Goal: Complete application form: Complete application form

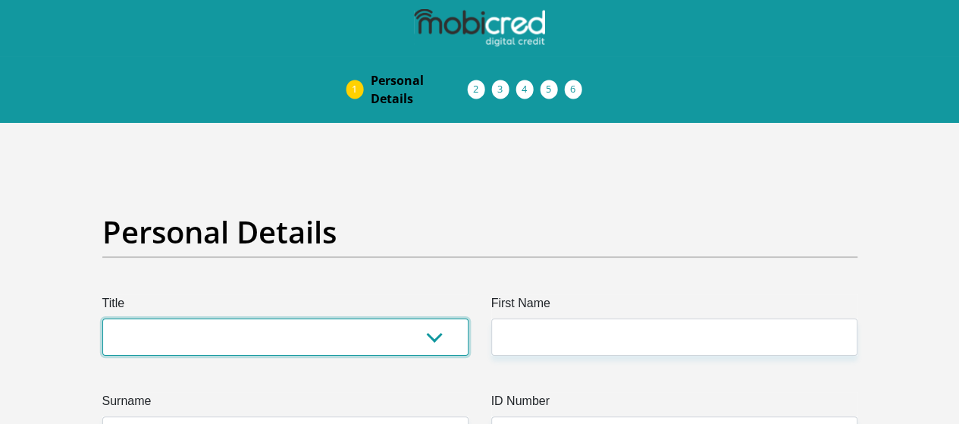
click at [439, 318] on select "Mr Ms Mrs Dr Other" at bounding box center [285, 336] width 366 height 37
select select "Mr"
click at [102, 318] on select "Mr Ms Mrs Dr [PERSON_NAME]" at bounding box center [285, 336] width 366 height 37
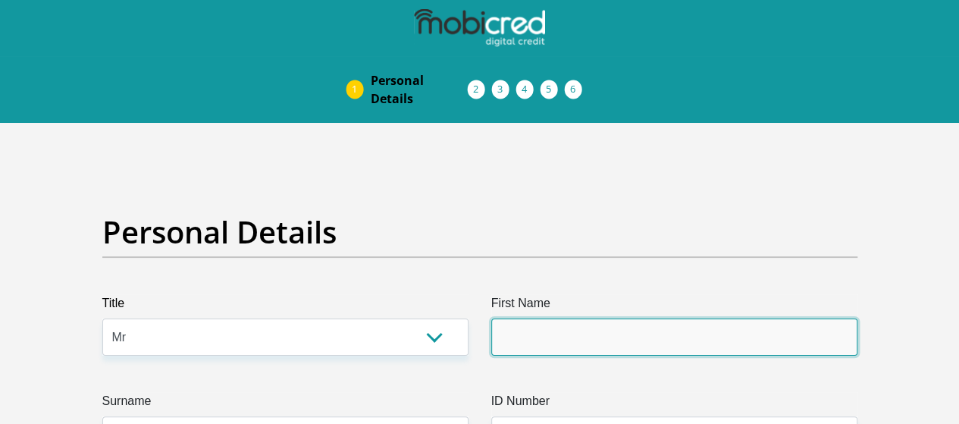
click at [535, 318] on input "First Name" at bounding box center [674, 336] width 366 height 37
type input "Hanlo"
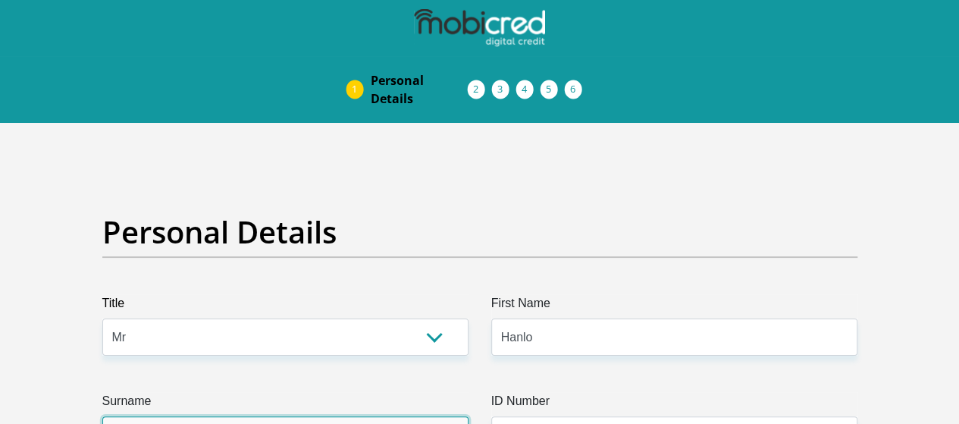
type input "Nel"
type input "0827158266"
select select "ZAF"
type input "R328"
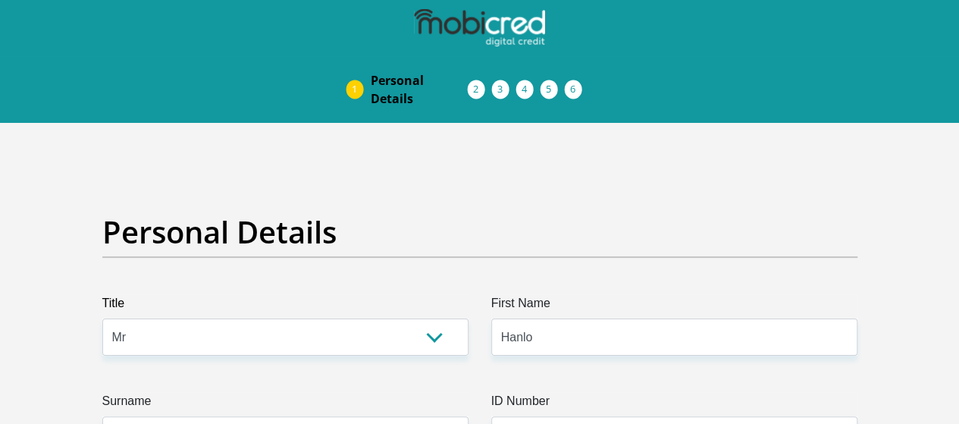
type input "Ruiterbosch Lodge"
type input "Mossel Bay"
type input "6500"
select select "Western Cape"
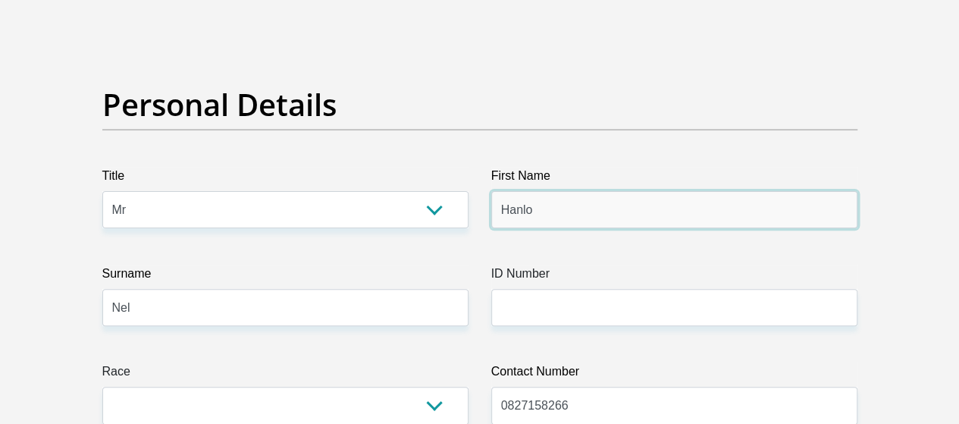
scroll to position [155, 0]
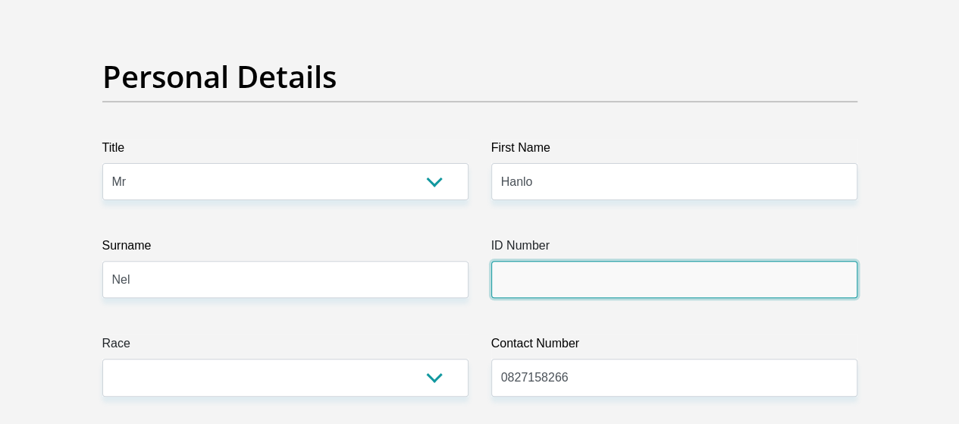
click at [672, 261] on input "ID Number" at bounding box center [674, 279] width 366 height 37
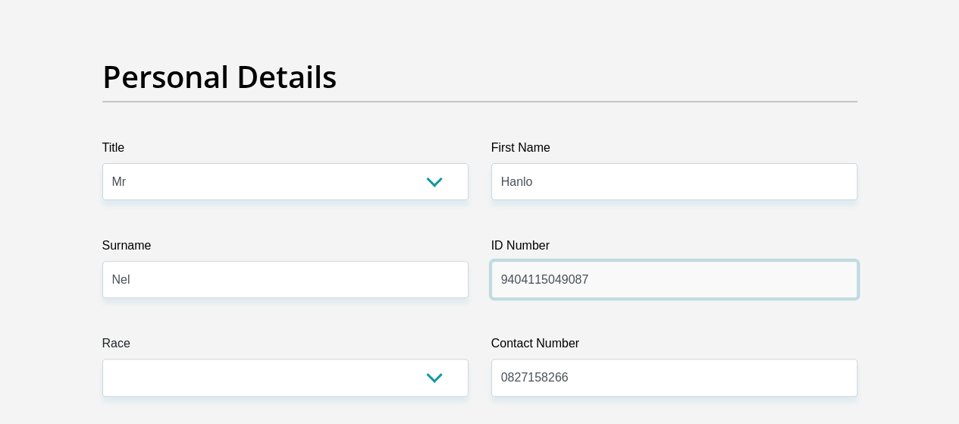
type input "9404115049087"
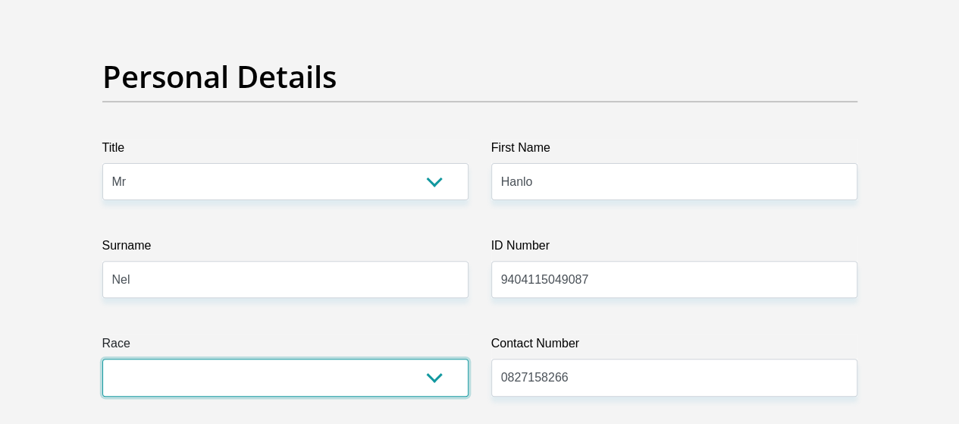
click at [412, 359] on select "Black Coloured Indian White Other" at bounding box center [285, 377] width 366 height 37
select select "4"
click at [102, 359] on select "Black Coloured Indian White Other" at bounding box center [285, 377] width 366 height 37
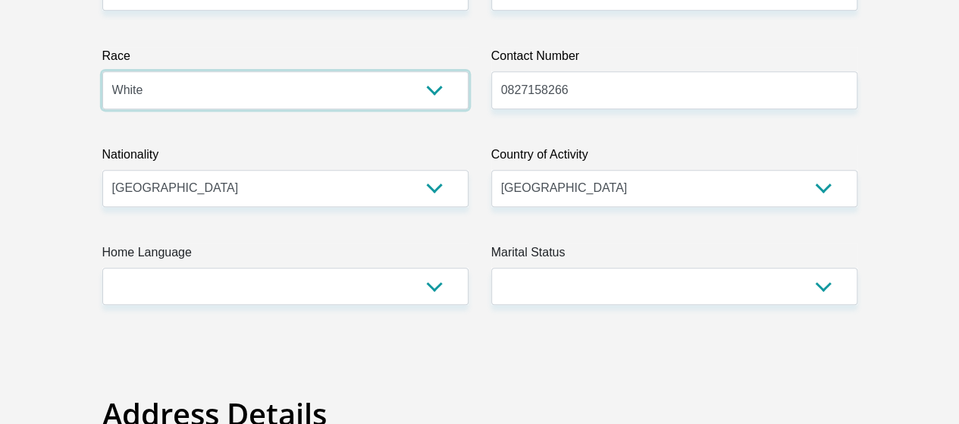
scroll to position [463, 0]
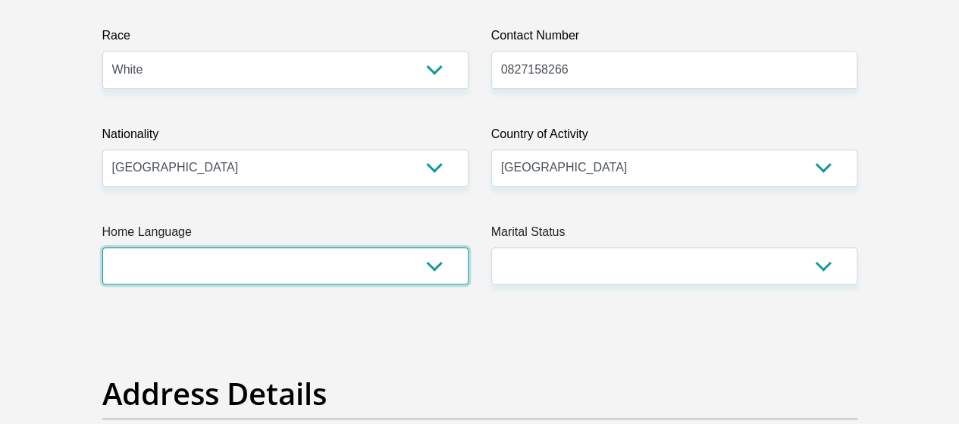
click at [428, 247] on select "Afrikaans English Sepedi South Ndebele Southern Sotho Swati Tsonga Tswana Venda…" at bounding box center [285, 265] width 366 height 37
select select "afr"
click at [102, 247] on select "Afrikaans English Sepedi South Ndebele Southern Sotho Swati Tsonga Tswana Venda…" at bounding box center [285, 265] width 366 height 37
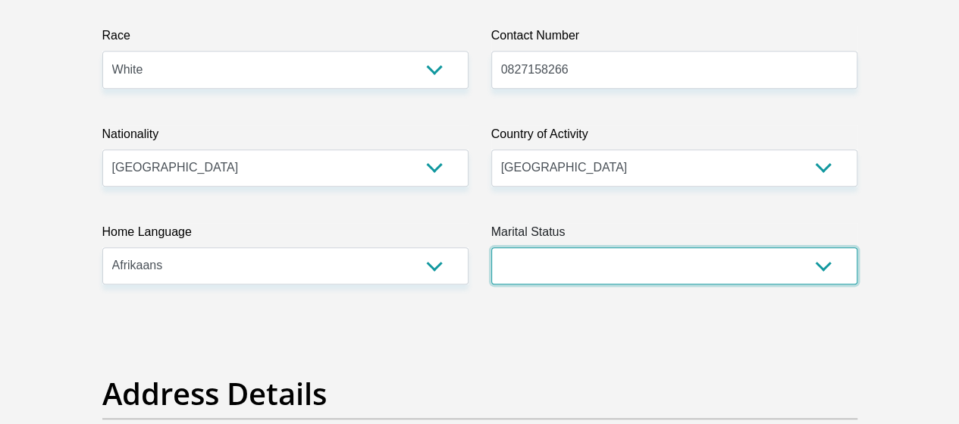
click at [567, 247] on select "Married ANC Single Divorced Widowed Married COP or Customary Law" at bounding box center [674, 265] width 366 height 37
select select "2"
click at [491, 247] on select "Married ANC Single Divorced Widowed Married COP or Customary Law" at bounding box center [674, 265] width 366 height 37
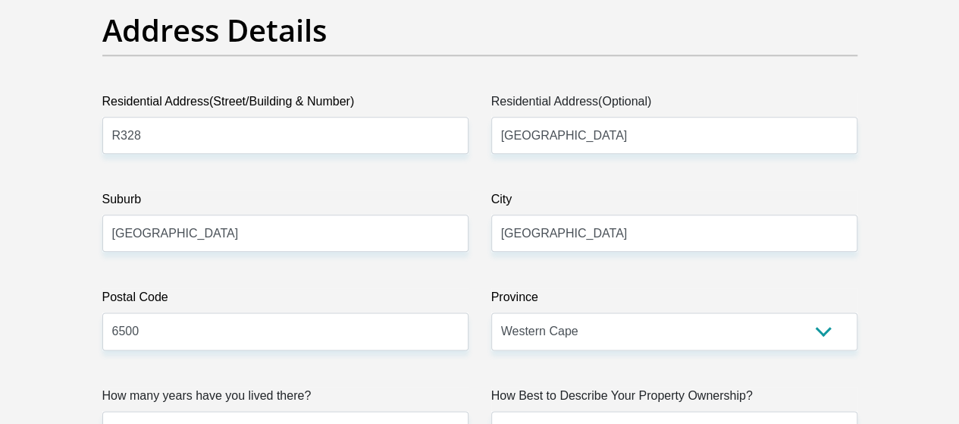
scroll to position [834, 0]
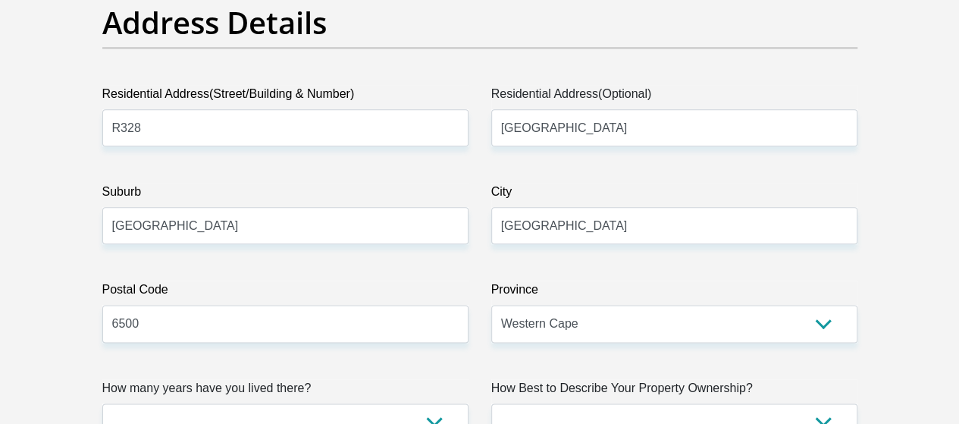
click at [475, 379] on div "How many years have you lived there? less than 1 year 1-3 years 3-5 years 5+ ye…" at bounding box center [285, 409] width 389 height 61
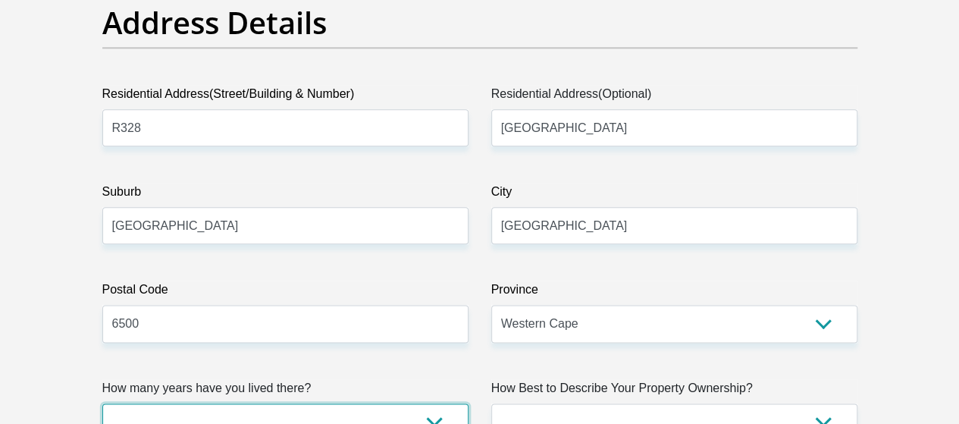
click at [419, 403] on select "less than 1 year 1-3 years 3-5 years 5+ years" at bounding box center [285, 421] width 366 height 37
select select "5"
click at [102, 403] on select "less than 1 year 1-3 years 3-5 years 5+ years" at bounding box center [285, 421] width 366 height 37
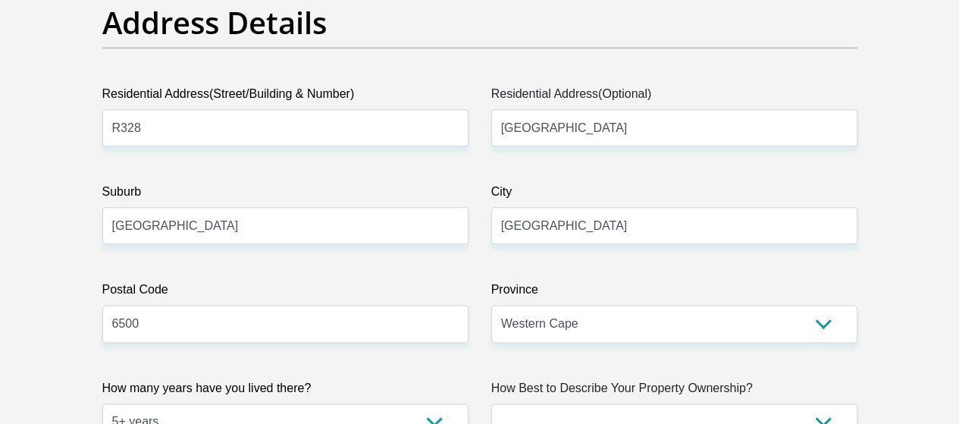
drag, startPoint x: 720, startPoint y: 356, endPoint x: 711, endPoint y: 337, distance: 20.3
click at [711, 379] on label "How Best to Describe Your Property Ownership?" at bounding box center [674, 391] width 366 height 24
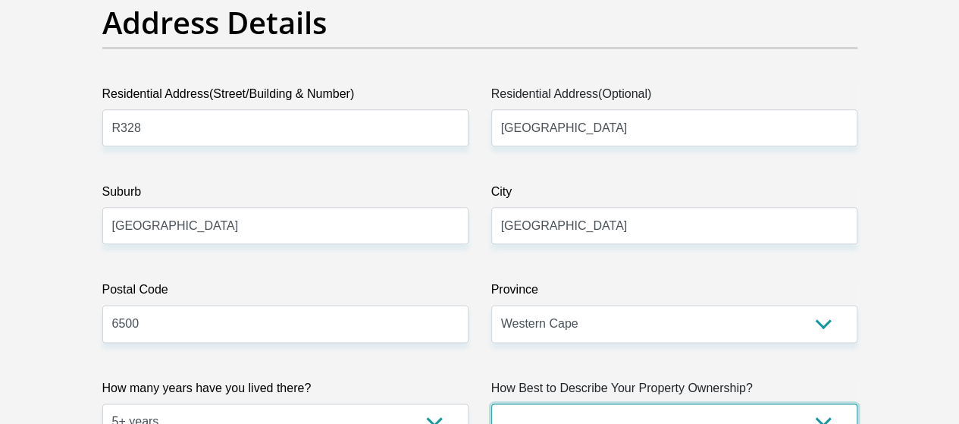
click at [711, 403] on select "Owned Rented Family Owned Company Dwelling" at bounding box center [674, 421] width 366 height 37
click at [710, 403] on select "Owned Rented Family Owned Company Dwelling" at bounding box center [674, 421] width 366 height 37
click at [491, 403] on select "Owned Rented Family Owned Company Dwelling" at bounding box center [674, 421] width 366 height 37
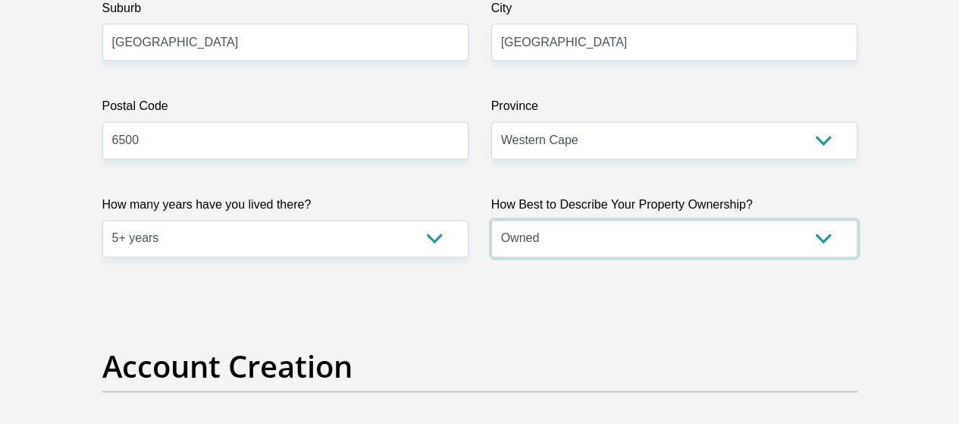
scroll to position [1045, 0]
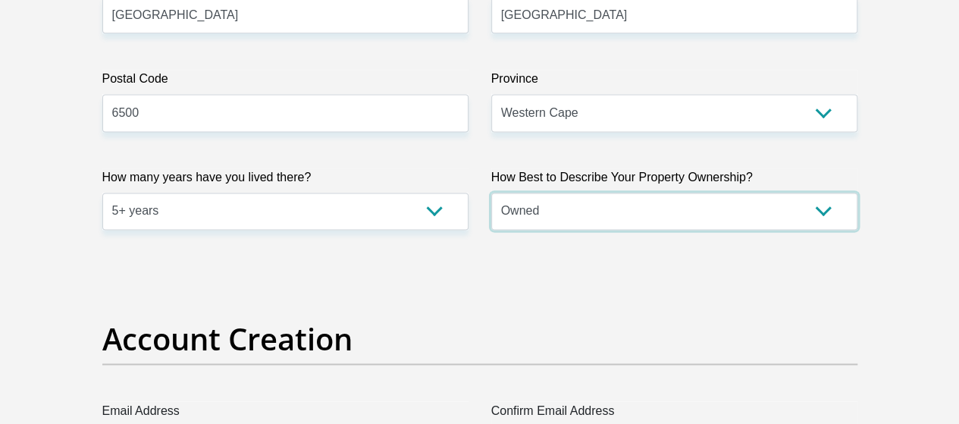
click at [792, 193] on select "Owned Rented Family Owned Company Dwelling" at bounding box center [674, 211] width 366 height 37
select select "parents"
click at [491, 193] on select "Owned Rented Family Owned Company Dwelling" at bounding box center [674, 211] width 366 height 37
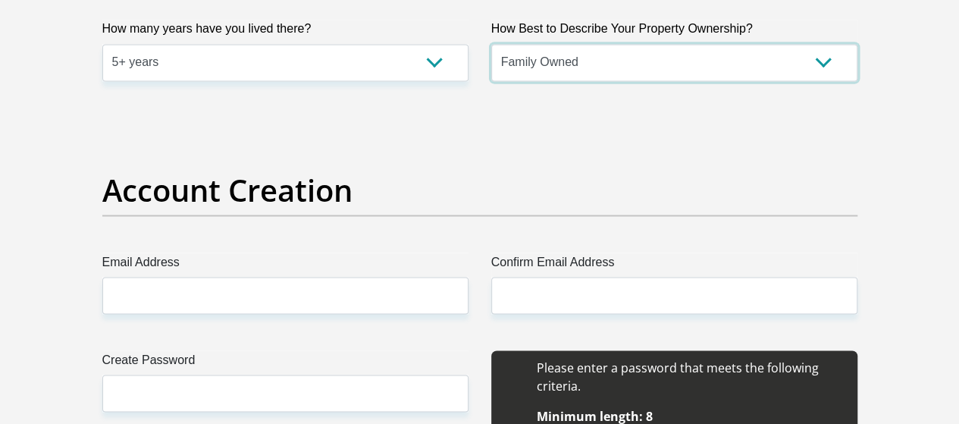
scroll to position [1228, 0]
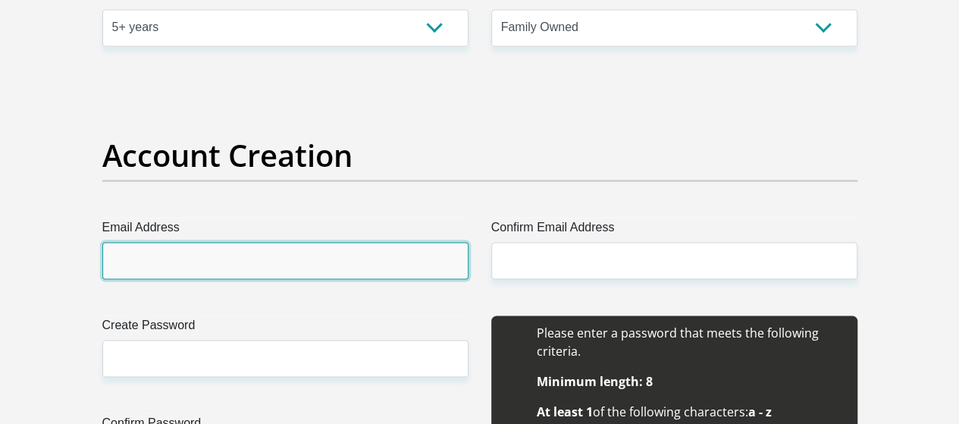
click at [422, 242] on input "Email Address" at bounding box center [285, 260] width 366 height 37
type input "hanlonel115@gmail.com"
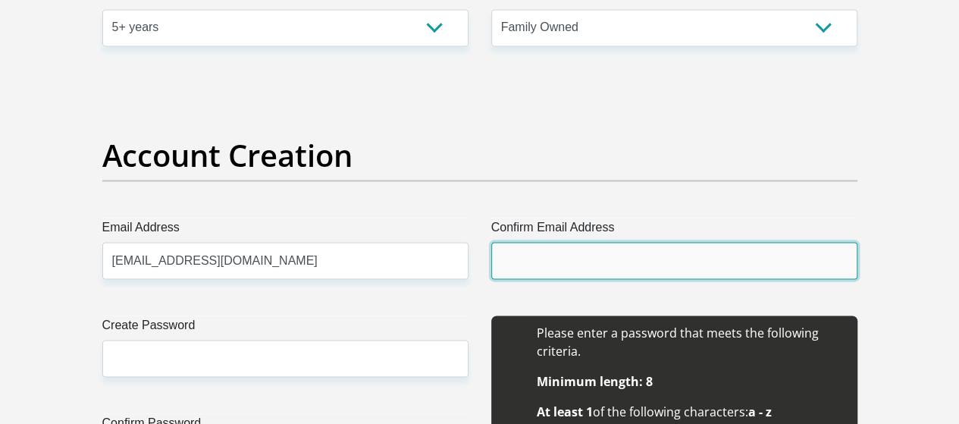
type input "hanlonel115@gmail.com"
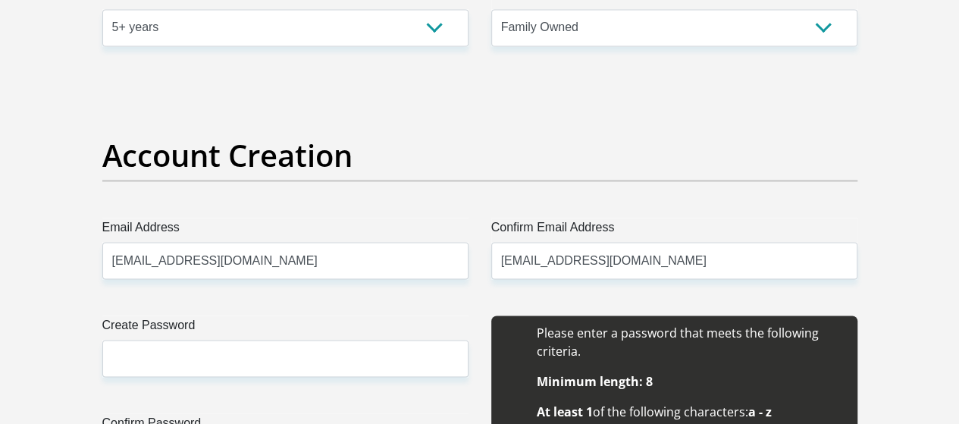
type input "Hanlo"
type input "Nel"
type input "0827158266"
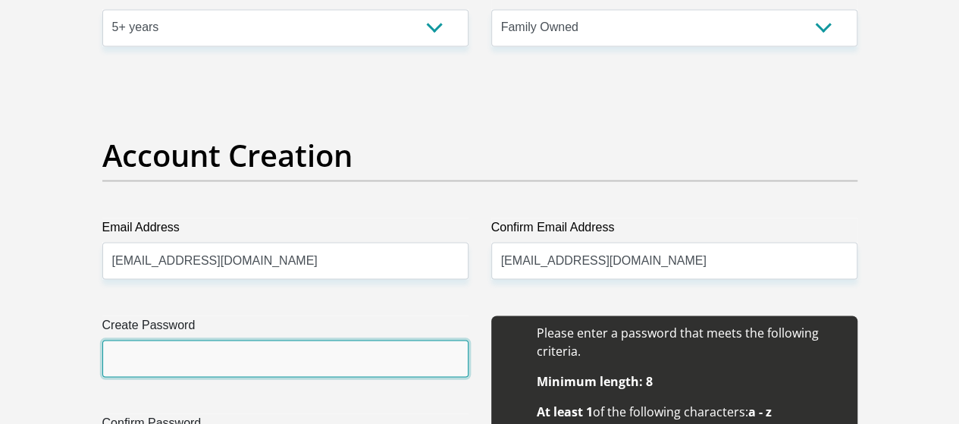
click at [268, 340] on input "Create Password" at bounding box center [285, 358] width 366 height 37
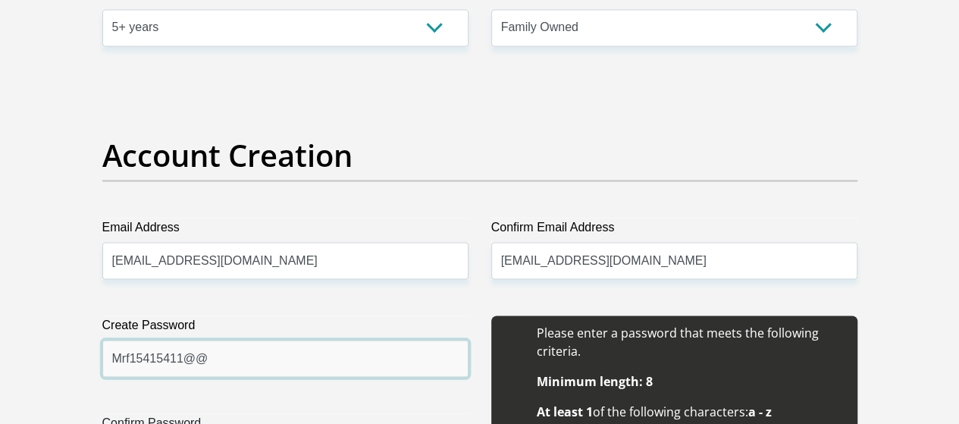
type input "Mrf15415411@@"
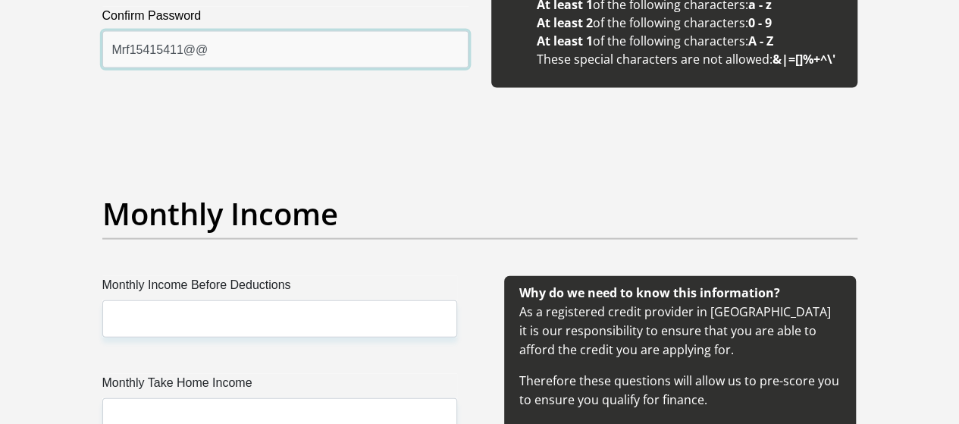
scroll to position [1663, 0]
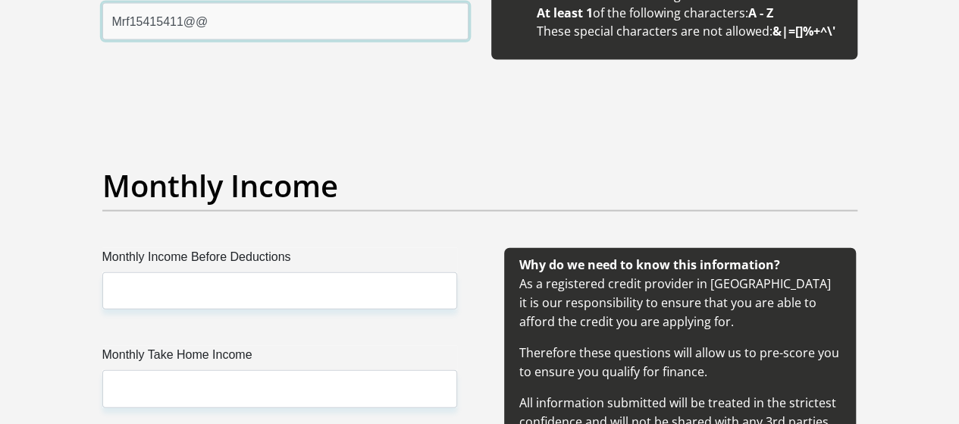
type input "Mrf15415411@@"
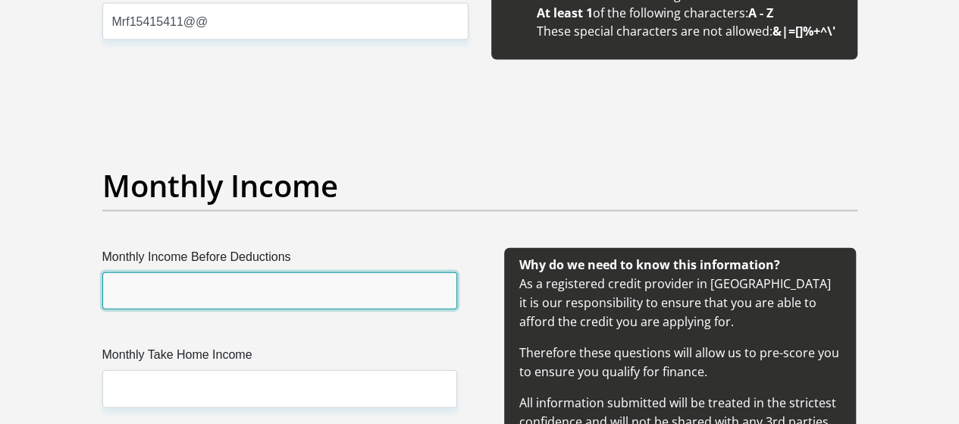
click at [358, 272] on input "Monthly Income Before Deductions" at bounding box center [279, 290] width 355 height 37
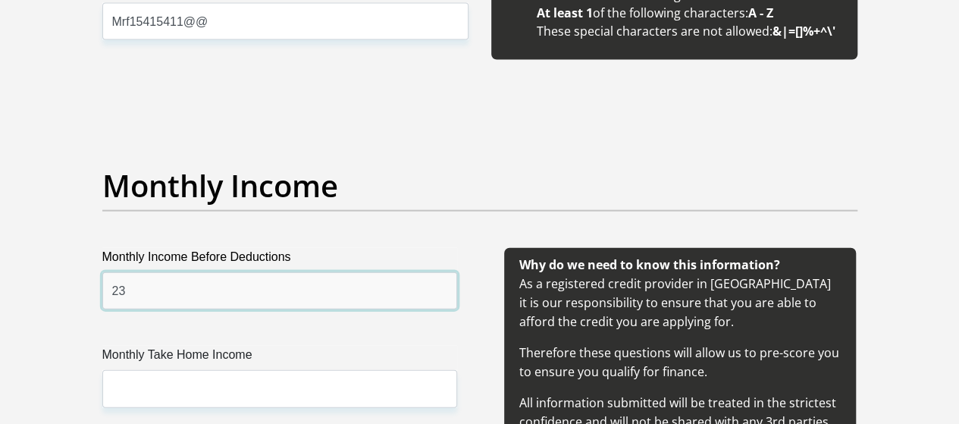
type input "2"
type input "23000"
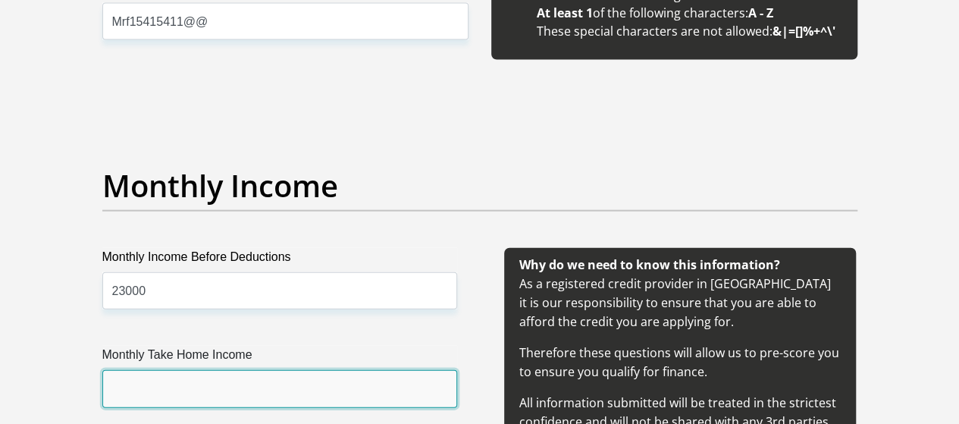
click at [238, 370] on input "Monthly Take Home Income" at bounding box center [279, 388] width 355 height 37
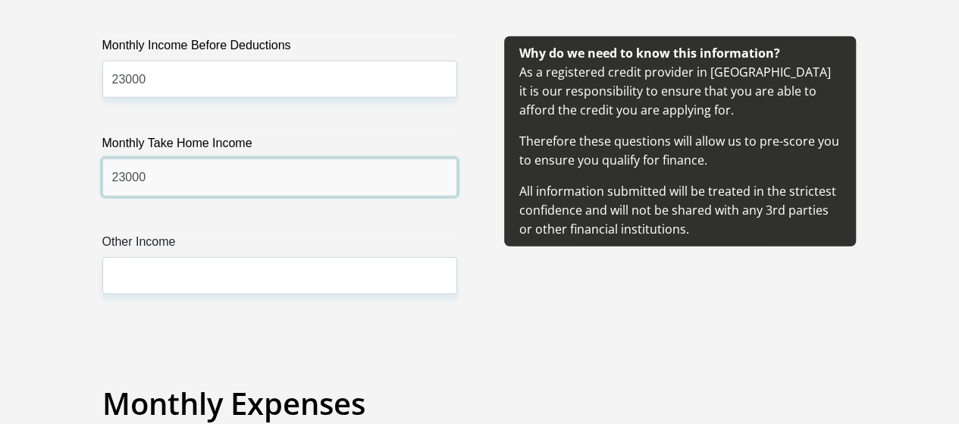
scroll to position [1930, 0]
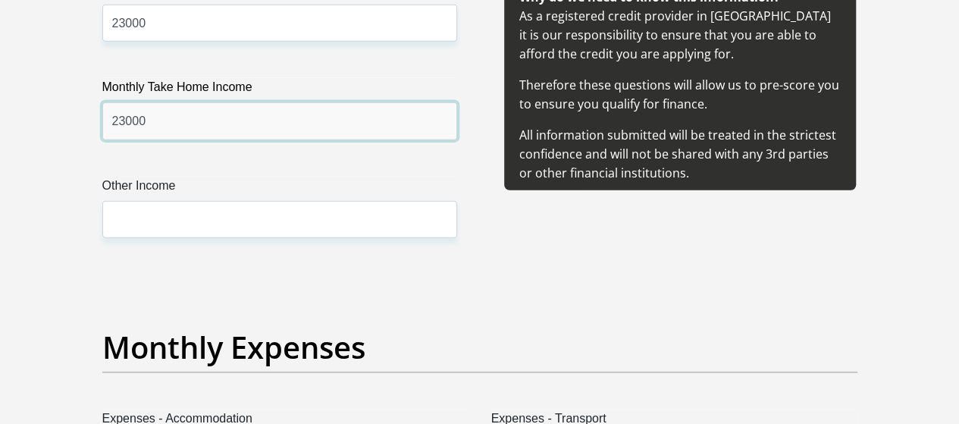
type input "23000"
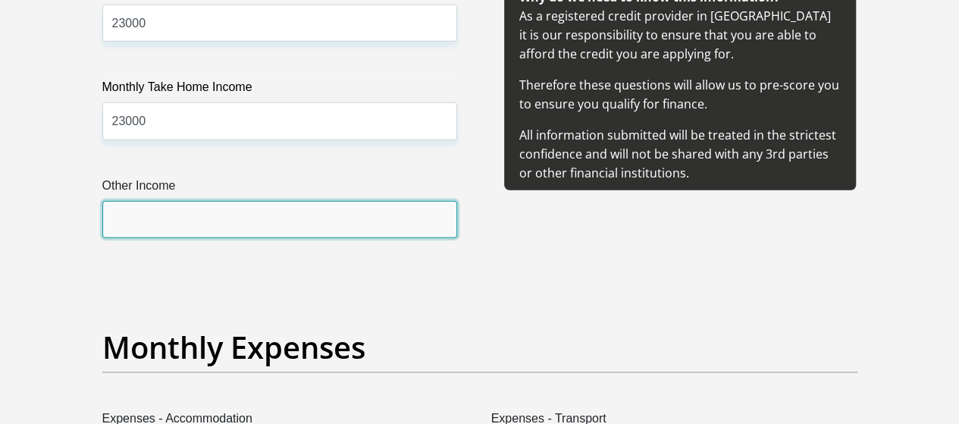
click at [385, 201] on input "Other Income" at bounding box center [279, 219] width 355 height 37
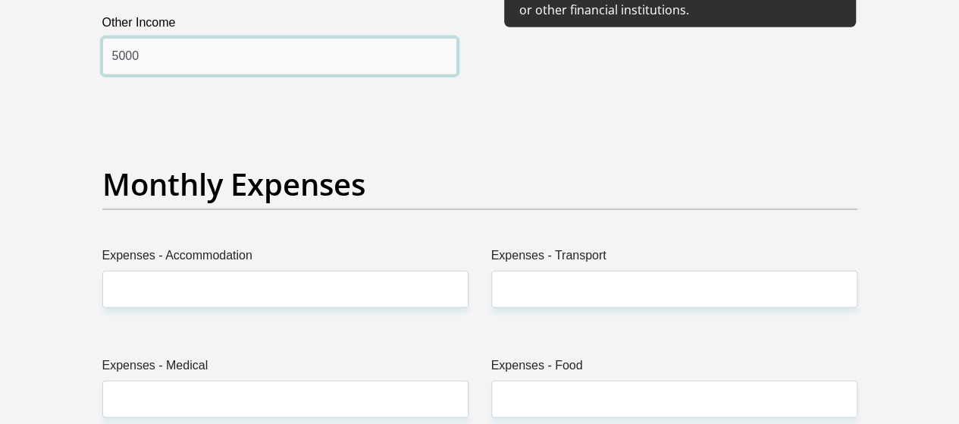
scroll to position [2114, 0]
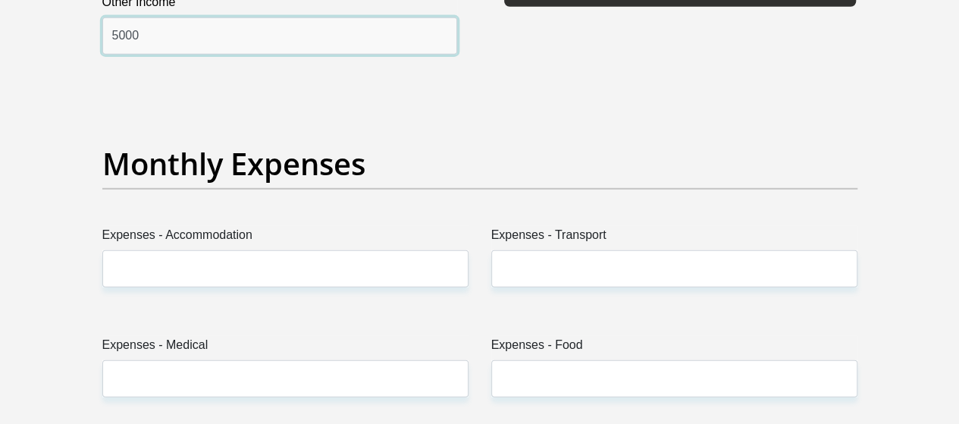
type input "5000"
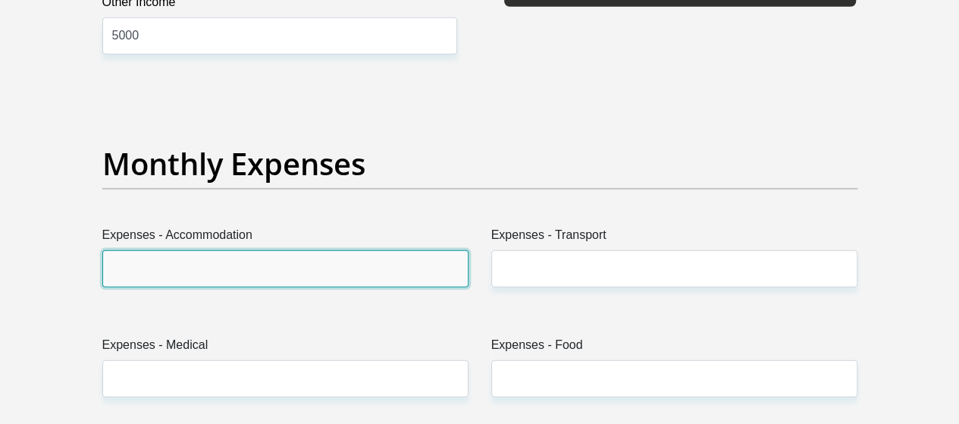
click at [264, 250] on input "Expenses - Accommodation" at bounding box center [285, 268] width 366 height 37
type input "3500"
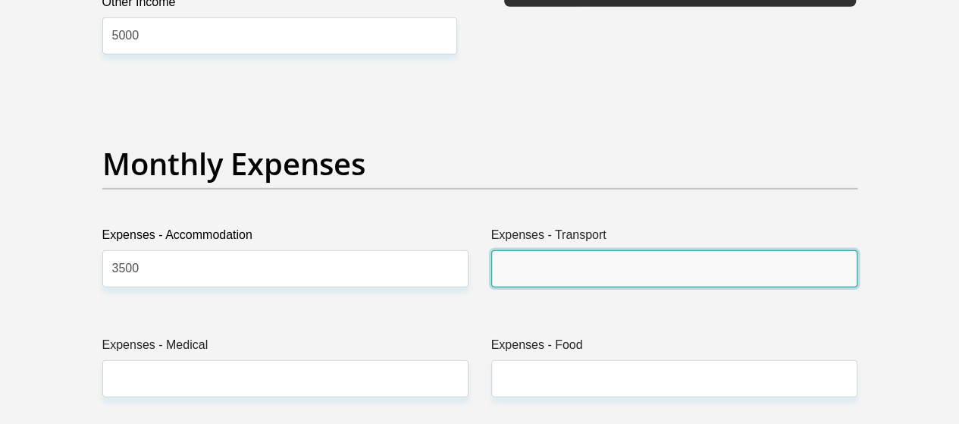
click at [526, 250] on input "Expenses - Transport" at bounding box center [674, 268] width 366 height 37
type input "300"
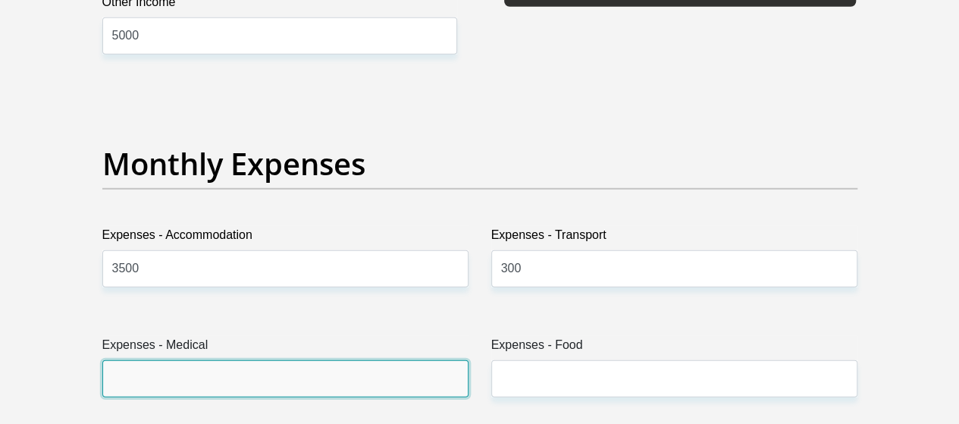
click at [343, 360] on input "Expenses - Medical" at bounding box center [285, 378] width 366 height 37
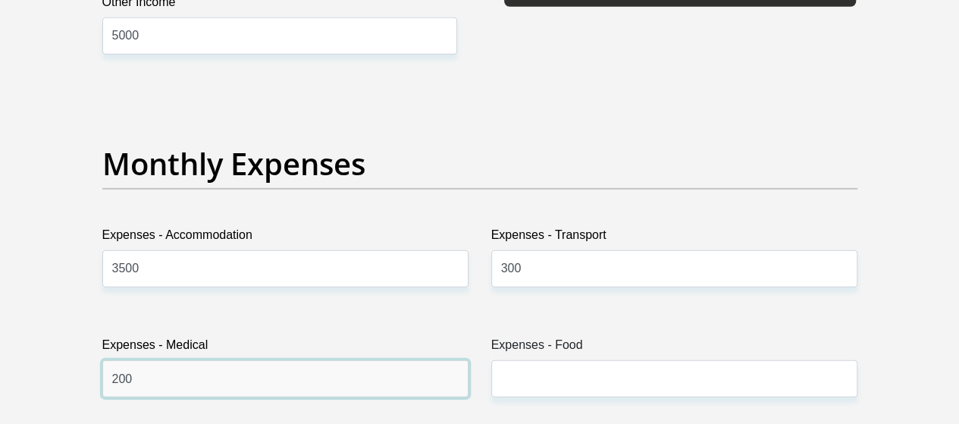
type input "200"
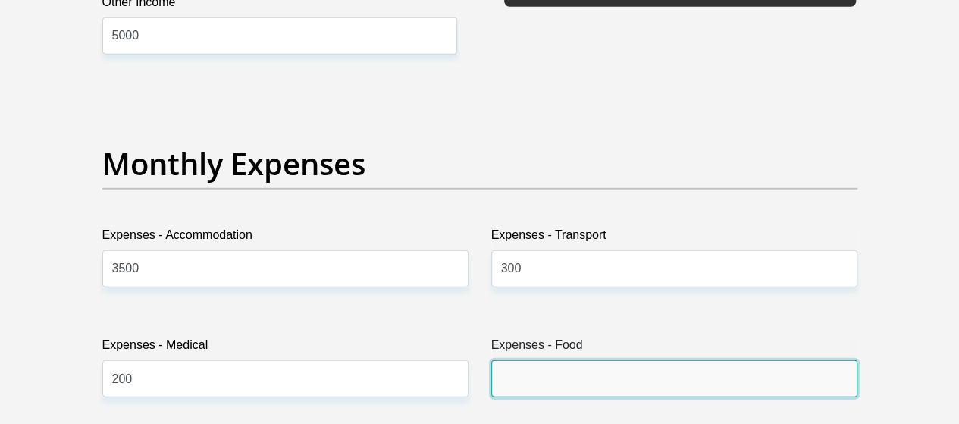
click at [510, 360] on input "Expenses - Food" at bounding box center [674, 378] width 366 height 37
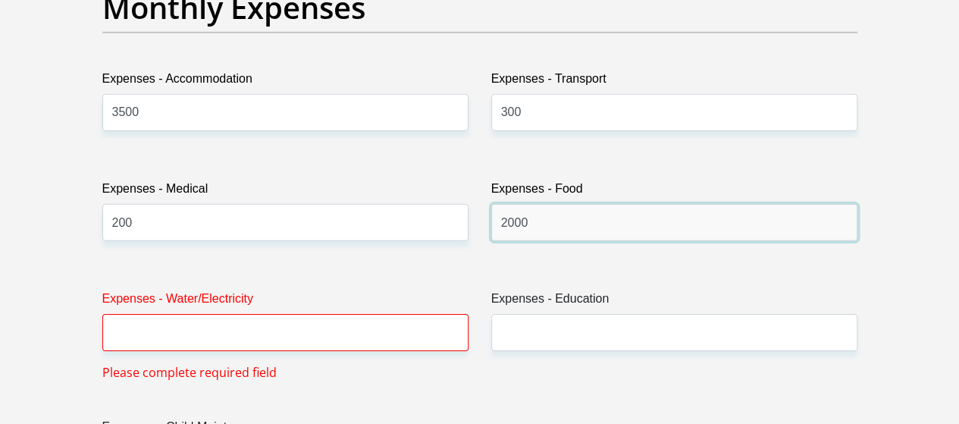
scroll to position [2277, 0]
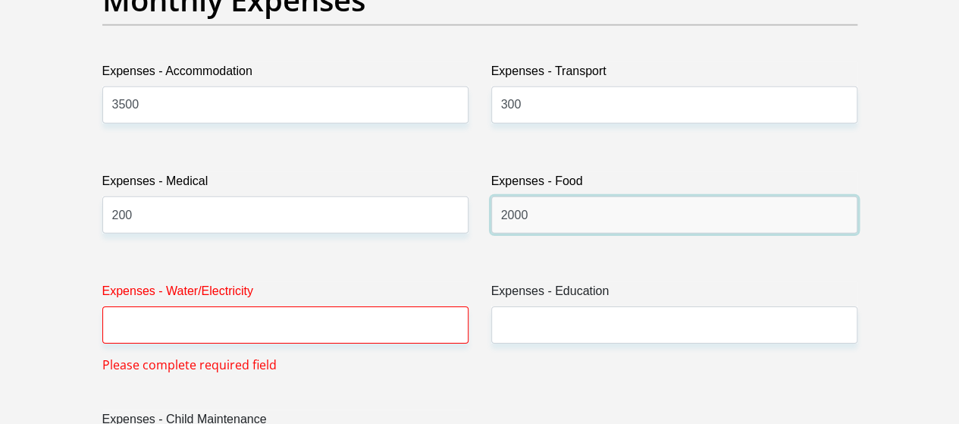
type input "2000"
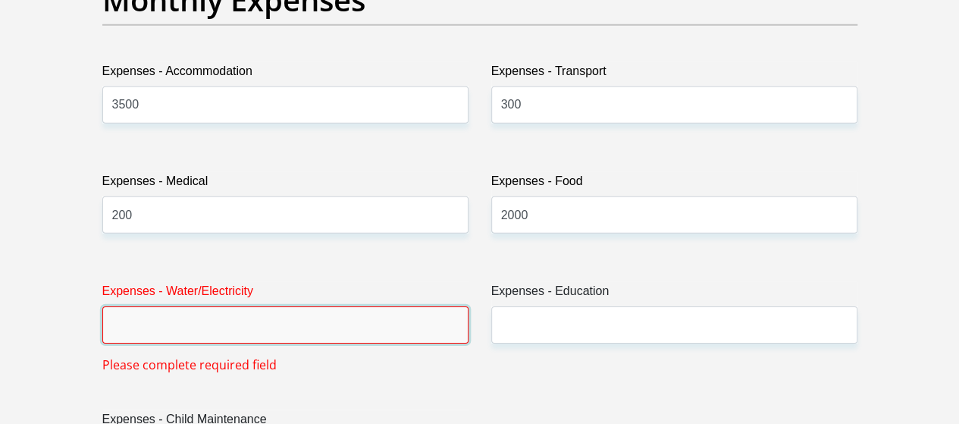
click at [328, 306] on input "Expenses - Water/Electricity" at bounding box center [285, 324] width 366 height 37
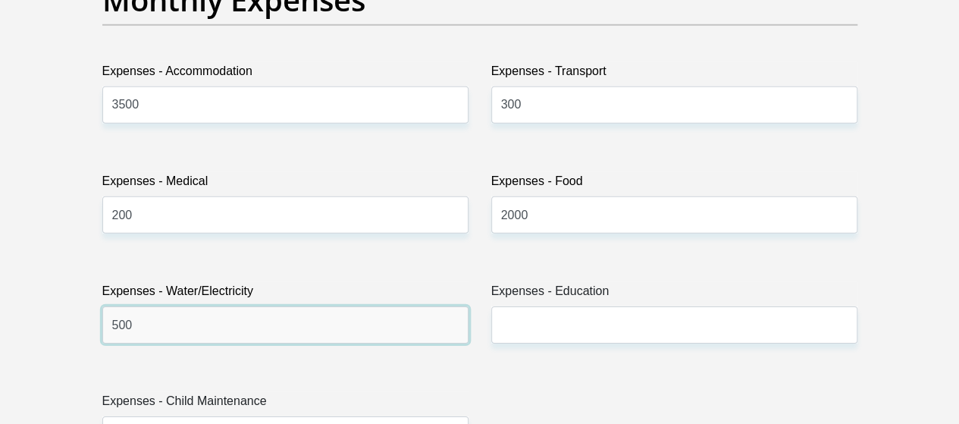
type input "500"
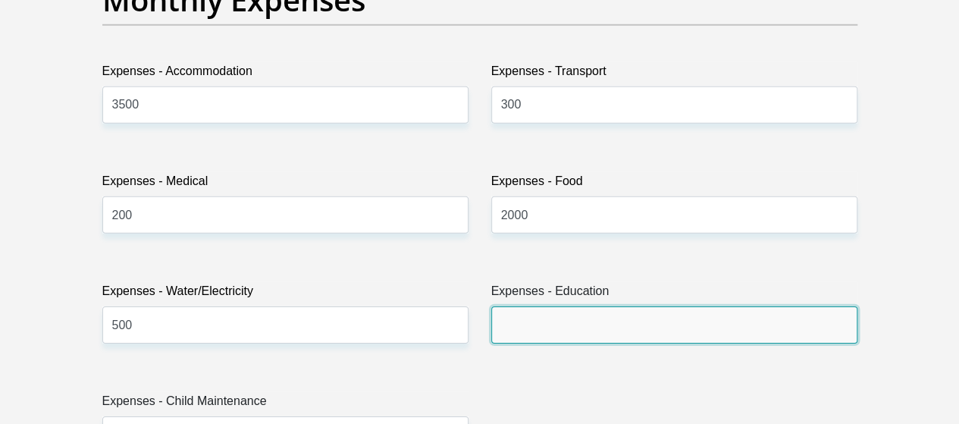
click at [512, 306] on input "Expenses - Education" at bounding box center [674, 324] width 366 height 37
type input "0"
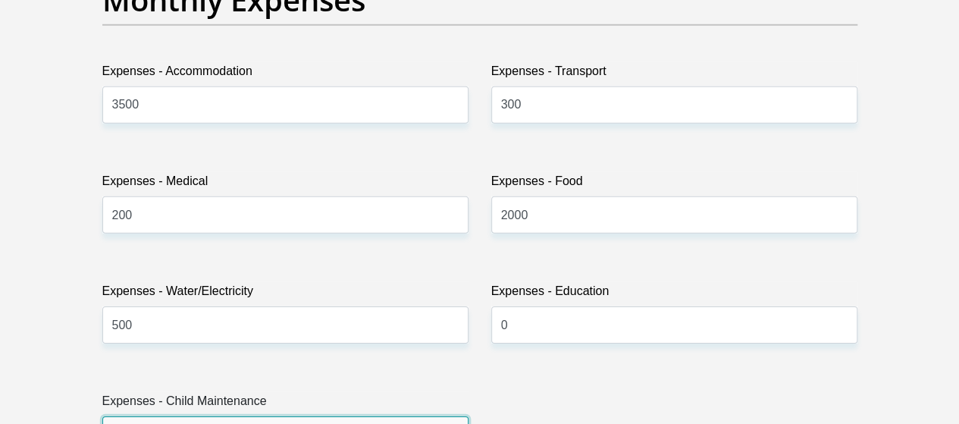
type input "0"
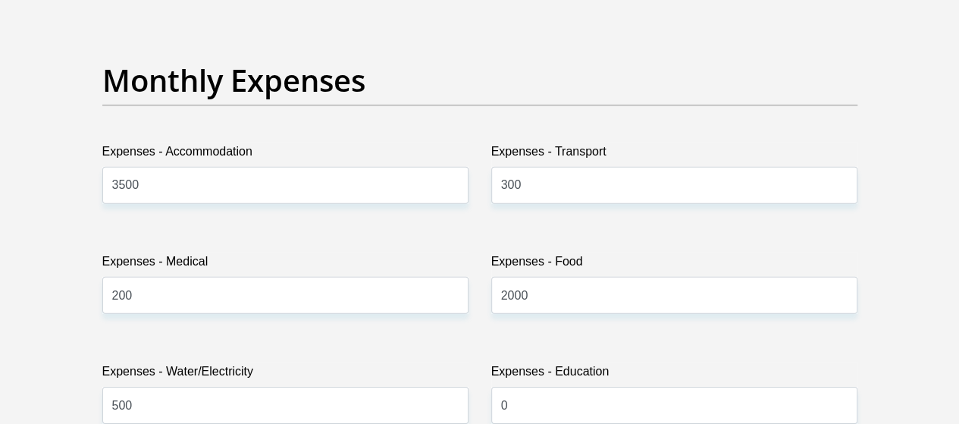
scroll to position [2183, 0]
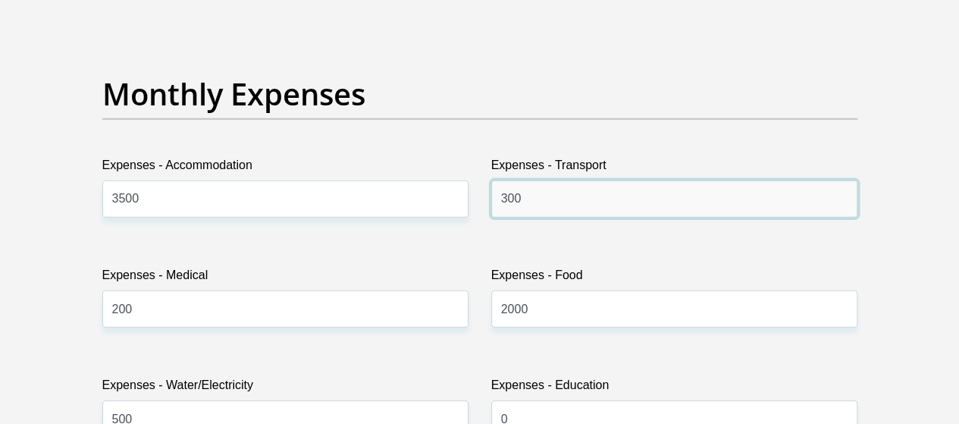
click at [593, 180] on input "300" at bounding box center [674, 198] width 366 height 37
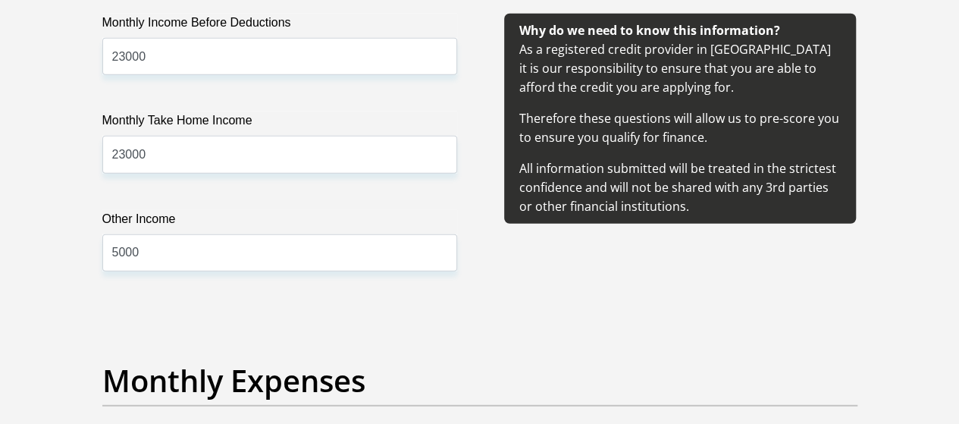
scroll to position [1876, 0]
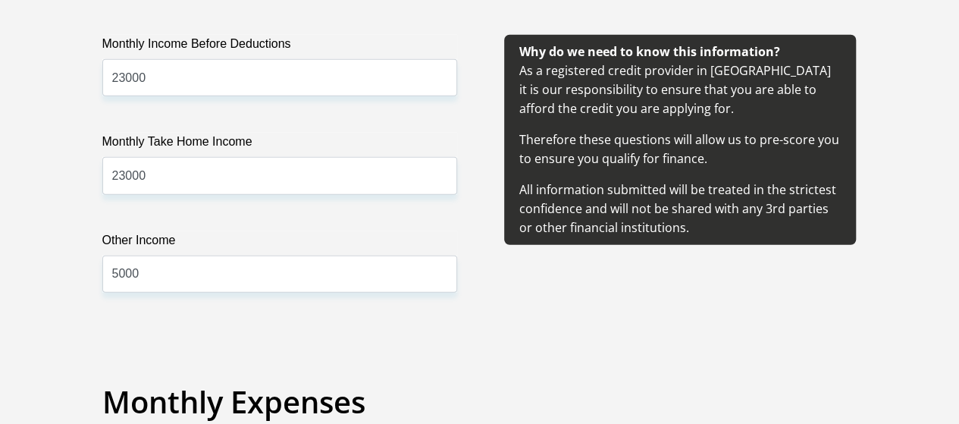
type input "3000"
click at [117, 255] on input "5000" at bounding box center [279, 273] width 355 height 37
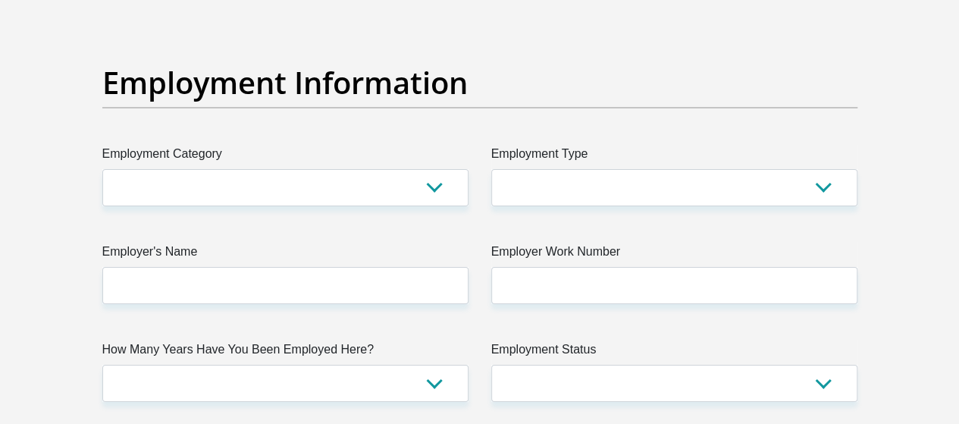
scroll to position [2772, 0]
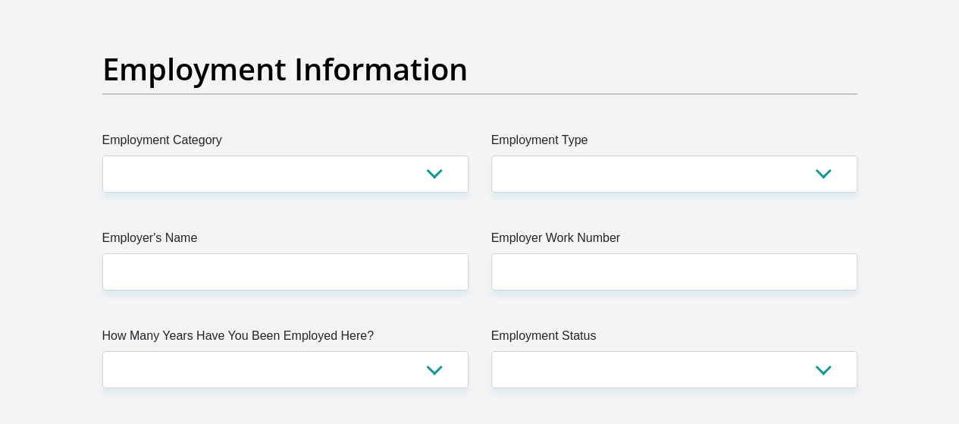
type input "7000"
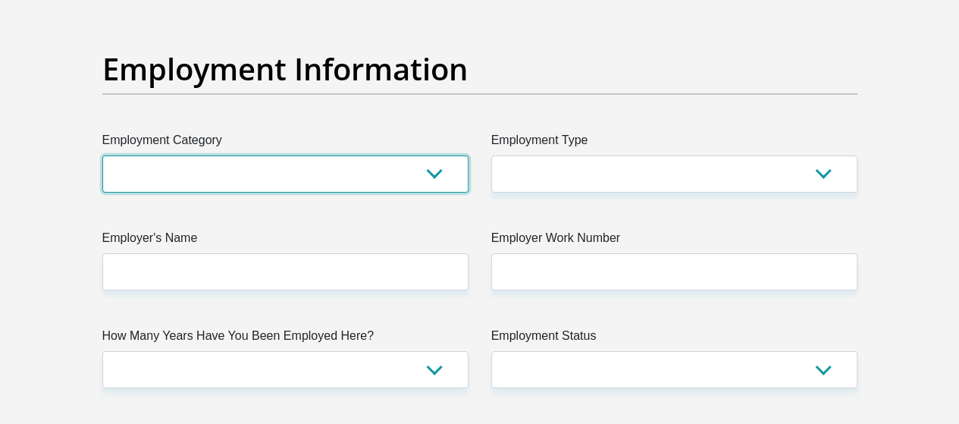
click at [379, 155] on select "AGRICULTURE ALCOHOL & TOBACCO CONSTRUCTION MATERIALS METALLURGY EQUIPMENT FOR R…" at bounding box center [285, 173] width 366 height 37
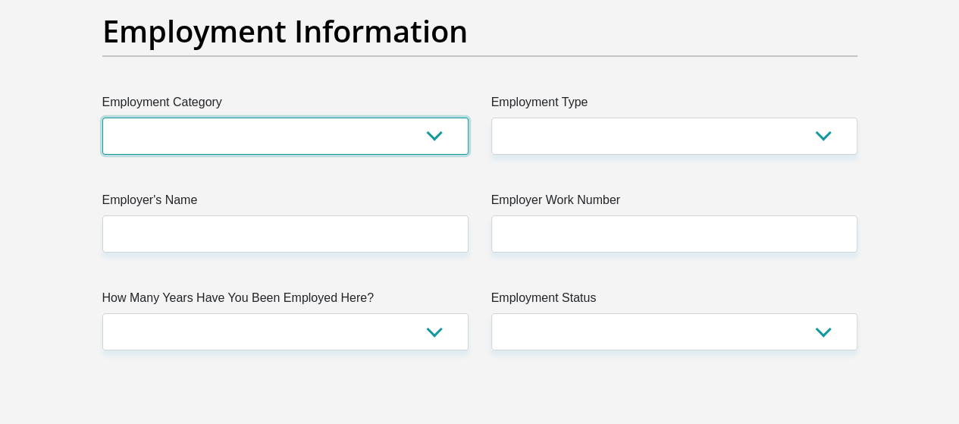
scroll to position [2824, 0]
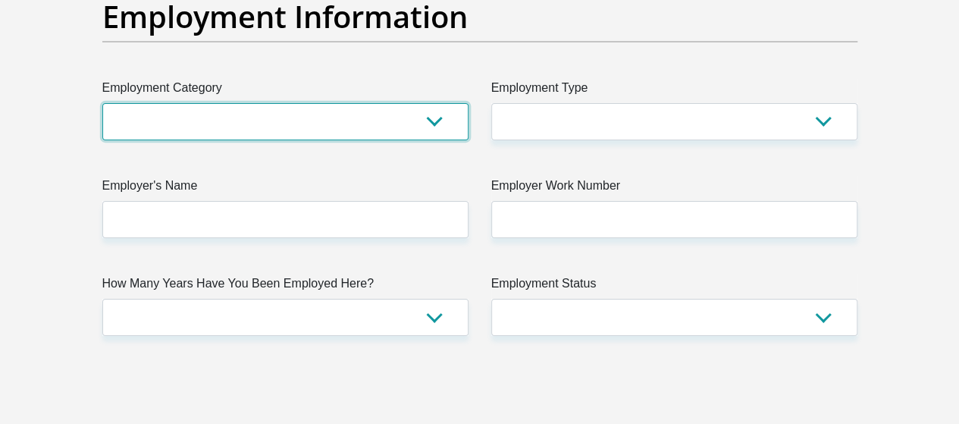
click at [373, 103] on select "AGRICULTURE ALCOHOL & TOBACCO CONSTRUCTION MATERIALS METALLURGY EQUIPMENT FOR R…" at bounding box center [285, 121] width 366 height 37
select select "9"
click at [102, 103] on select "AGRICULTURE ALCOHOL & TOBACCO CONSTRUCTION MATERIALS METALLURGY EQUIPMENT FOR R…" at bounding box center [285, 121] width 366 height 37
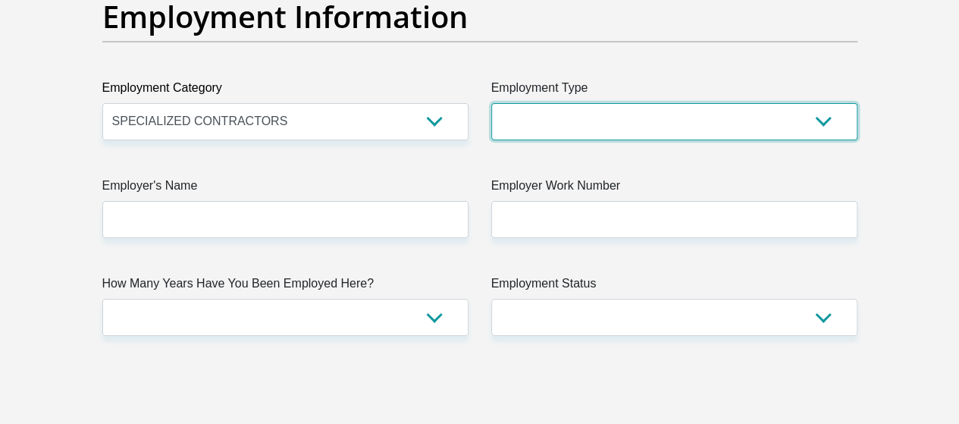
click at [646, 103] on select "College/Lecturer Craft Seller Creative Driver Executive Farmer Forces - Non Com…" at bounding box center [674, 121] width 366 height 37
select select "Self-Employed"
click at [491, 103] on select "College/Lecturer Craft Seller Creative Driver Executive Farmer Forces - Non Com…" at bounding box center [674, 121] width 366 height 37
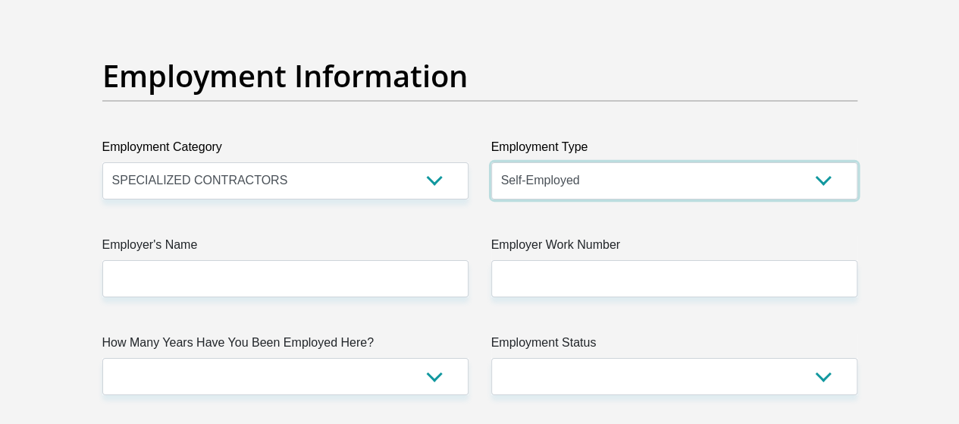
scroll to position [2751, 0]
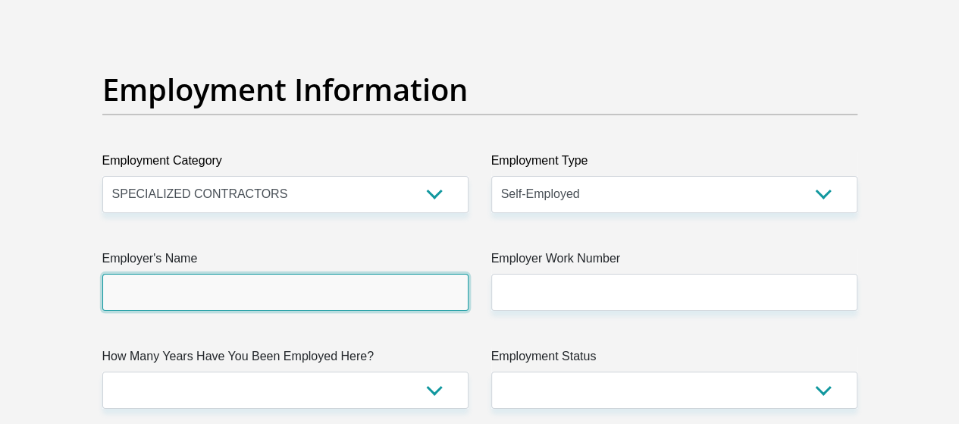
click at [346, 274] on input "Employer's Name" at bounding box center [285, 292] width 366 height 37
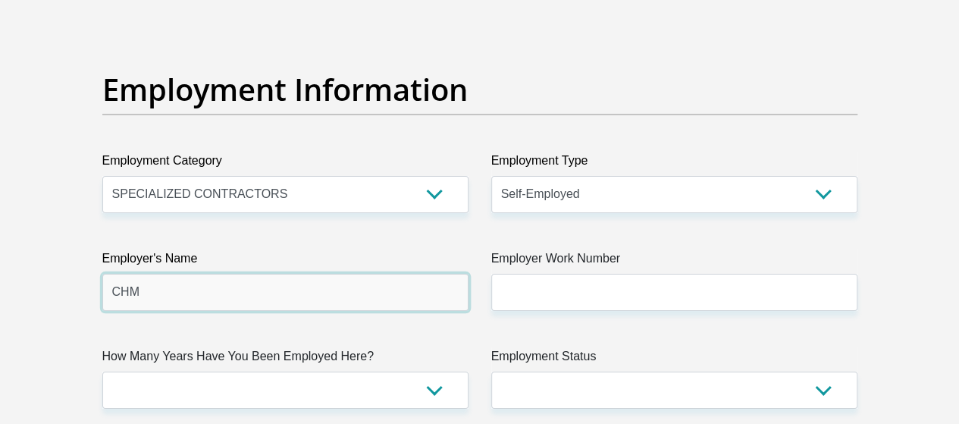
type input "CHM"
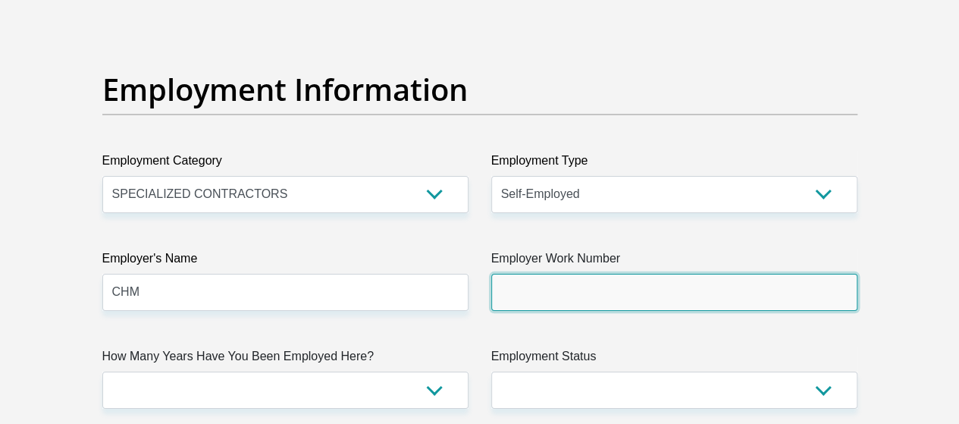
click at [518, 274] on input "Employer Work Number" at bounding box center [674, 292] width 366 height 37
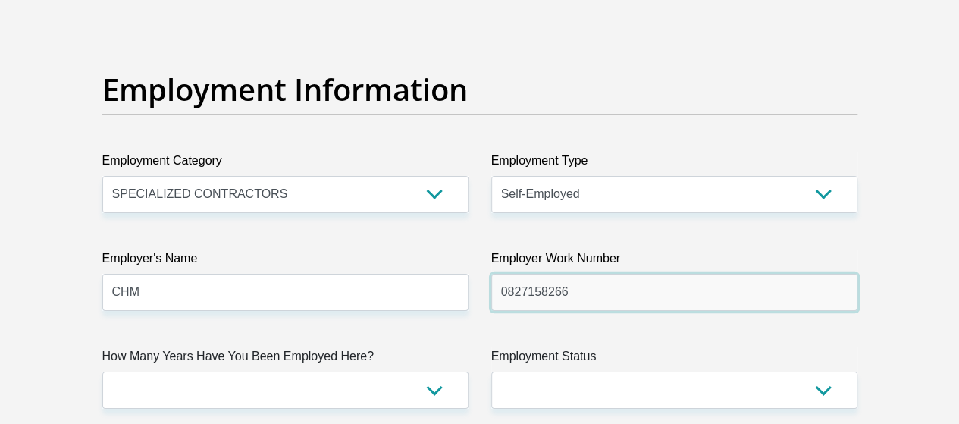
type input "0827158266"
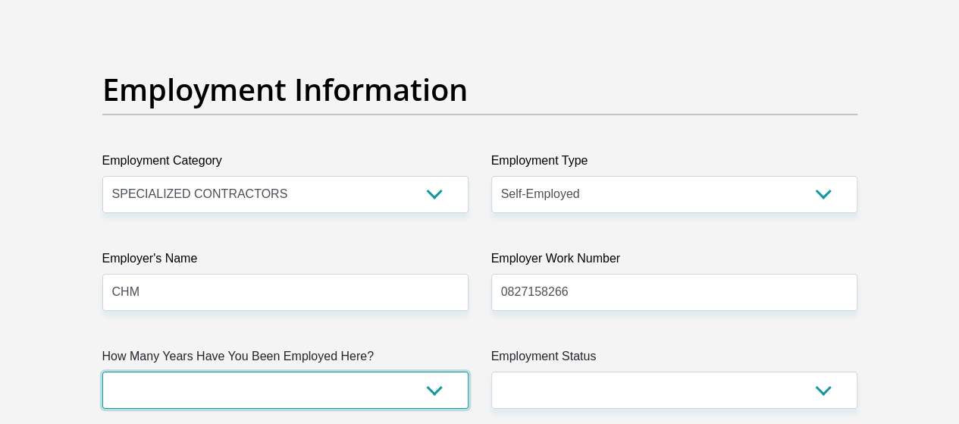
click at [362, 371] on select "less than 1 year 1-3 years 3-5 years 5+ years" at bounding box center [285, 389] width 366 height 37
select select "48"
click at [102, 371] on select "less than 1 year 1-3 years 3-5 years 5+ years" at bounding box center [285, 389] width 366 height 37
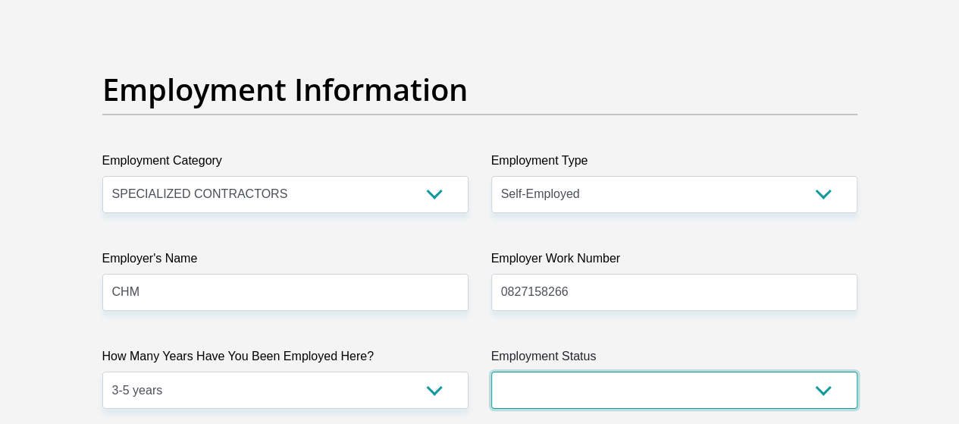
click at [646, 371] on select "Permanent/Full-time Part-time/Casual Contract Worker Self-Employed Housewife Re…" at bounding box center [674, 389] width 366 height 37
select select "4"
click at [491, 371] on select "Permanent/Full-time Part-time/Casual Contract Worker Self-Employed Housewife Re…" at bounding box center [674, 389] width 366 height 37
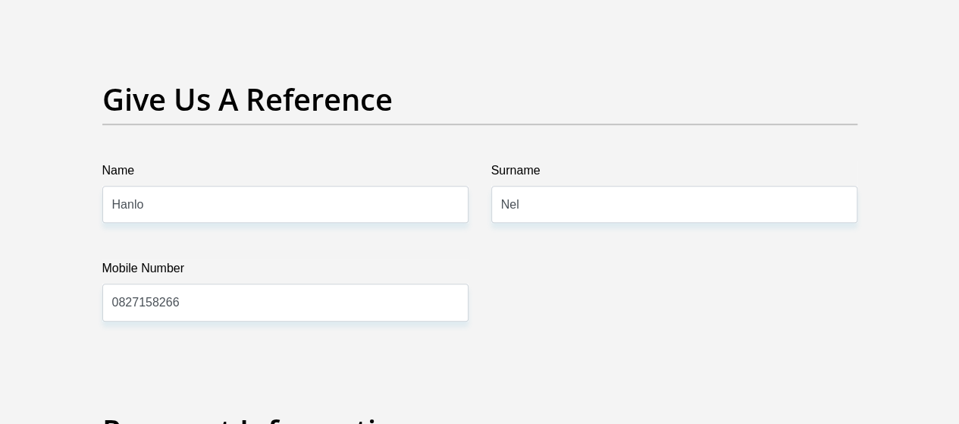
scroll to position [3142, 0]
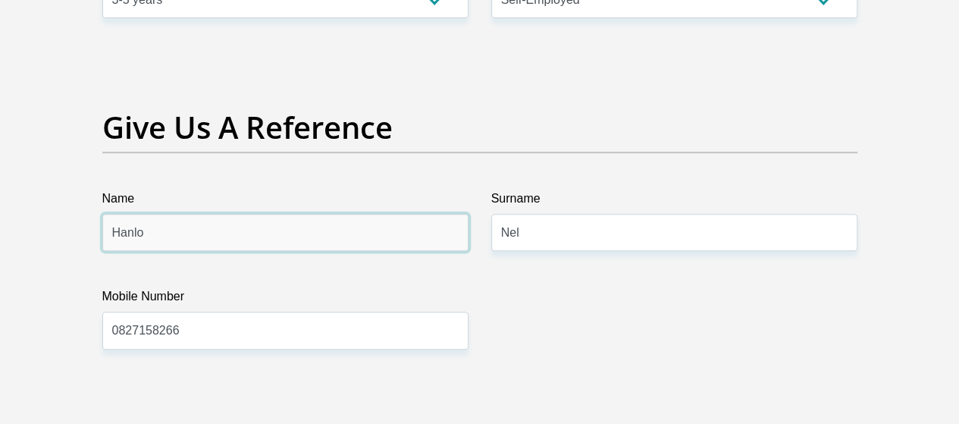
drag, startPoint x: 159, startPoint y: 170, endPoint x: 0, endPoint y: 168, distance: 159.2
type input "Chris"
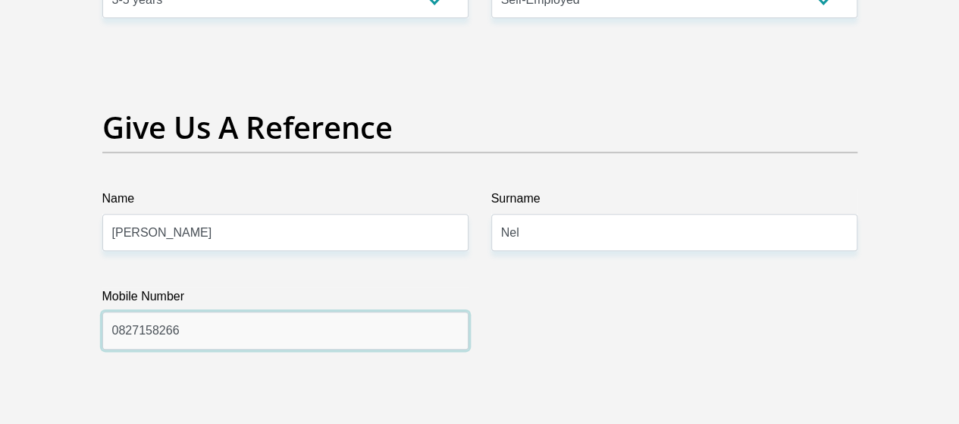
drag, startPoint x: 202, startPoint y: 264, endPoint x: 79, endPoint y: 273, distance: 123.9
type input "0824434218"
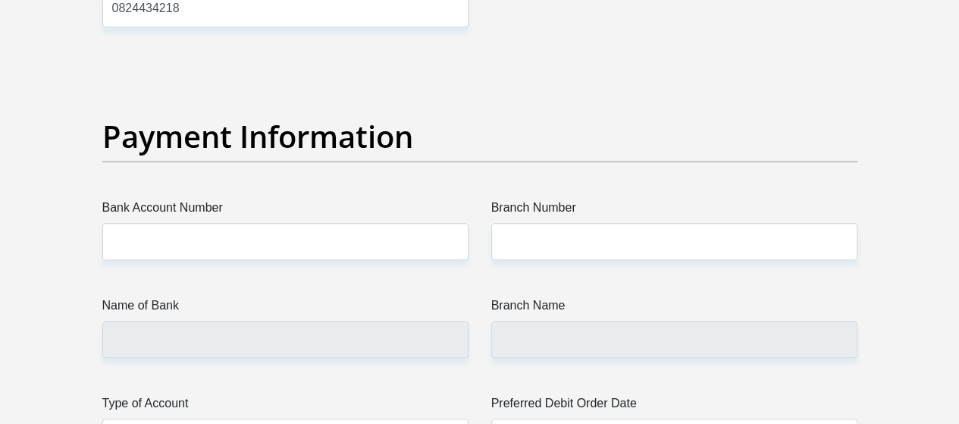
scroll to position [3471, 0]
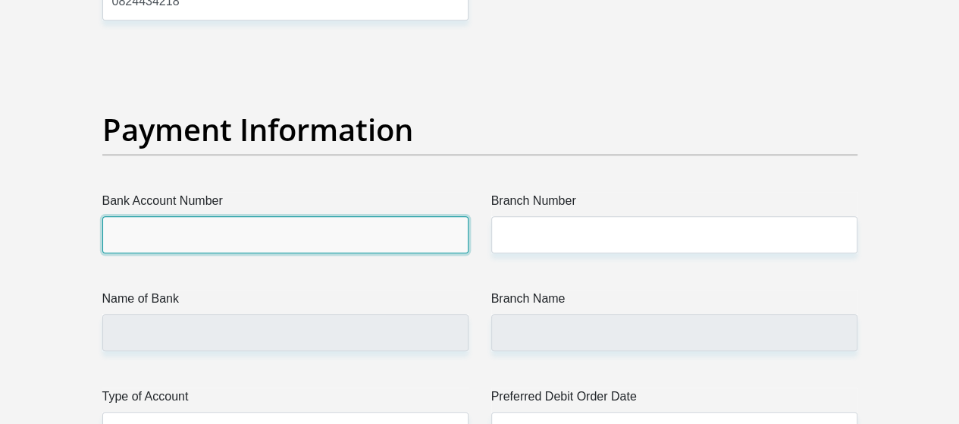
click at [335, 216] on input "Bank Account Number" at bounding box center [285, 234] width 366 height 37
type input "0"
type input "10117698022"
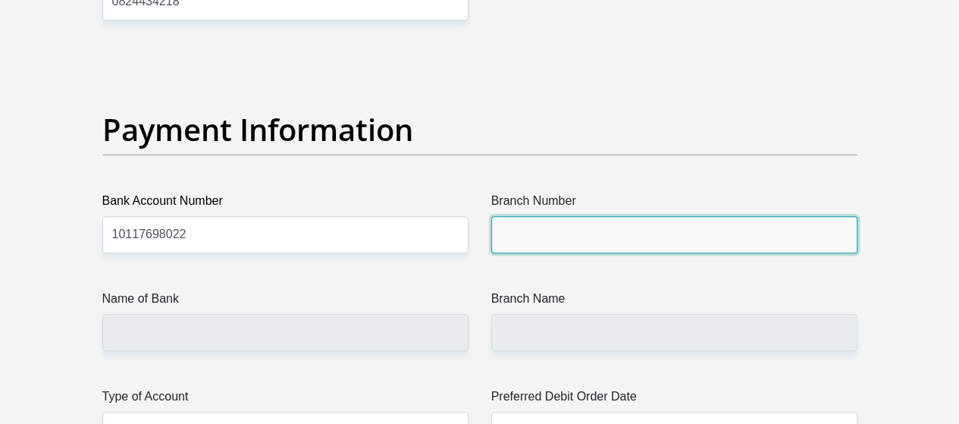
click at [528, 216] on input "Branch Number" at bounding box center [674, 234] width 366 height 37
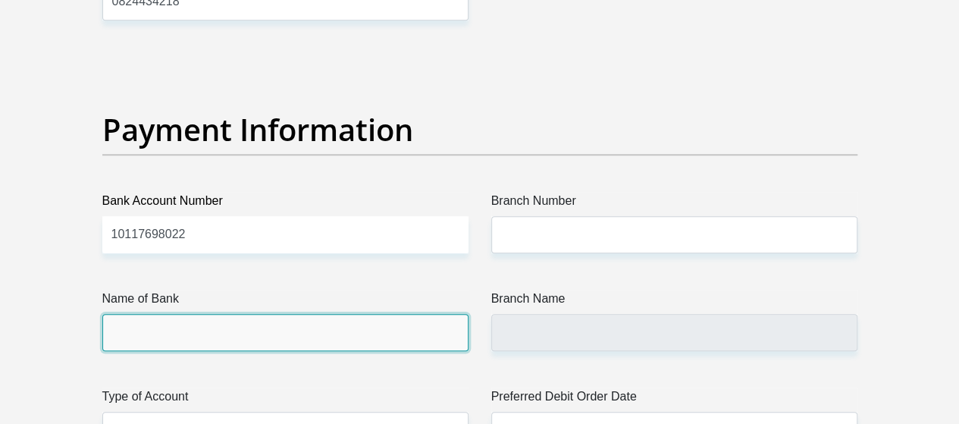
click at [257, 314] on input "Name of Bank" at bounding box center [285, 332] width 366 height 37
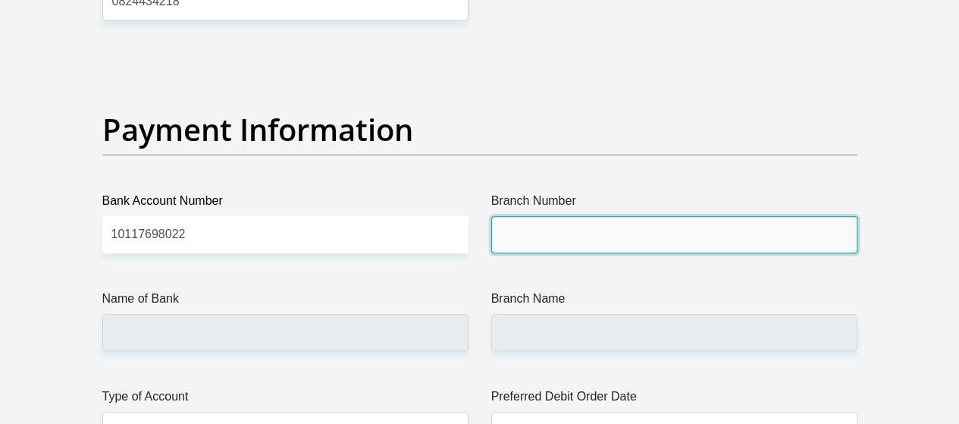
click at [564, 216] on input "Branch Number" at bounding box center [674, 234] width 366 height 37
type input "050414"
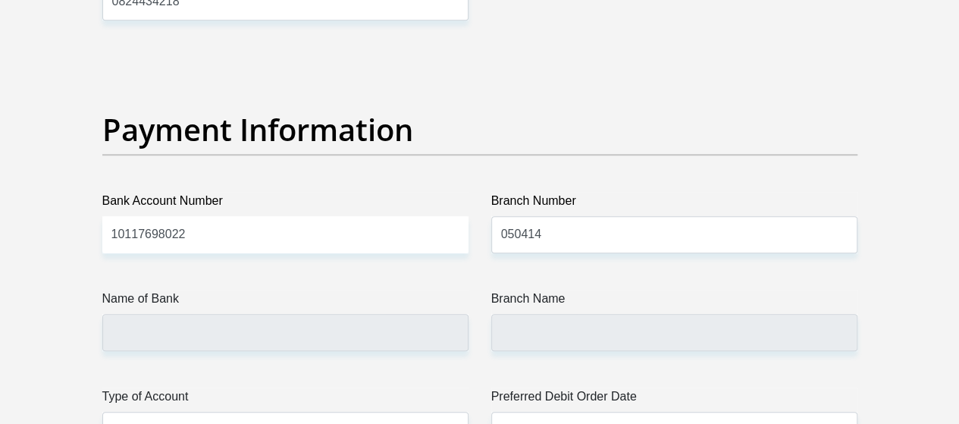
click at [408, 387] on label "Type of Account" at bounding box center [285, 399] width 366 height 24
click at [408, 412] on select "Cheque Savings" at bounding box center [285, 430] width 366 height 37
click at [390, 412] on select "Cheque Savings" at bounding box center [285, 430] width 366 height 37
type input "STANDARD BANK"
type input "MOSSEL BAY"
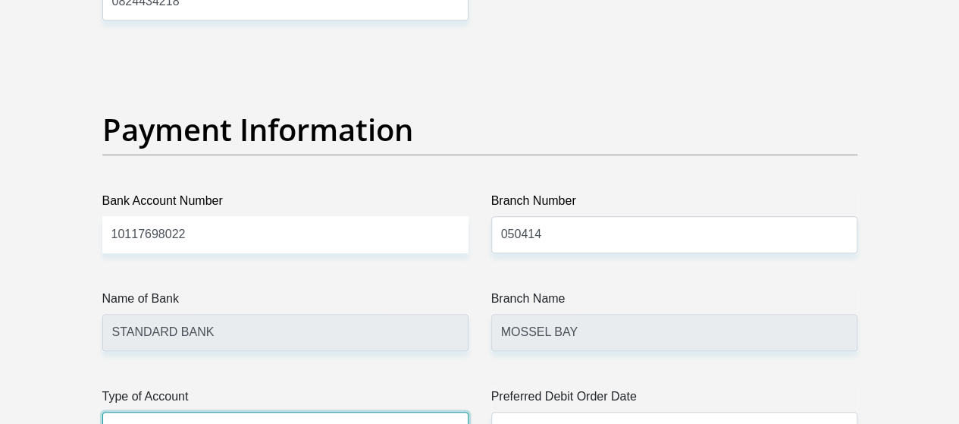
select select "CUR"
click at [102, 412] on select "Cheque Savings" at bounding box center [285, 430] width 366 height 37
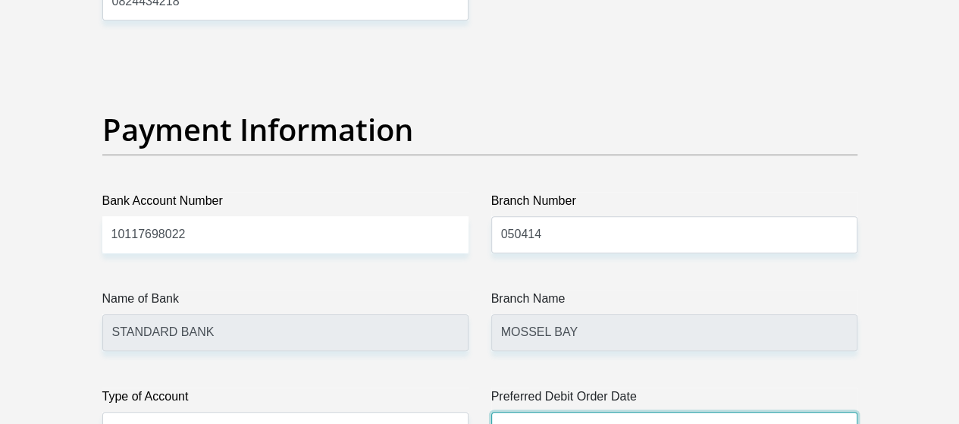
click at [537, 412] on select "1st 2nd 3rd 4th 5th 7th 18th 19th 20th 21st 22nd 23rd 24th 25th 26th 27th 28th …" at bounding box center [674, 430] width 366 height 37
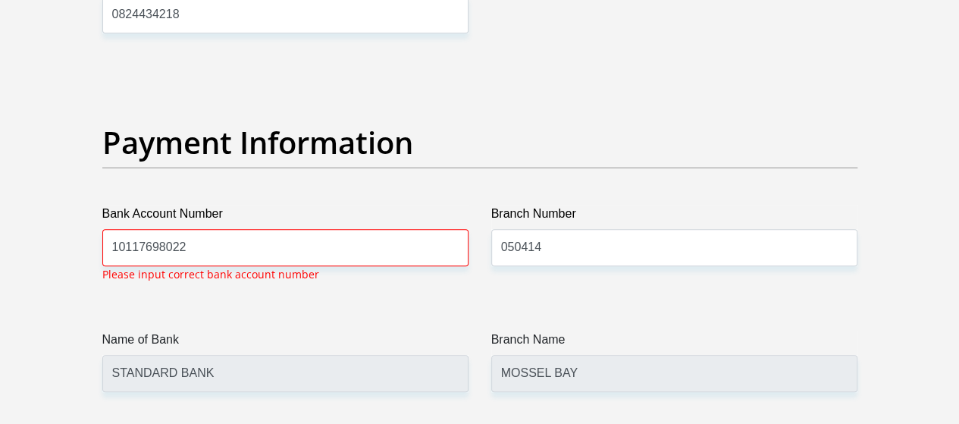
select select "1"
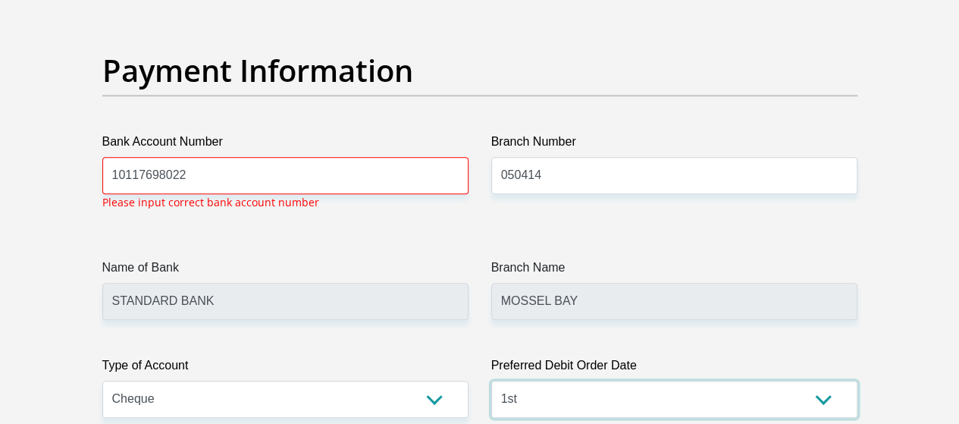
scroll to position [3543, 0]
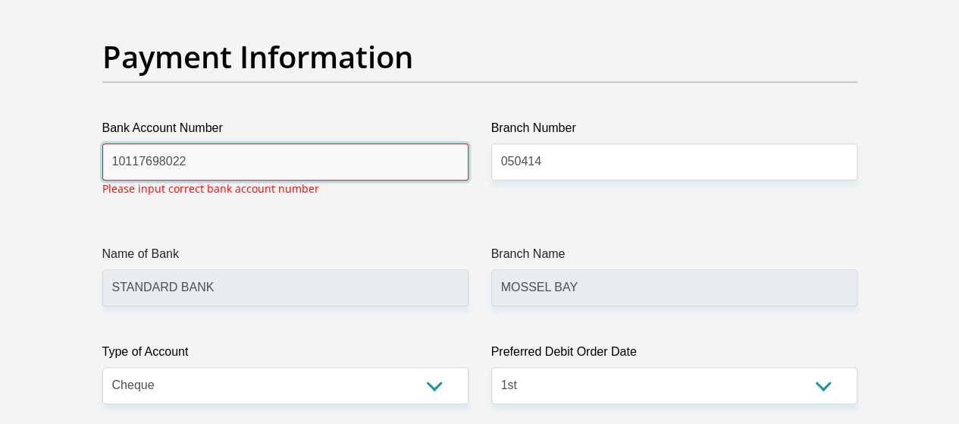
click at [211, 143] on input "10117698022" at bounding box center [285, 161] width 366 height 37
click at [126, 143] on input "10117698022" at bounding box center [285, 161] width 366 height 37
click at [143, 143] on input "10 117698022" at bounding box center [285, 161] width 366 height 37
click at [162, 143] on input "10 11 769 8022" at bounding box center [285, 161] width 366 height 37
type input "10 11 769 8022"
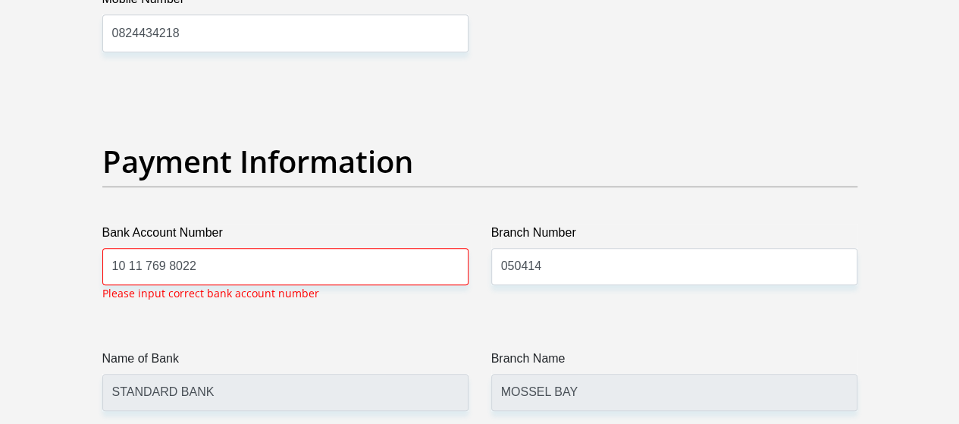
scroll to position [3436, 0]
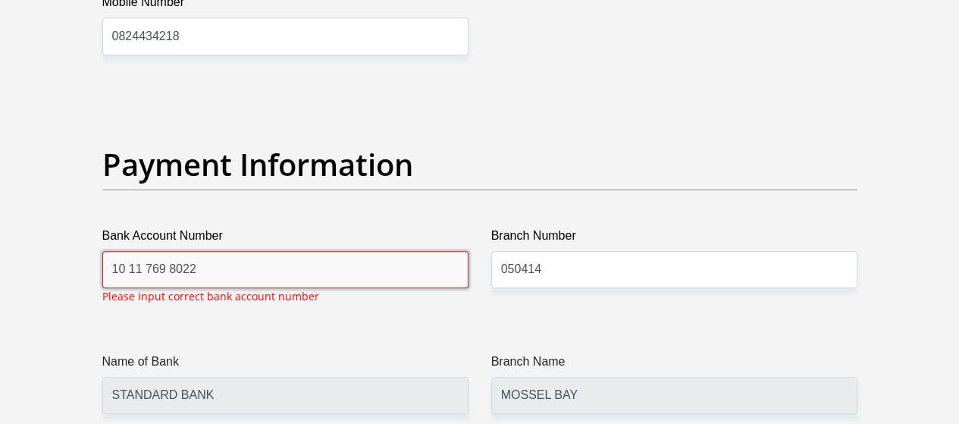
drag, startPoint x: 199, startPoint y: 224, endPoint x: 36, endPoint y: 227, distance: 163.8
type input "10117698022"
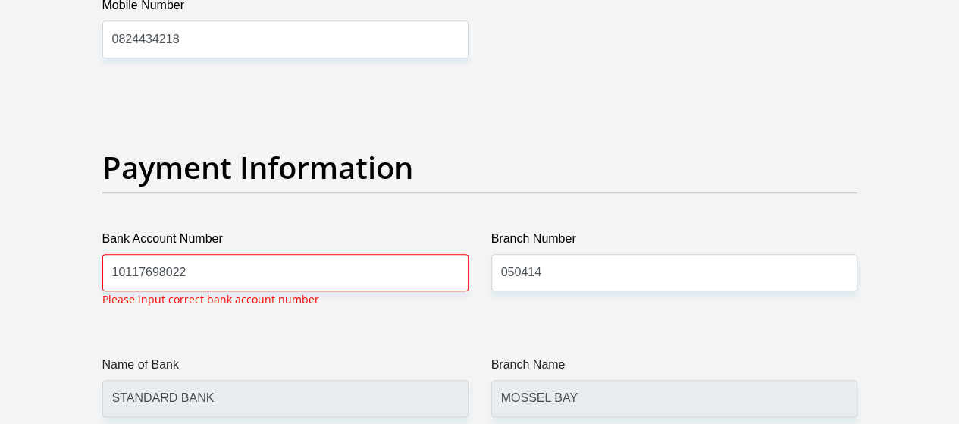
scroll to position [3398, 0]
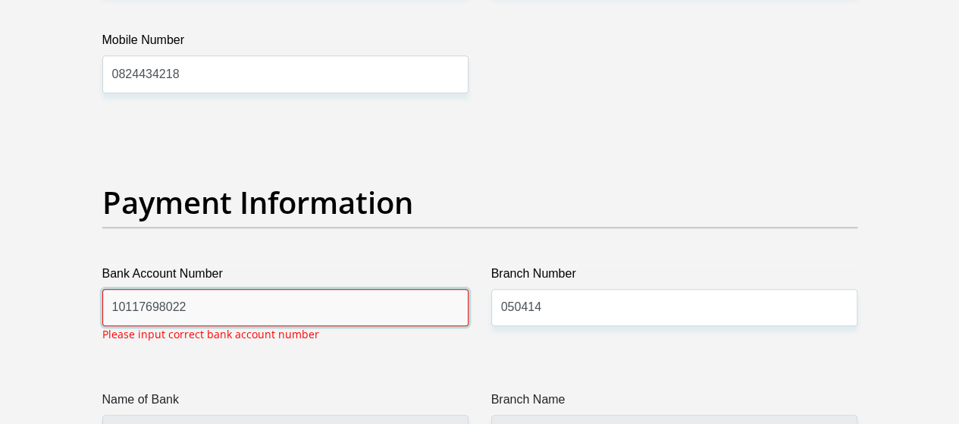
click at [213, 289] on input "10117698022" at bounding box center [285, 307] width 366 height 37
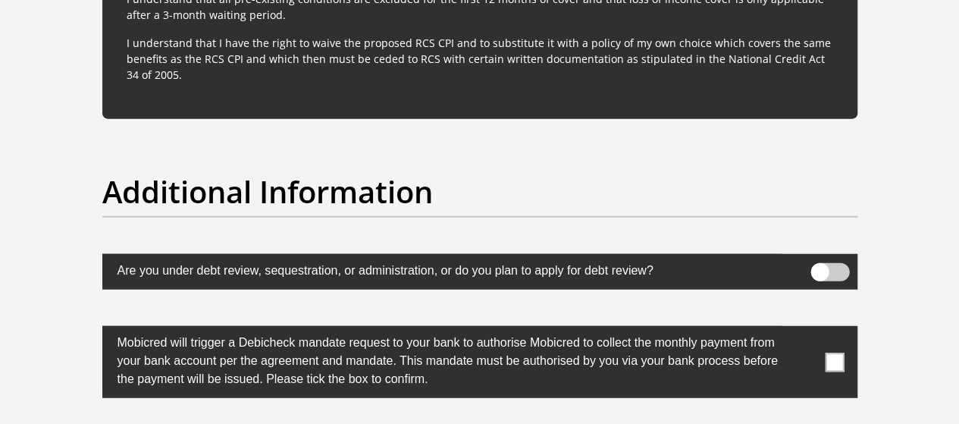
scroll to position [4748, 0]
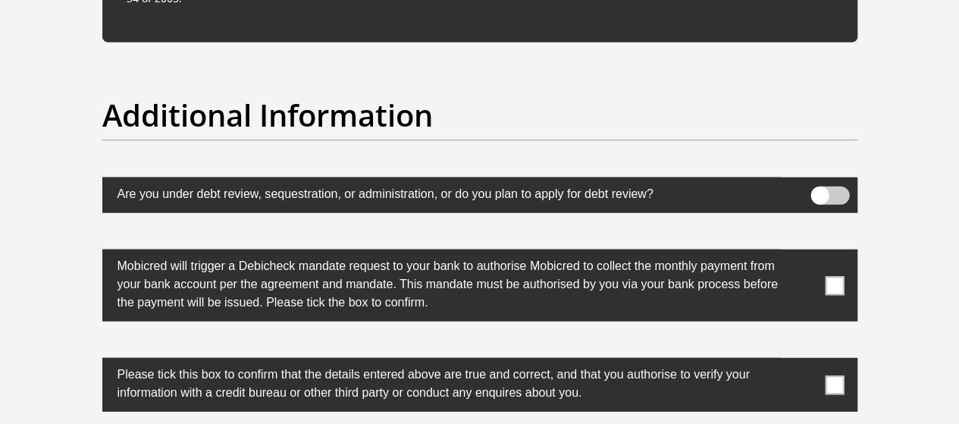
click at [834, 276] on span at bounding box center [834, 285] width 19 height 19
click at [804, 253] on input "checkbox" at bounding box center [804, 253] width 0 height 0
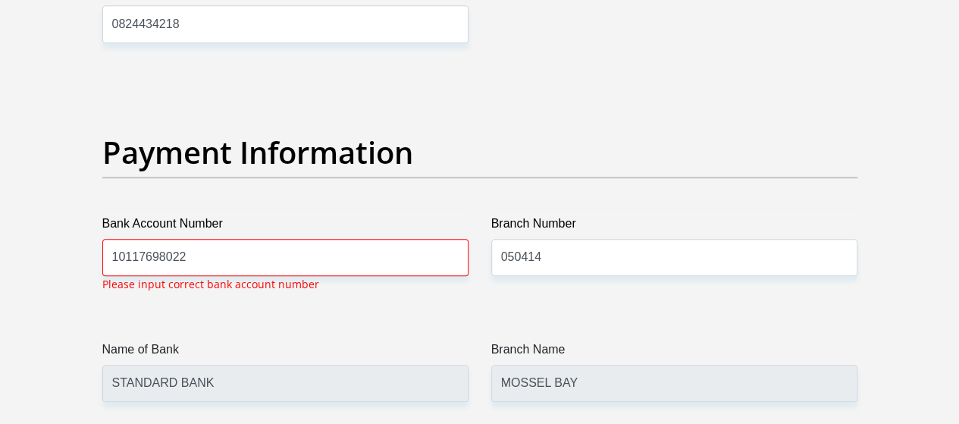
scroll to position [3436, 0]
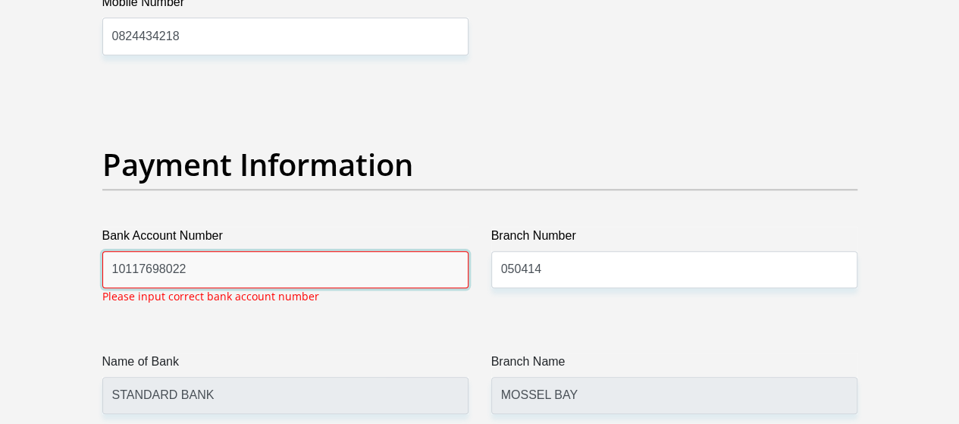
click at [208, 251] on input "10117698022" at bounding box center [285, 269] width 366 height 37
drag, startPoint x: 208, startPoint y: 215, endPoint x: 98, endPoint y: 218, distance: 110.7
click at [98, 227] on div "Bank Account Number 10117698022 Please input correct bank account number" at bounding box center [285, 271] width 389 height 89
type input "1011 769 802 2"
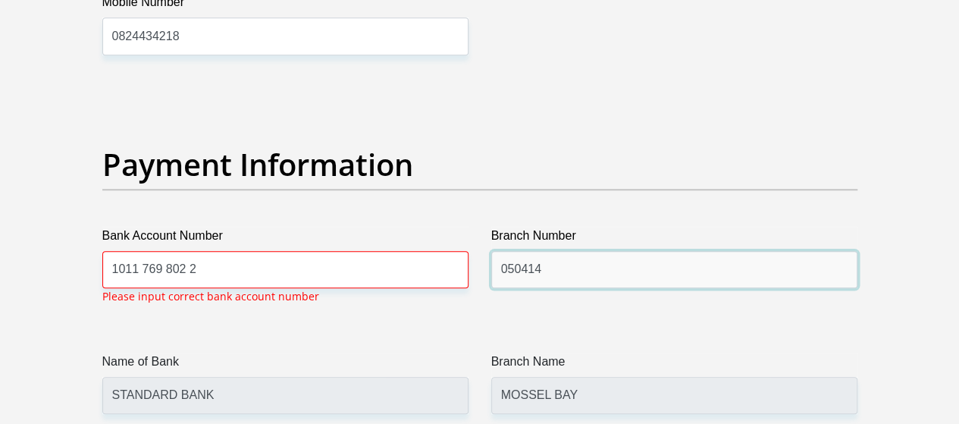
click at [573, 251] on input "050414" at bounding box center [674, 269] width 366 height 37
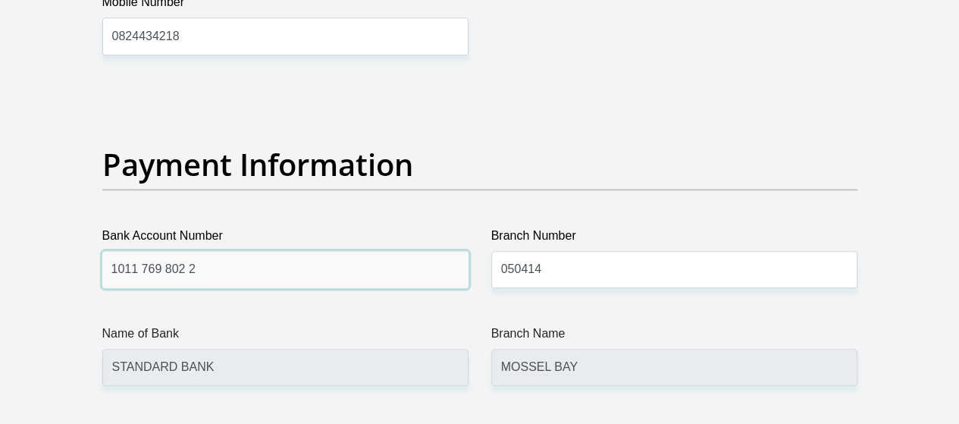
click at [428, 251] on input "1011 769 802 2" at bounding box center [285, 269] width 366 height 37
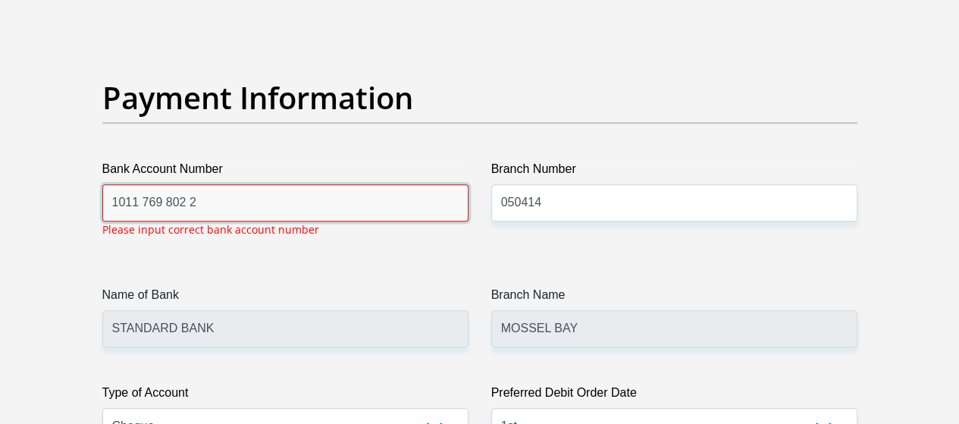
scroll to position [3509, 0]
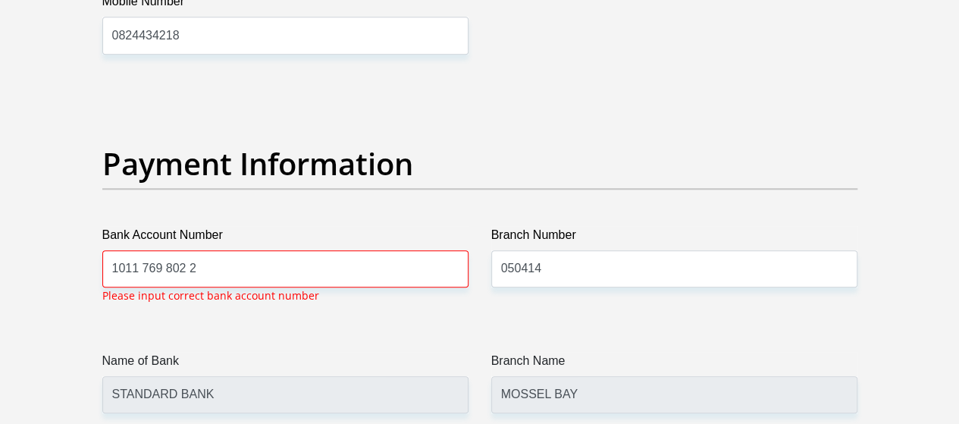
scroll to position [3436, 0]
select select "SAV"
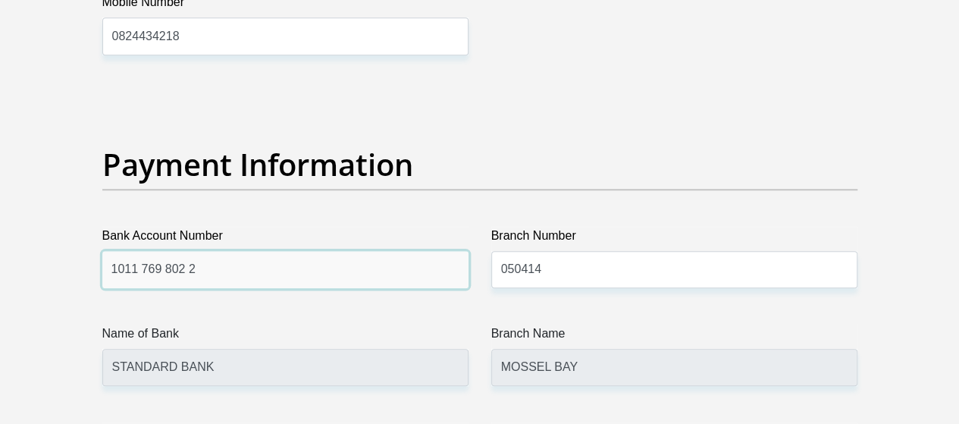
click at [185, 251] on input "1011 769 802 2" at bounding box center [285, 269] width 366 height 37
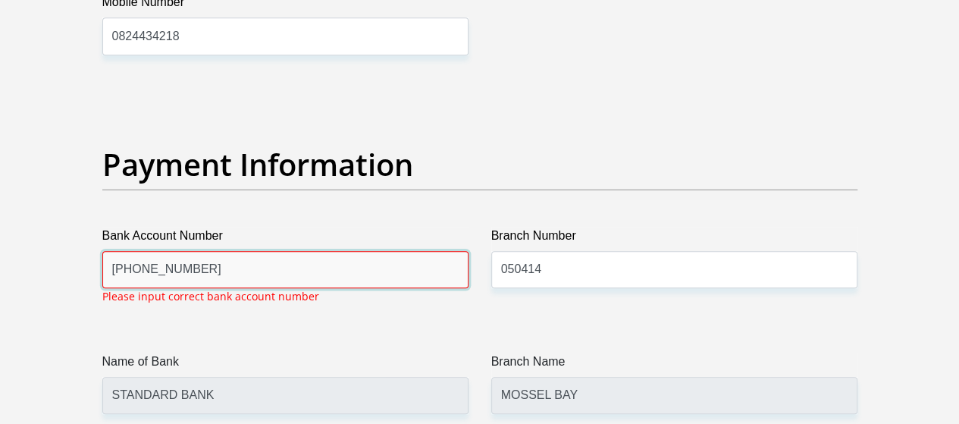
click at [164, 251] on input "1011 769 8022" at bounding box center [285, 269] width 366 height 37
click at [142, 251] on input "1011 7698022" at bounding box center [285, 269] width 366 height 37
type input "10117698022"
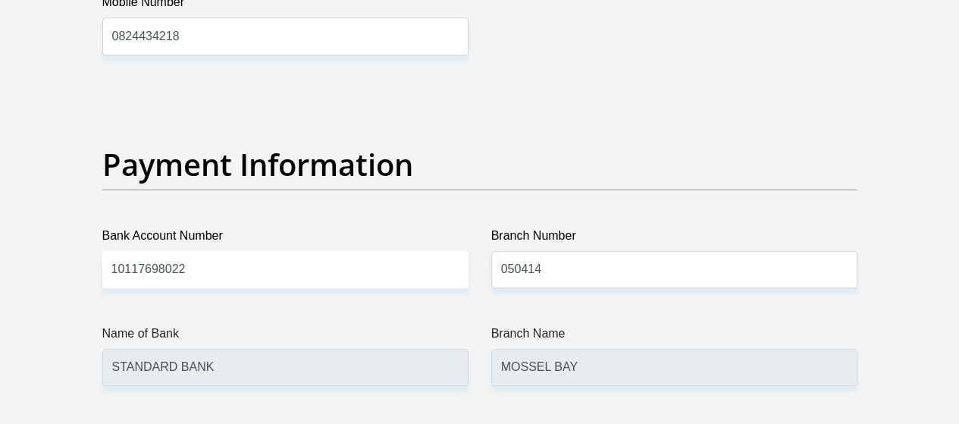
click at [374, 324] on div "Name of Bank STANDARD BANK" at bounding box center [285, 354] width 366 height 61
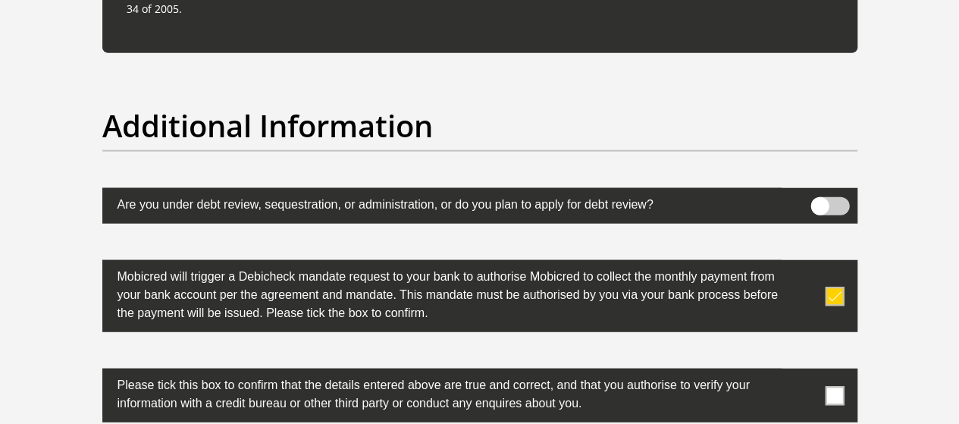
scroll to position [4731, 0]
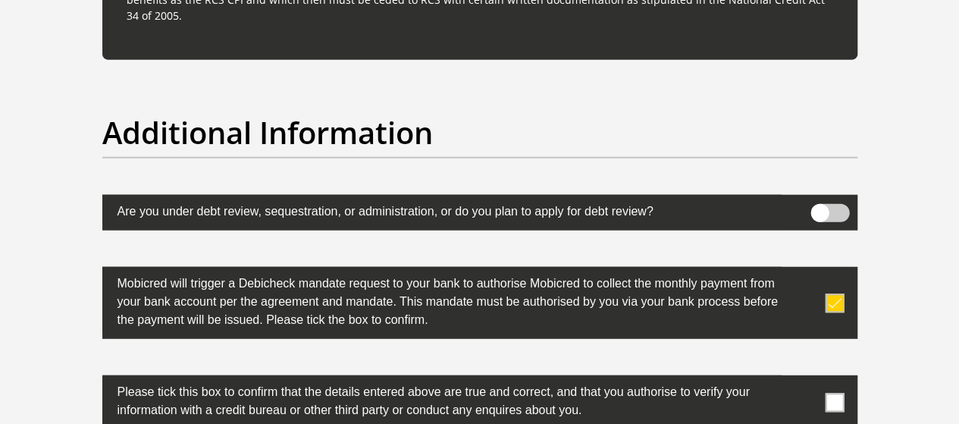
click at [835, 393] on span at bounding box center [834, 402] width 19 height 19
click at [804, 379] on input "checkbox" at bounding box center [804, 379] width 0 height 0
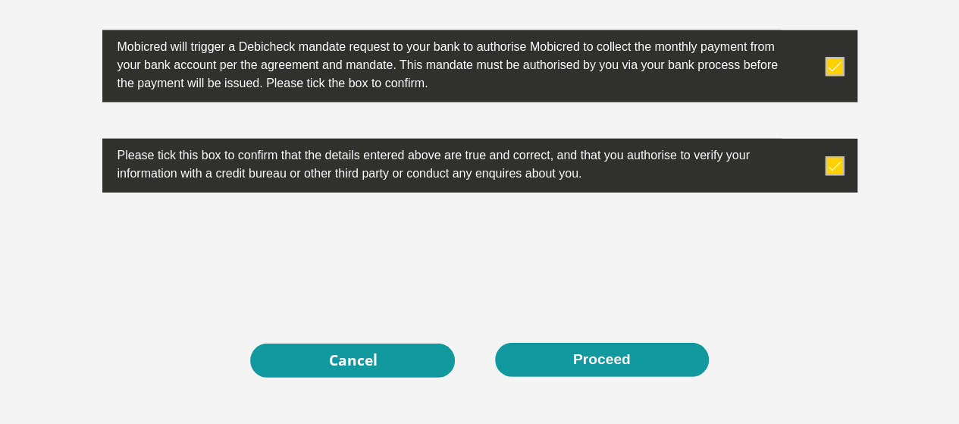
scroll to position [4981, 0]
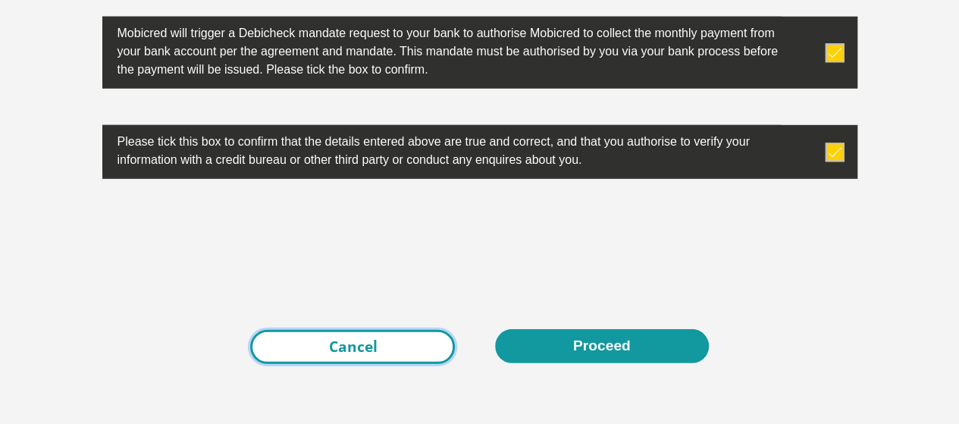
click at [387, 330] on link "Cancel" at bounding box center [352, 347] width 205 height 34
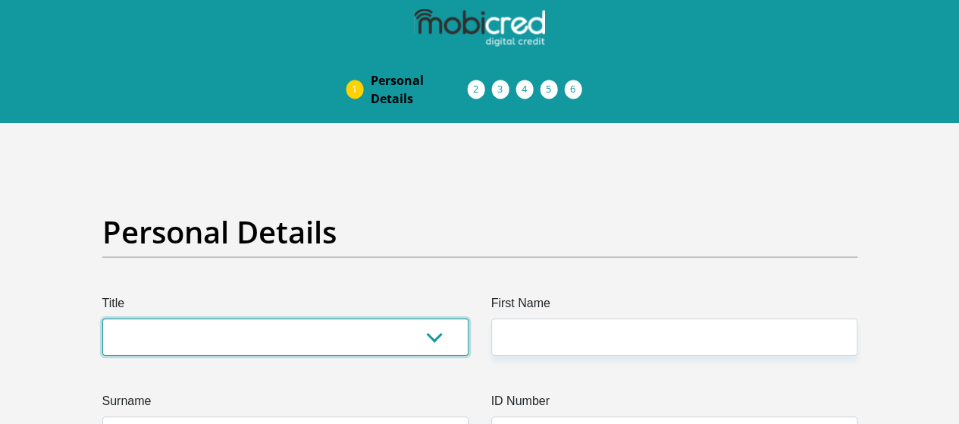
click at [422, 318] on select "Mr Ms Mrs Dr Other" at bounding box center [285, 336] width 366 height 37
select select "Mr"
click at [102, 318] on select "Mr Ms Mrs Dr Other" at bounding box center [285, 336] width 366 height 37
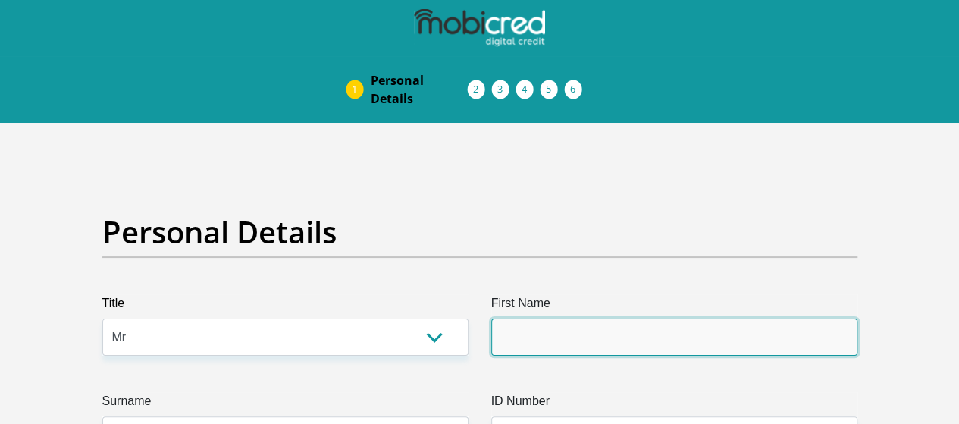
click at [556, 318] on input "First Name" at bounding box center [674, 336] width 366 height 37
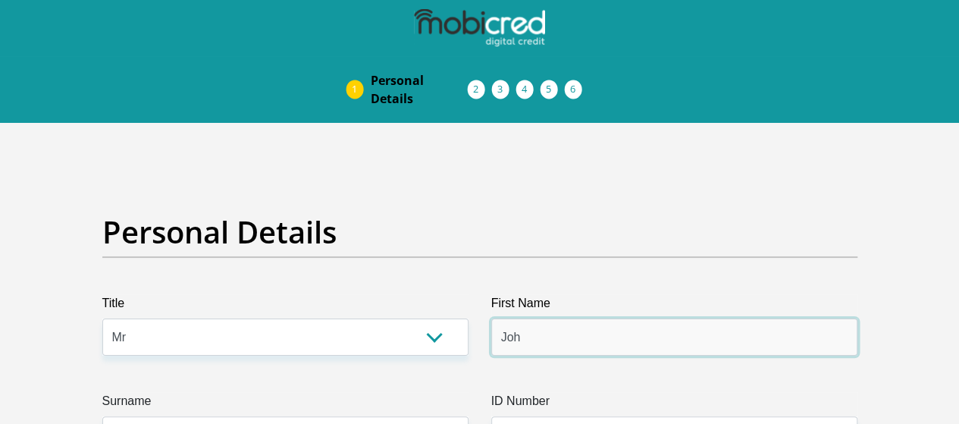
type input "JohannesLodewikus"
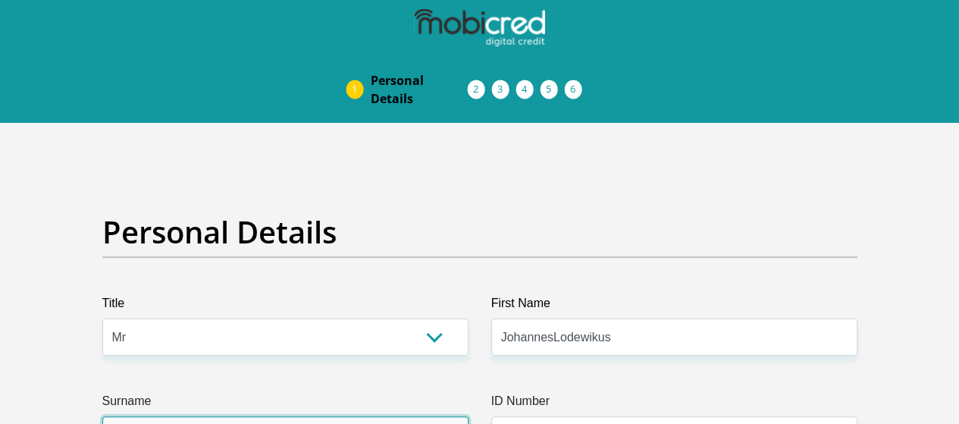
type input "Nel"
type input "0827158266"
select select "ZAF"
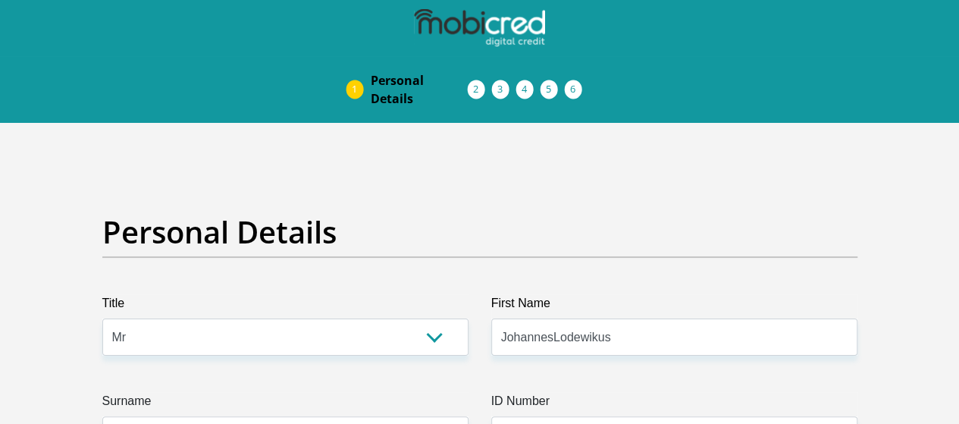
type input "R328"
type input "Ruiterbosch Lodge"
type input "Mossel Bay"
type input "6500"
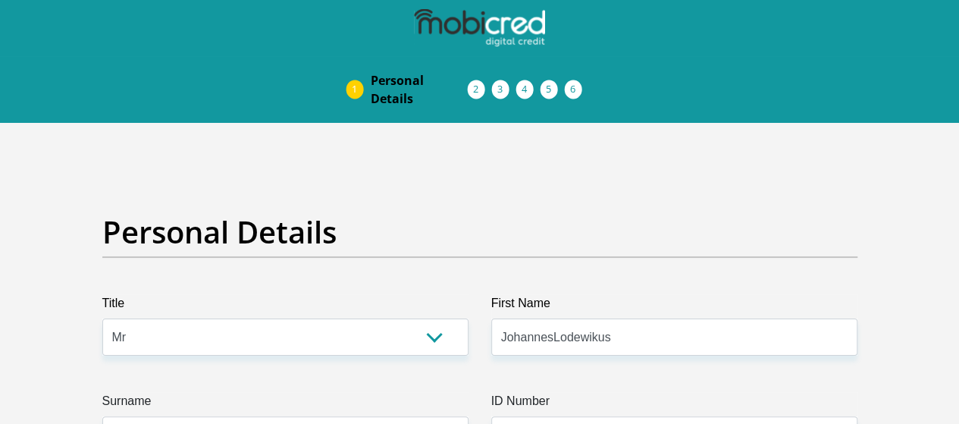
select select "Western Cape"
click at [550, 318] on input "JohannesLodewikus" at bounding box center [674, 336] width 366 height 37
type input "JohannesLodewikus"
click at [671, 318] on input "JohannesLodewikus" at bounding box center [674, 336] width 366 height 37
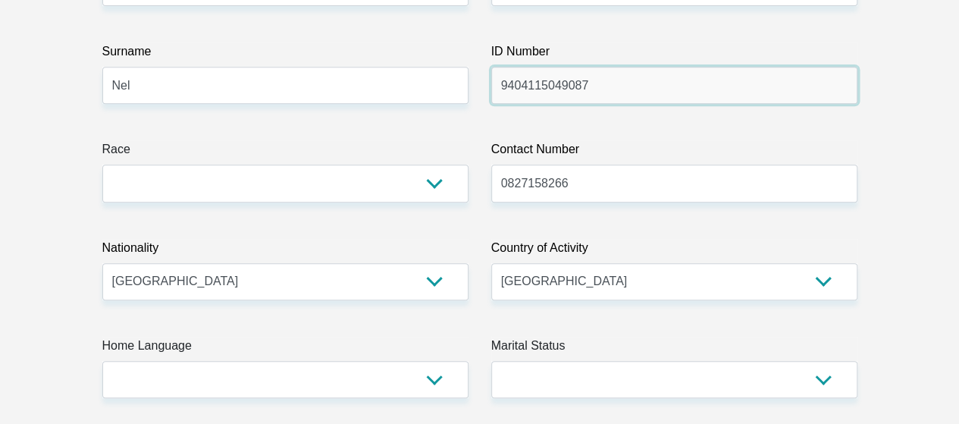
scroll to position [412, 0]
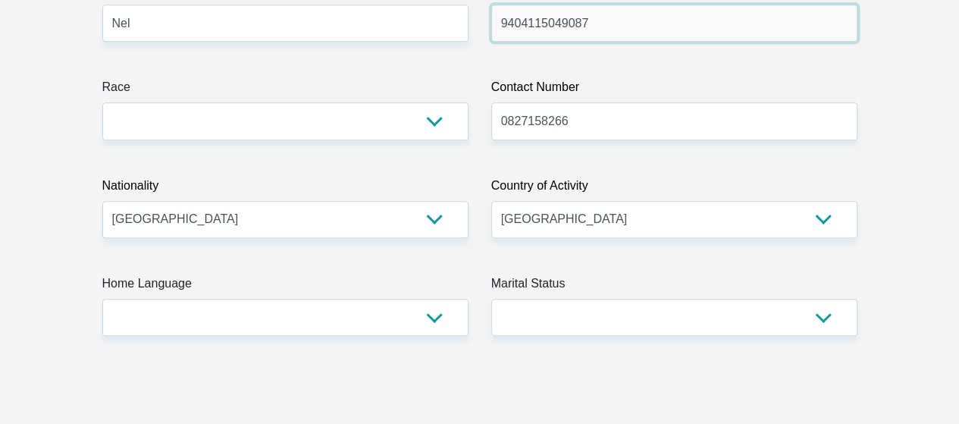
type input "9404115049087"
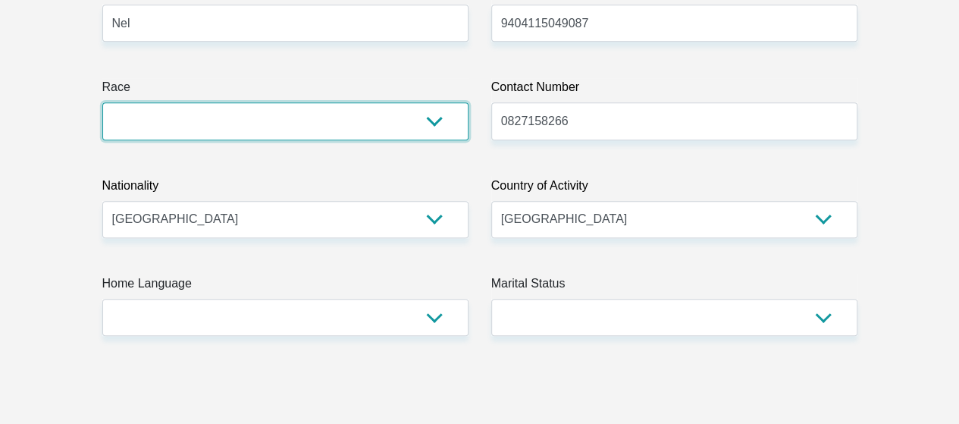
click at [427, 102] on select "Black Coloured Indian White Other" at bounding box center [285, 120] width 366 height 37
select select "4"
click at [102, 102] on select "Black Coloured Indian White Other" at bounding box center [285, 120] width 366 height 37
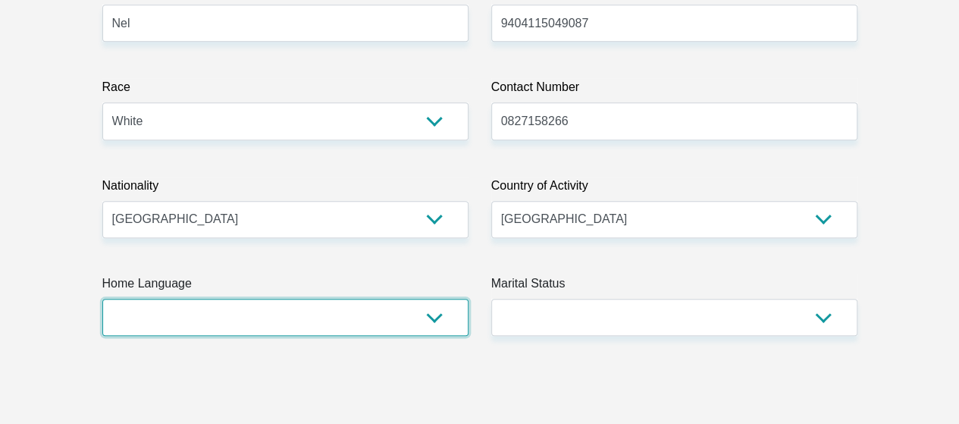
click at [425, 299] on select "Afrikaans English Sepedi South Ndebele Southern Sotho Swati Tsonga Tswana Venda…" at bounding box center [285, 317] width 366 height 37
select select "afr"
click at [102, 299] on select "Afrikaans English Sepedi South Ndebele Southern Sotho Swati Tsonga Tswana Venda…" at bounding box center [285, 317] width 366 height 37
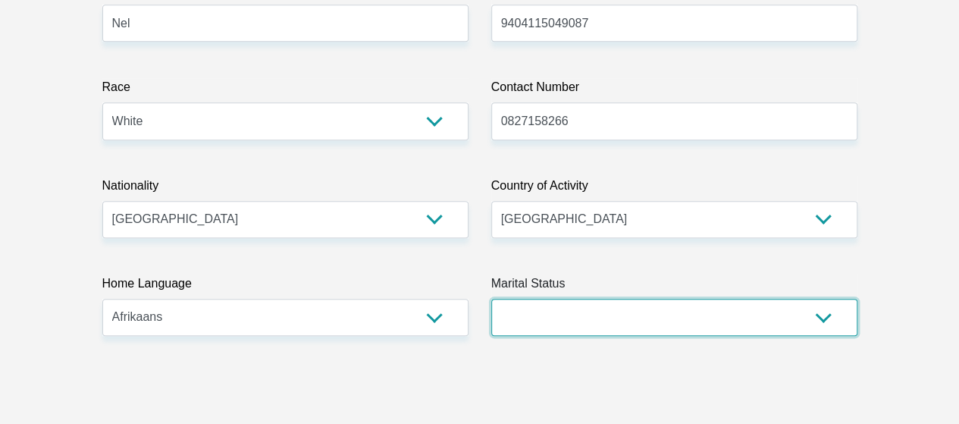
click at [569, 299] on select "Married ANC Single Divorced Widowed Married COP or Customary Law" at bounding box center [674, 317] width 366 height 37
select select "2"
click at [491, 299] on select "Married ANC Single Divorced Widowed Married COP or Customary Law" at bounding box center [674, 317] width 366 height 37
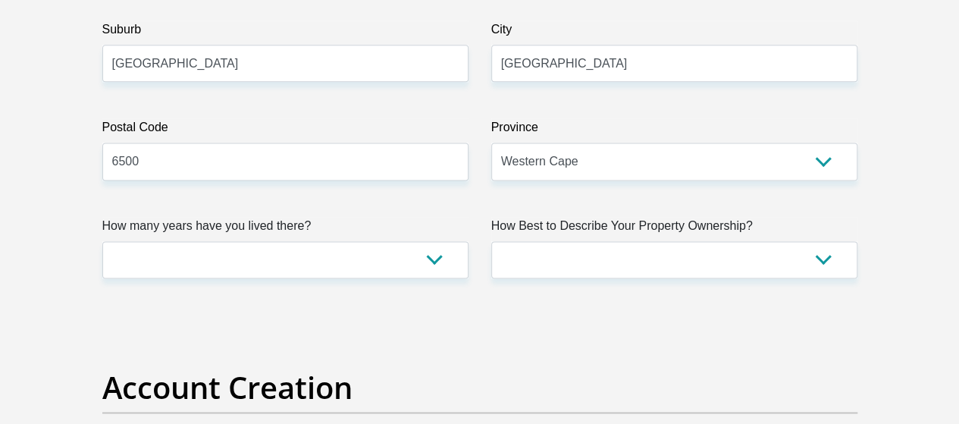
scroll to position [1004, 0]
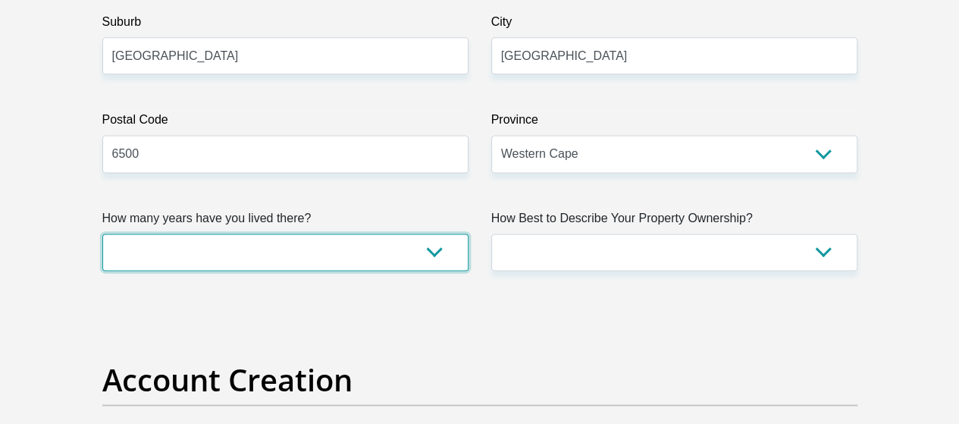
click at [438, 233] on select "less than 1 year 1-3 years 3-5 years 5+ years" at bounding box center [285, 251] width 366 height 37
select select "5"
click at [102, 233] on select "less than 1 year 1-3 years 3-5 years 5+ years" at bounding box center [285, 251] width 366 height 37
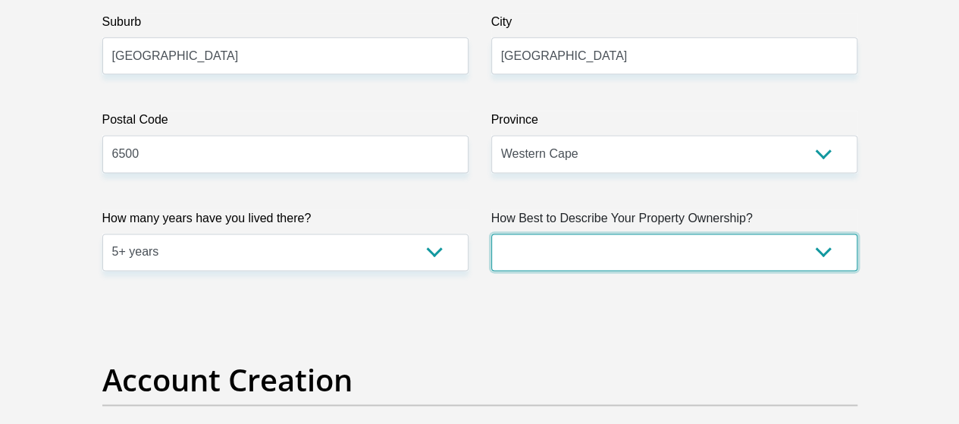
click at [625, 233] on select "Owned Rented Family Owned Company Dwelling" at bounding box center [674, 251] width 366 height 37
select select "parents"
click at [491, 233] on select "Owned Rented Family Owned Company Dwelling" at bounding box center [674, 251] width 366 height 37
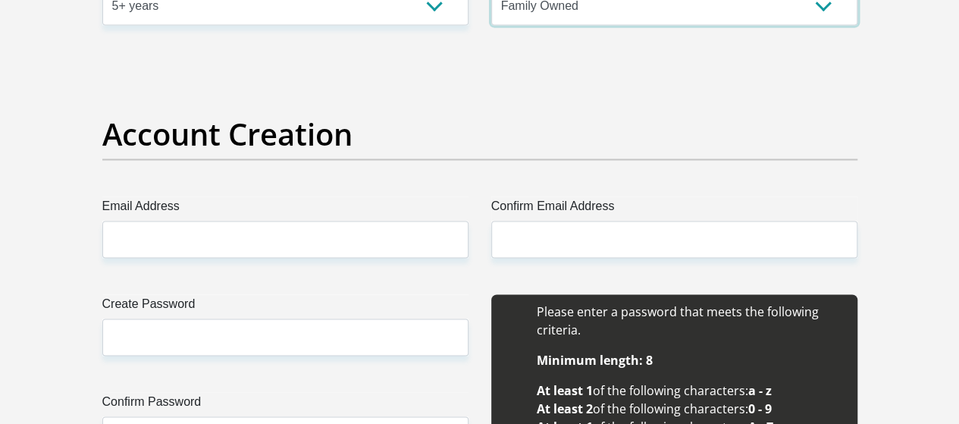
scroll to position [1277, 0]
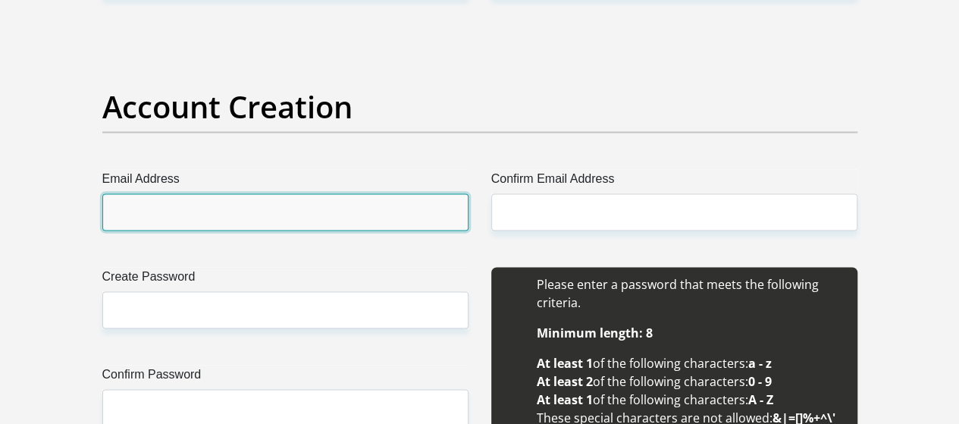
click at [428, 193] on input "Email Address" at bounding box center [285, 211] width 366 height 37
type input "hanlonel115@gmail.com"
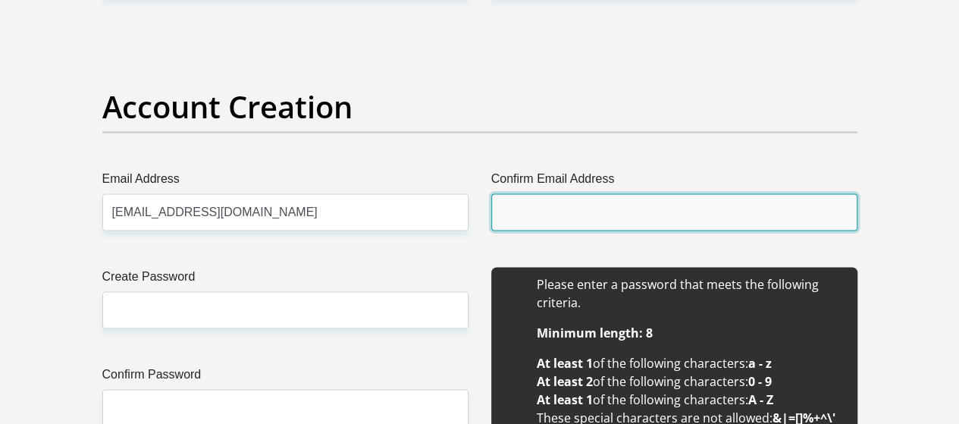
type input "hanlonel115@gmail.com"
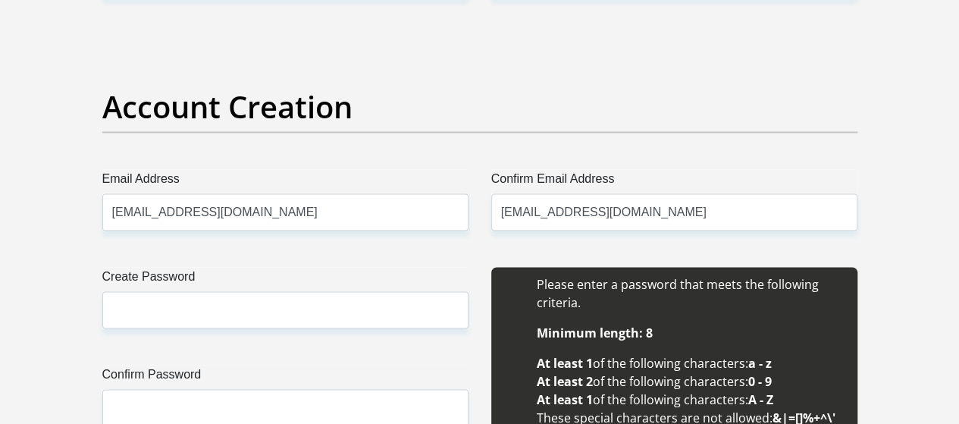
type input "Hanlo"
type input "Nel"
type input "0827158266"
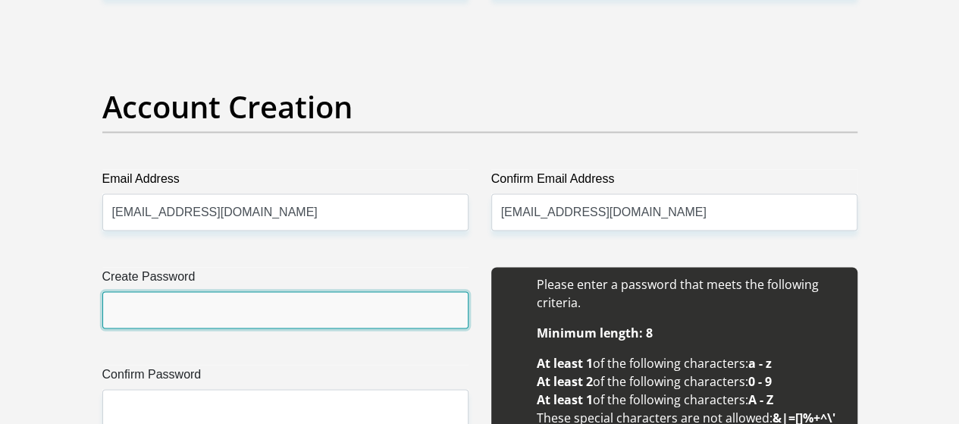
click at [280, 291] on input "Create Password" at bounding box center [285, 309] width 366 height 37
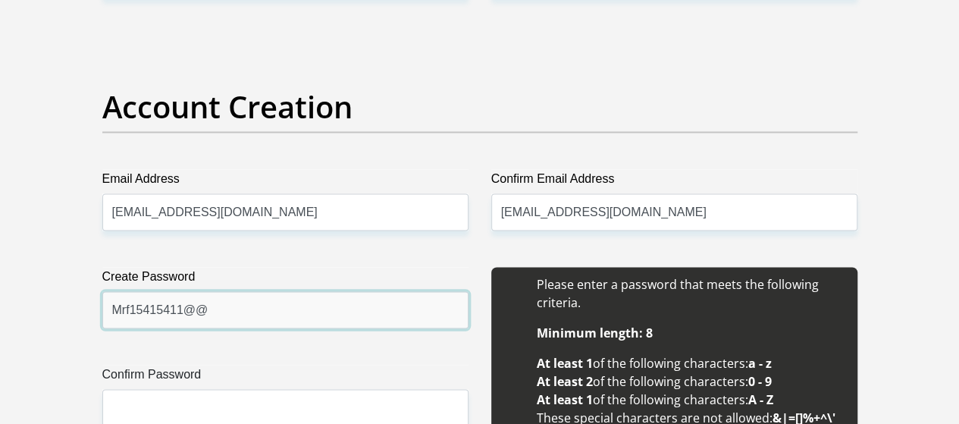
type input "Mrf15415411@@"
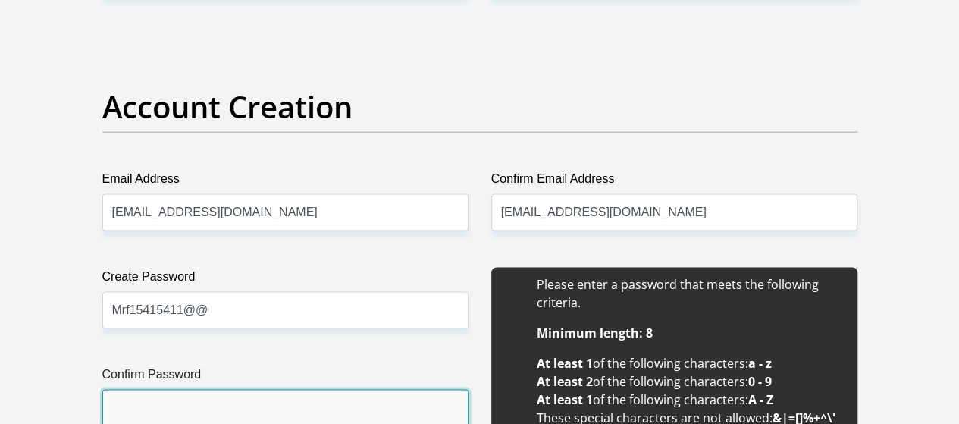
click at [251, 389] on input "Confirm Password" at bounding box center [285, 407] width 366 height 37
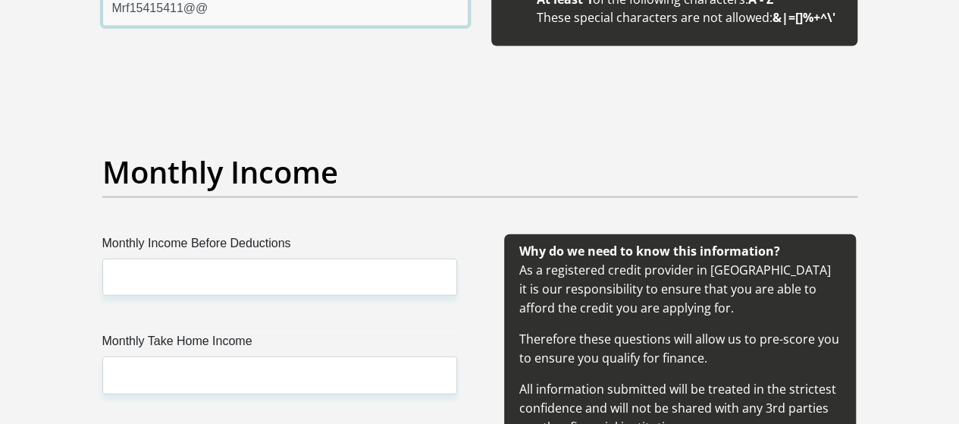
scroll to position [1773, 0]
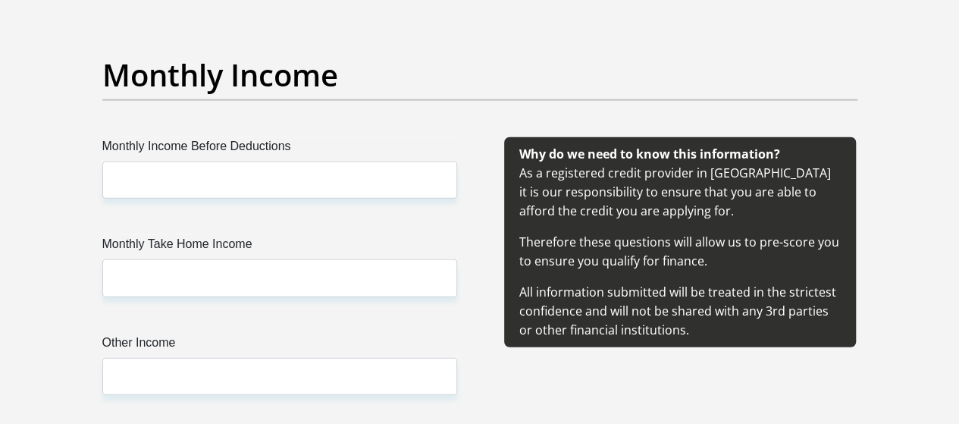
type input "Mrf15415411@@"
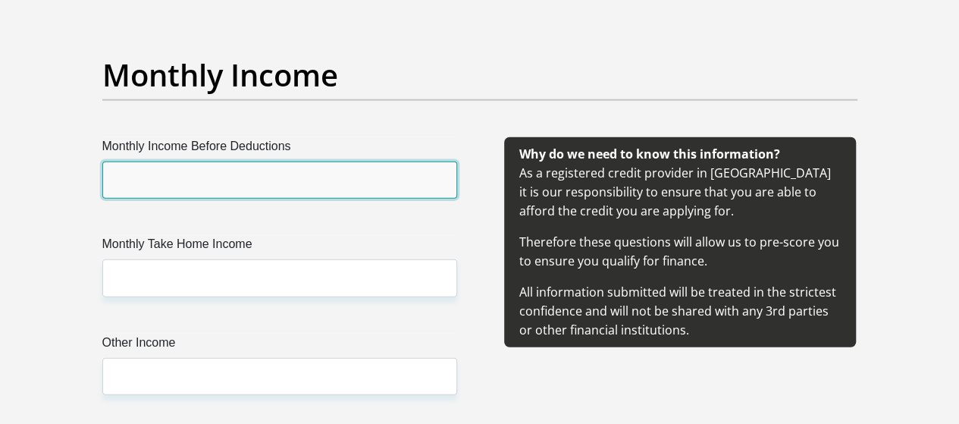
click at [356, 161] on input "Monthly Income Before Deductions" at bounding box center [279, 179] width 355 height 37
type input "23000"
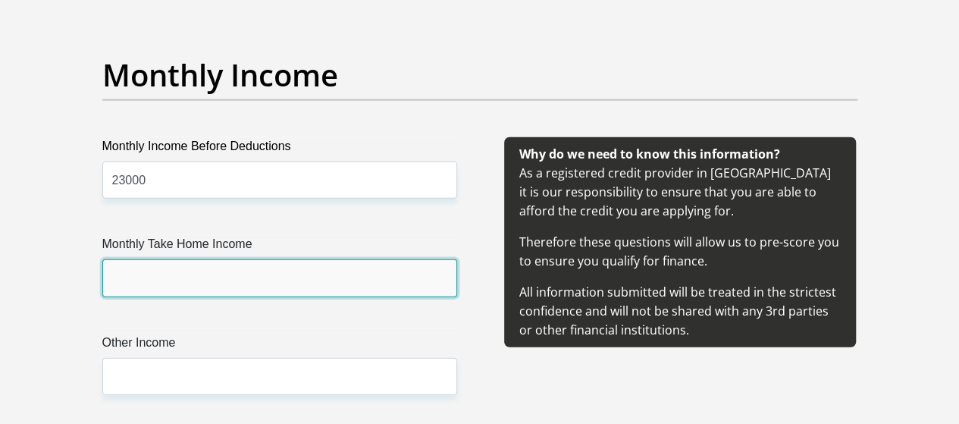
click at [338, 259] on input "Monthly Take Home Income" at bounding box center [279, 277] width 355 height 37
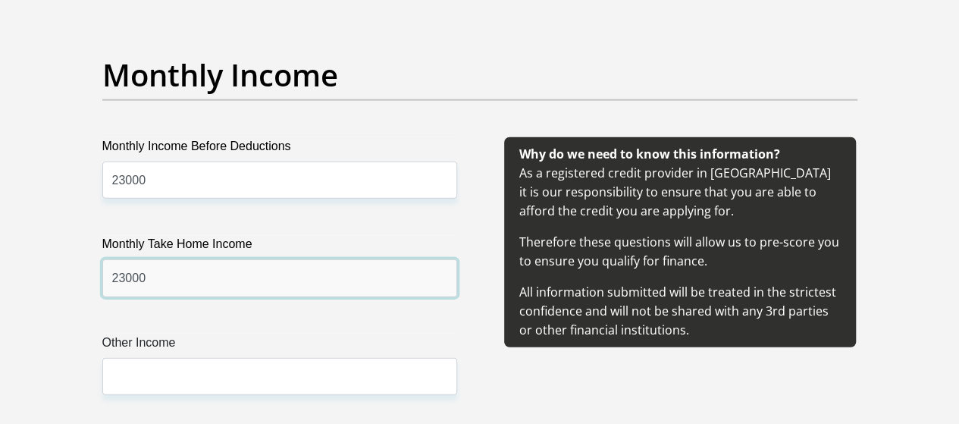
type input "23000"
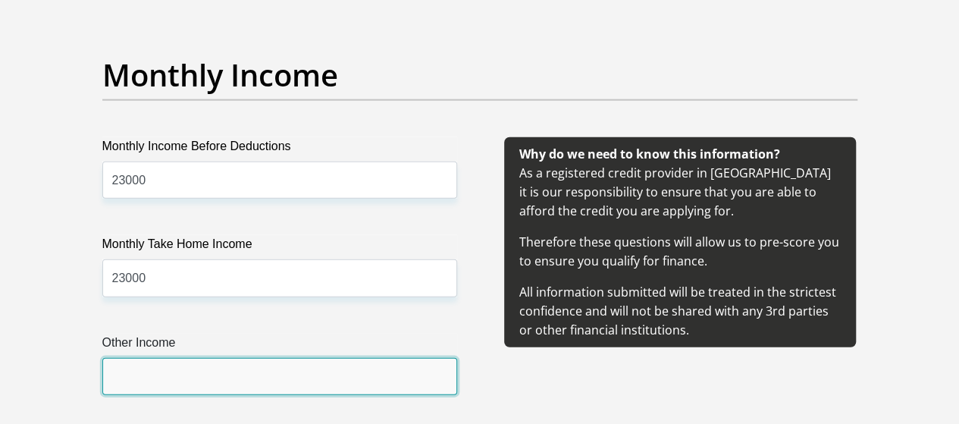
click at [300, 358] on input "Other Income" at bounding box center [279, 376] width 355 height 37
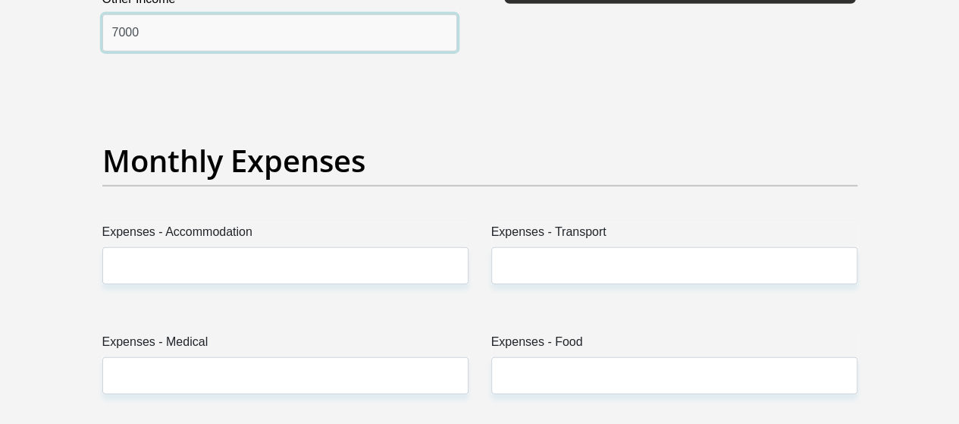
scroll to position [2138, 0]
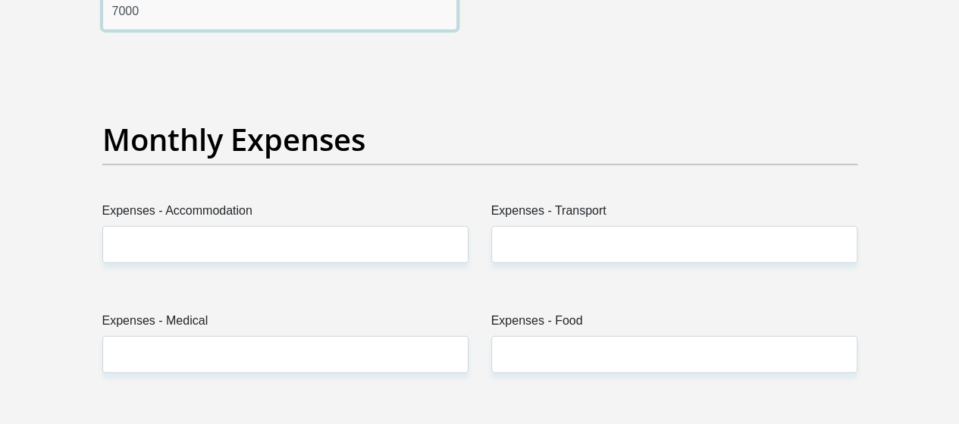
type input "7000"
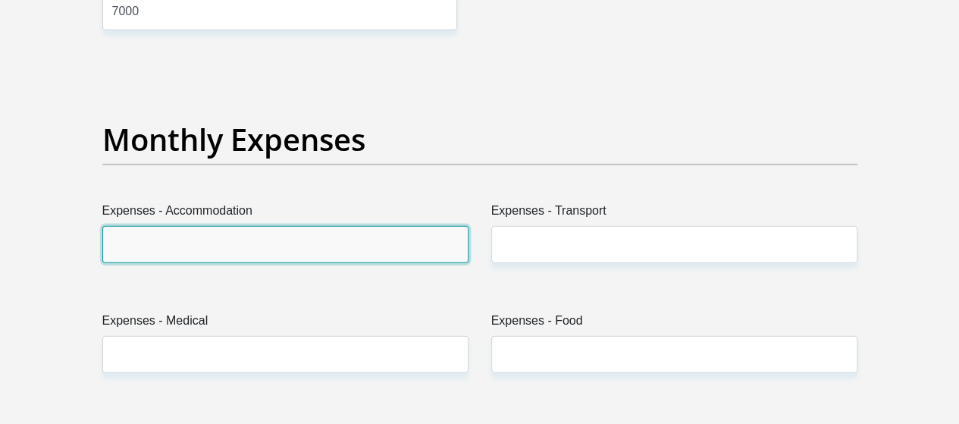
click at [267, 226] on input "Expenses - Accommodation" at bounding box center [285, 244] width 366 height 37
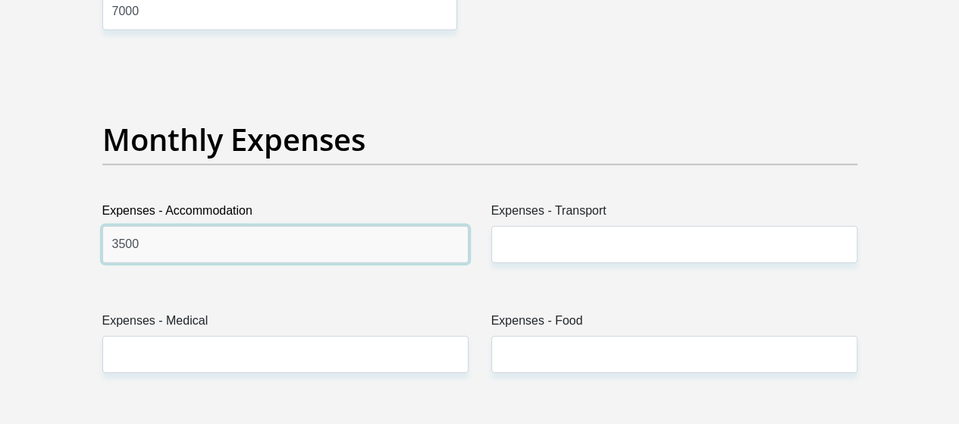
type input "3500"
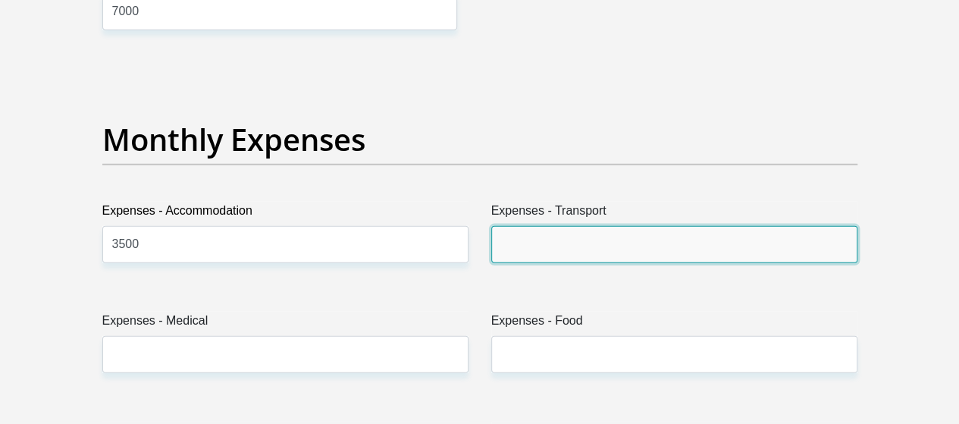
click at [520, 226] on input "Expenses - Transport" at bounding box center [674, 244] width 366 height 37
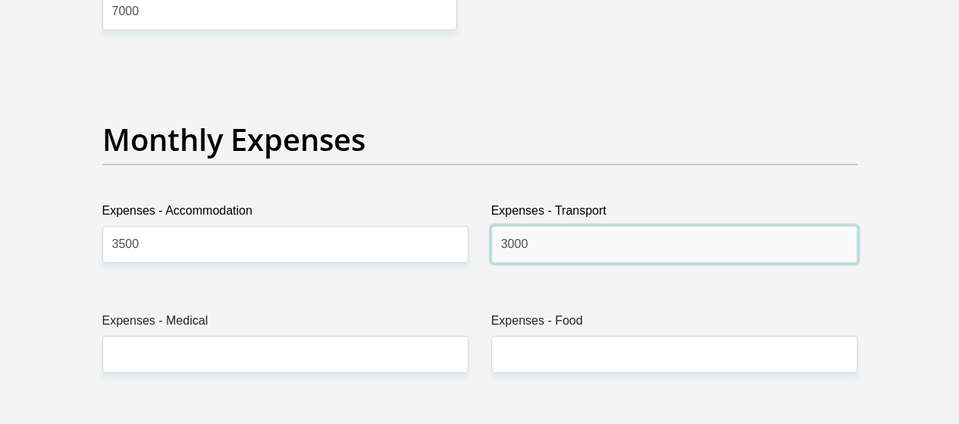
type input "3000"
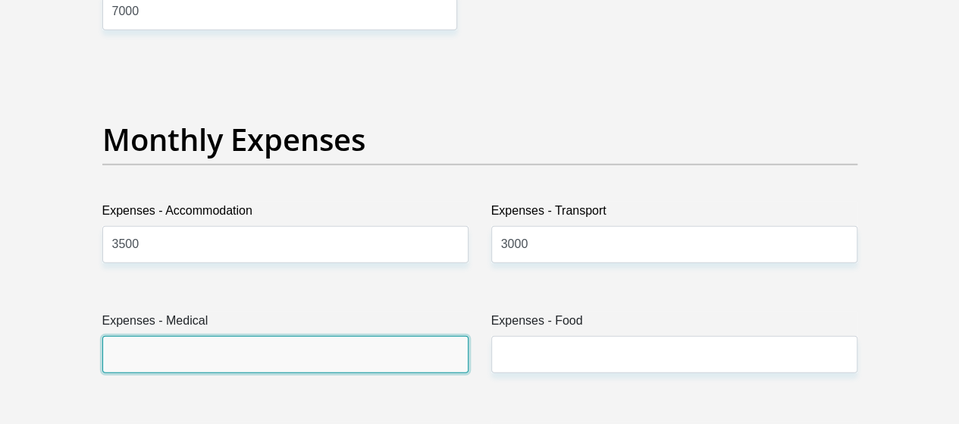
click at [282, 336] on input "Expenses - Medical" at bounding box center [285, 354] width 366 height 37
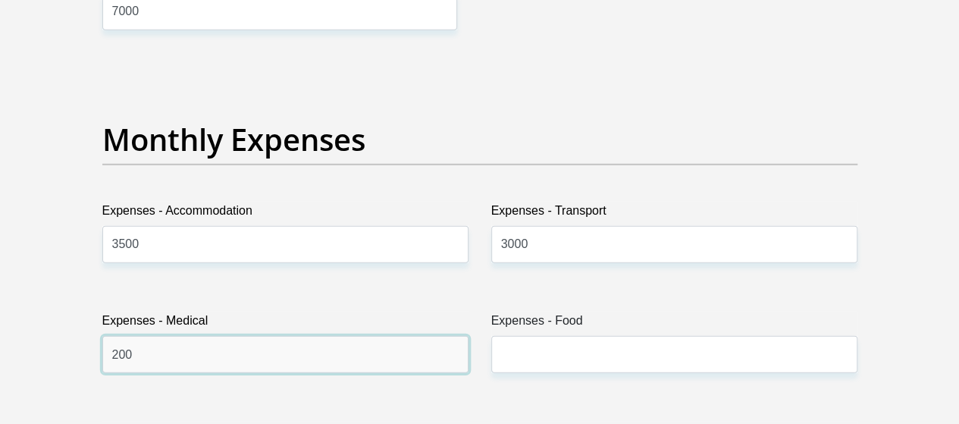
type input "200"
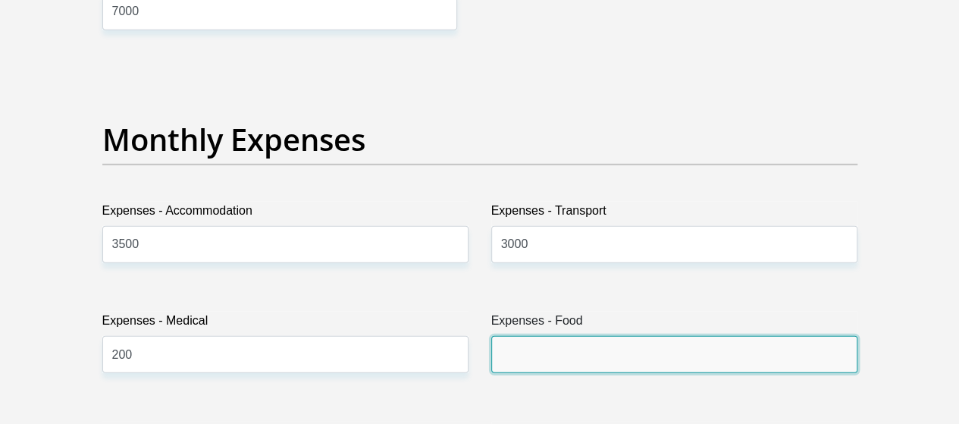
click at [534, 336] on input "Expenses - Food" at bounding box center [674, 354] width 366 height 37
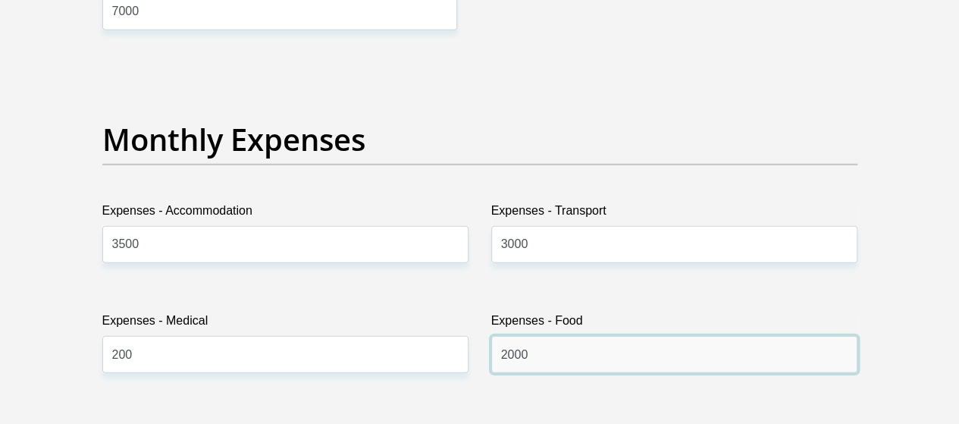
type input "2000"
type input "500"
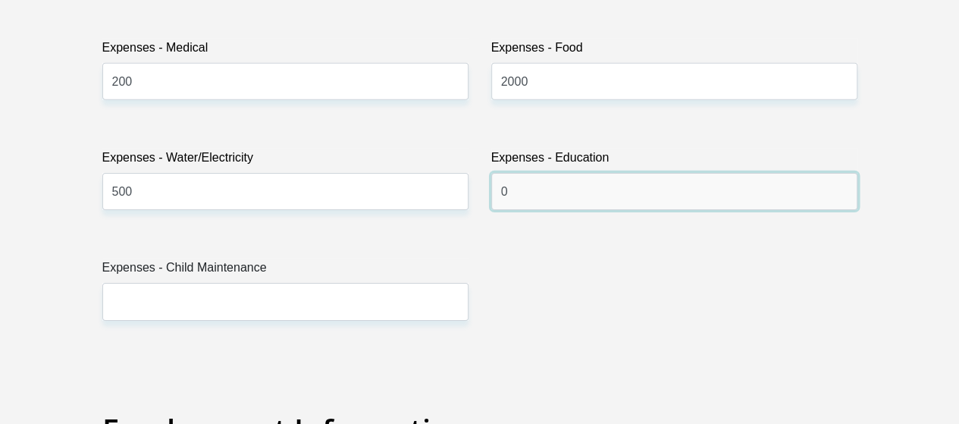
scroll to position [2418, 0]
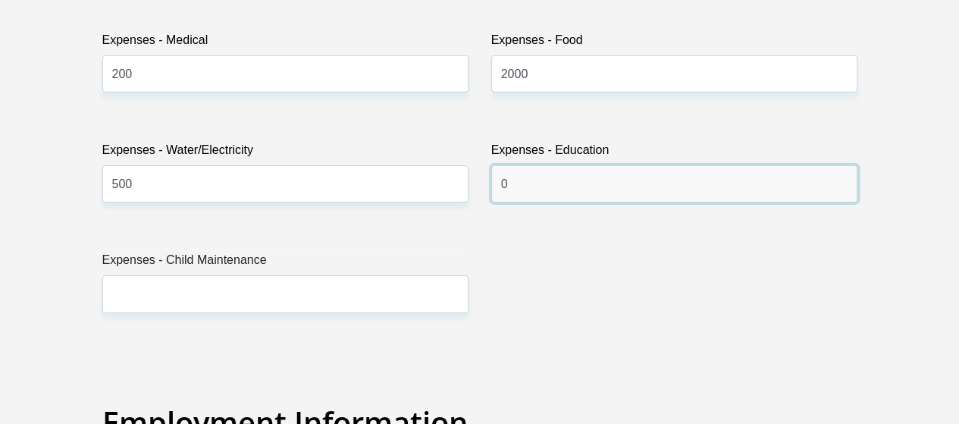
type input "0"
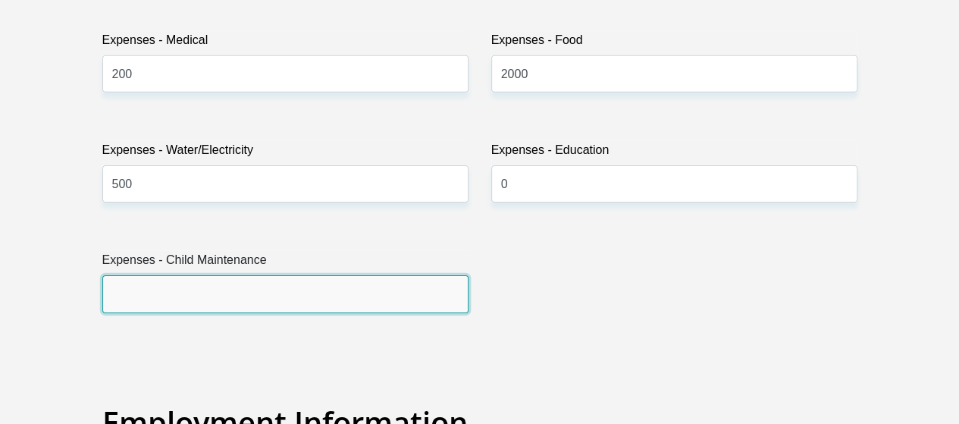
click at [327, 275] on input "Expenses - Child Maintenance" at bounding box center [285, 293] width 366 height 37
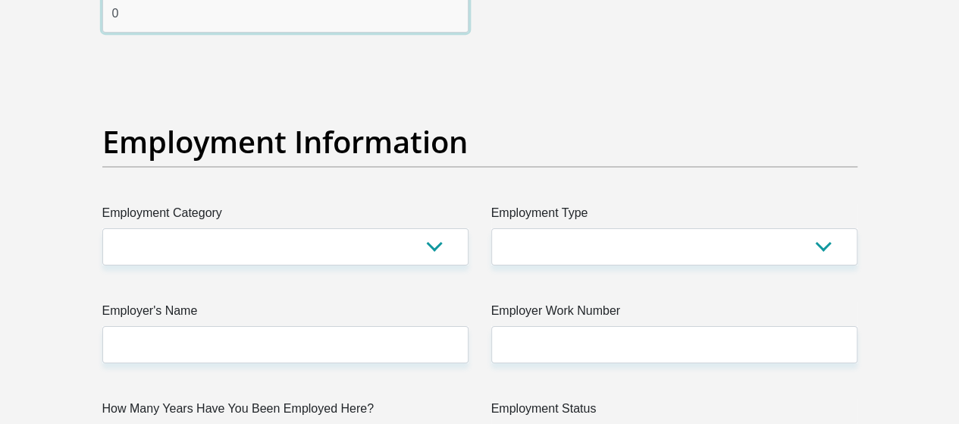
scroll to position [2768, 0]
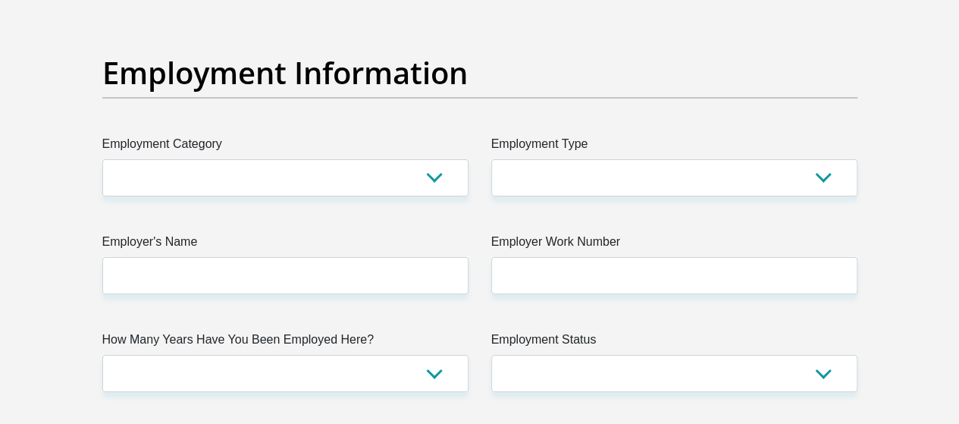
type input "0"
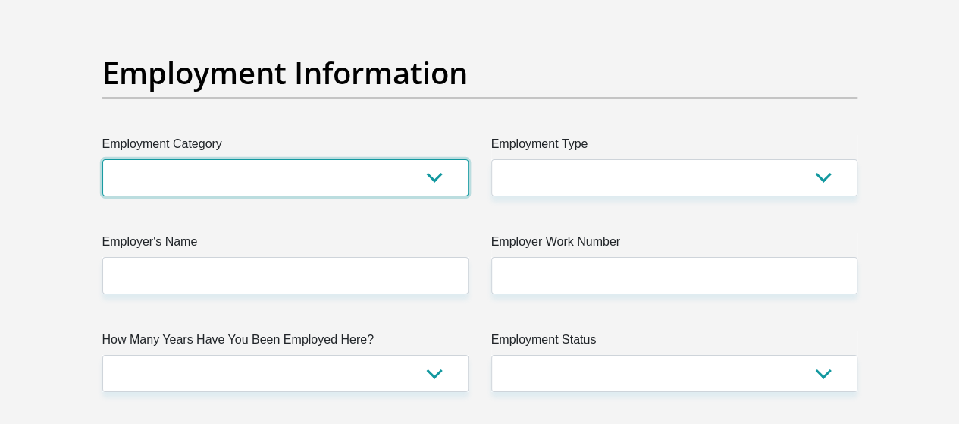
click at [309, 159] on select "AGRICULTURE ALCOHOL & TOBACCO CONSTRUCTION MATERIALS METALLURGY EQUIPMENT FOR R…" at bounding box center [285, 177] width 366 height 37
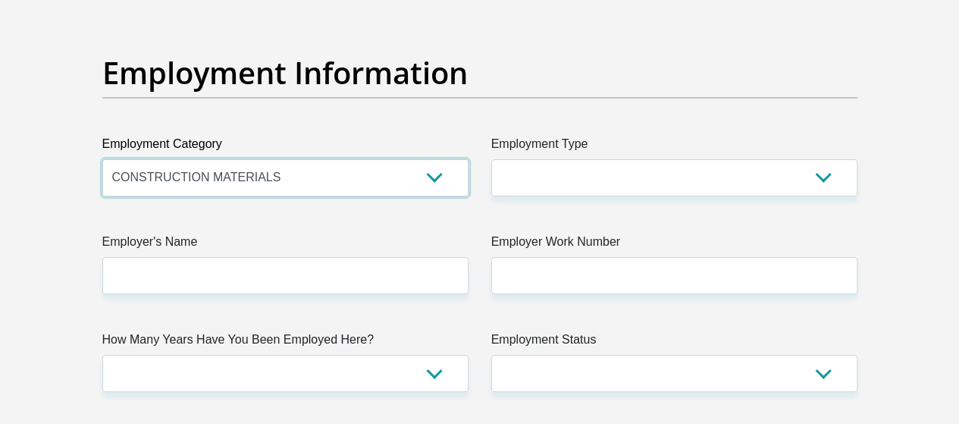
drag, startPoint x: 355, startPoint y: 125, endPoint x: 323, endPoint y: 125, distance: 31.8
click at [323, 159] on select "AGRICULTURE ALCOHOL & TOBACCO CONSTRUCTION MATERIALS METALLURGY EQUIPMENT FOR R…" at bounding box center [285, 177] width 366 height 37
select select "9"
click at [102, 159] on select "AGRICULTURE ALCOHOL & TOBACCO CONSTRUCTION MATERIALS METALLURGY EQUIPMENT FOR R…" at bounding box center [285, 177] width 366 height 37
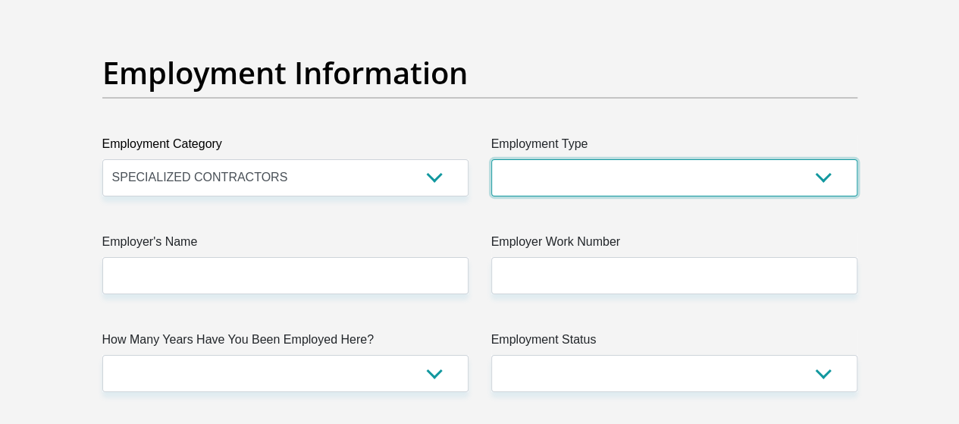
click at [587, 159] on select "College/Lecturer Craft Seller Creative Driver Executive Farmer Forces - Non Com…" at bounding box center [674, 177] width 366 height 37
select select "Executive"
click at [491, 159] on select "College/Lecturer Craft Seller Creative Driver Executive Farmer Forces - Non Com…" at bounding box center [674, 177] width 366 height 37
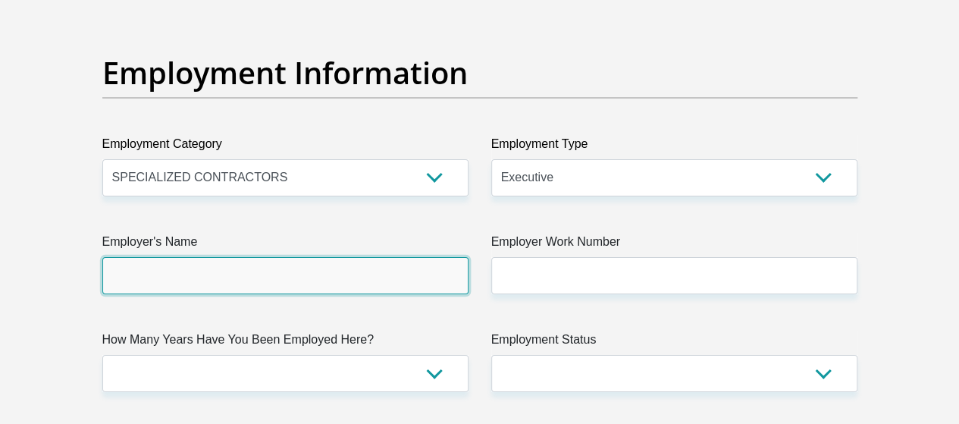
click at [319, 257] on input "Employer's Name" at bounding box center [285, 275] width 366 height 37
type input "CHM"
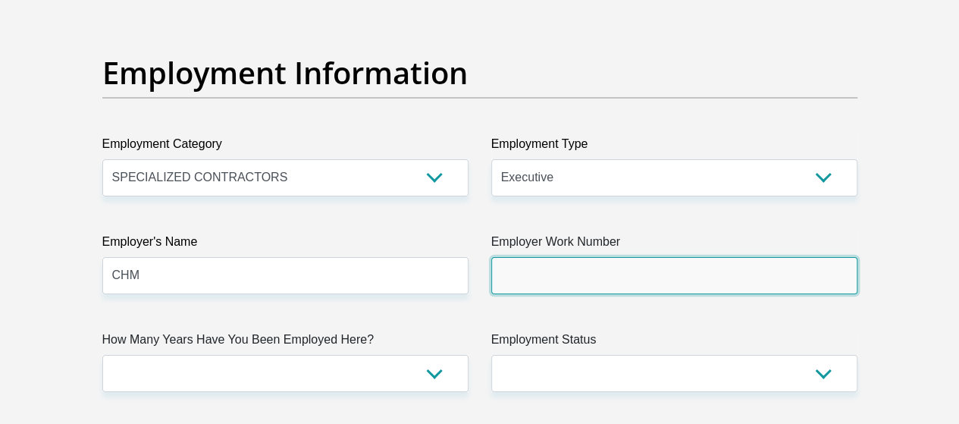
click at [556, 257] on input "Employer Work Number" at bounding box center [674, 275] width 366 height 37
type input "0824434218"
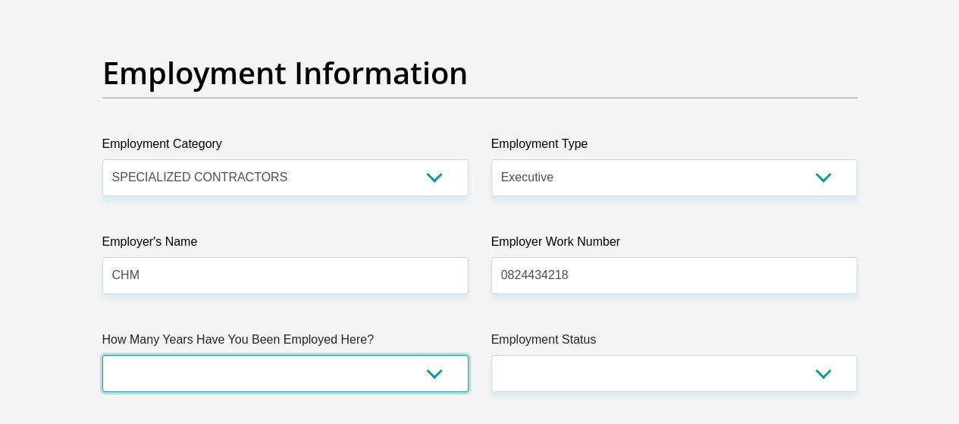
click at [393, 355] on select "less than 1 year 1-3 years 3-5 years 5+ years" at bounding box center [285, 373] width 366 height 37
select select "48"
click at [102, 355] on select "less than 1 year 1-3 years 3-5 years 5+ years" at bounding box center [285, 373] width 366 height 37
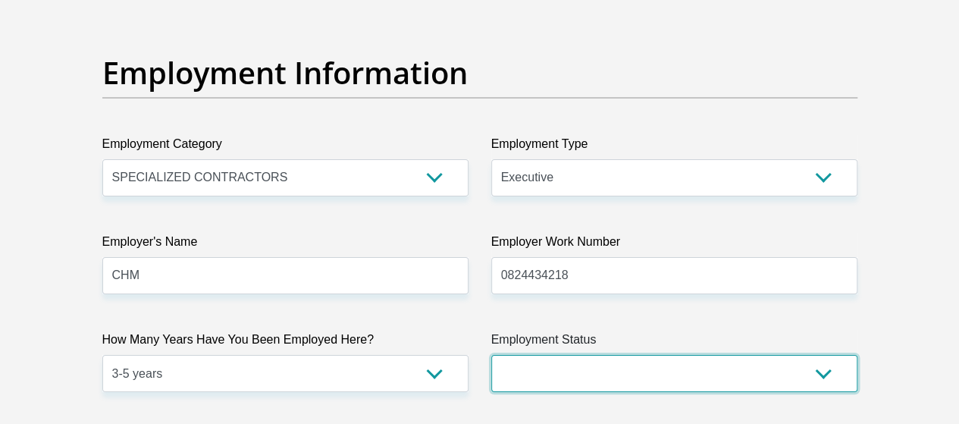
click at [650, 355] on select "Permanent/Full-time Part-time/Casual Contract Worker Self-Employed Housewife Re…" at bounding box center [674, 373] width 366 height 37
select select "1"
click at [491, 355] on select "Permanent/Full-time Part-time/Casual Contract Worker Self-Employed Housewife Re…" at bounding box center [674, 373] width 366 height 37
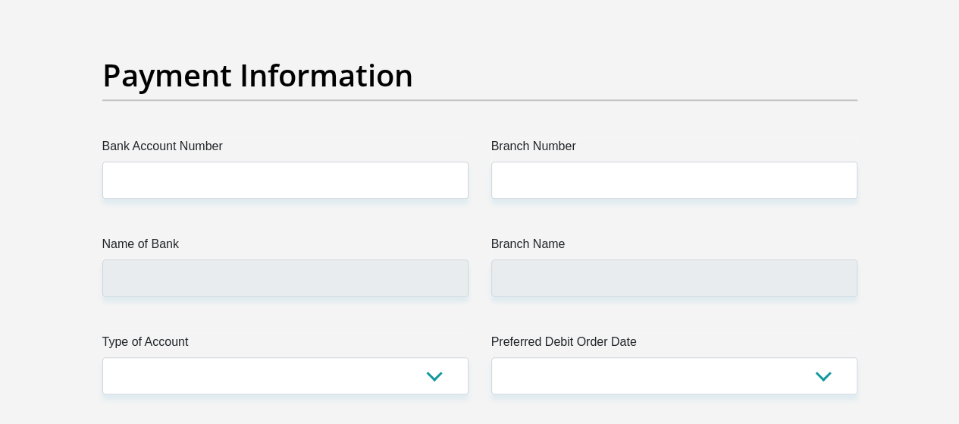
scroll to position [3533, 0]
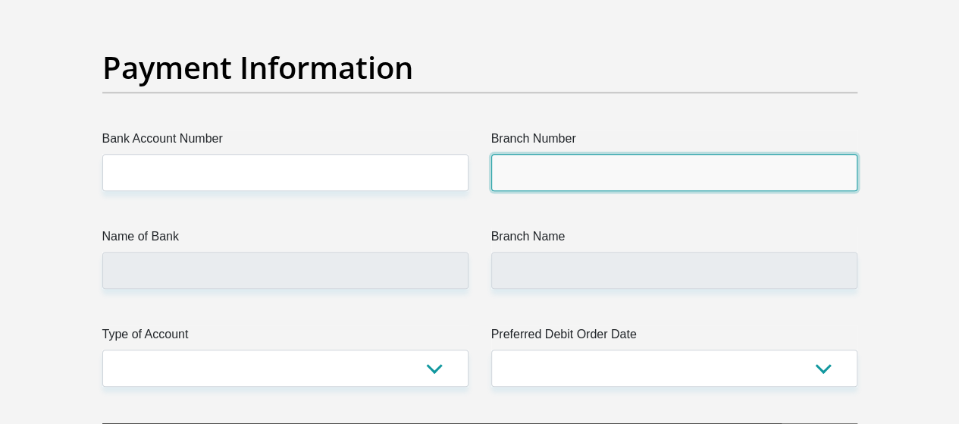
click at [540, 154] on input "Branch Number" at bounding box center [674, 172] width 366 height 37
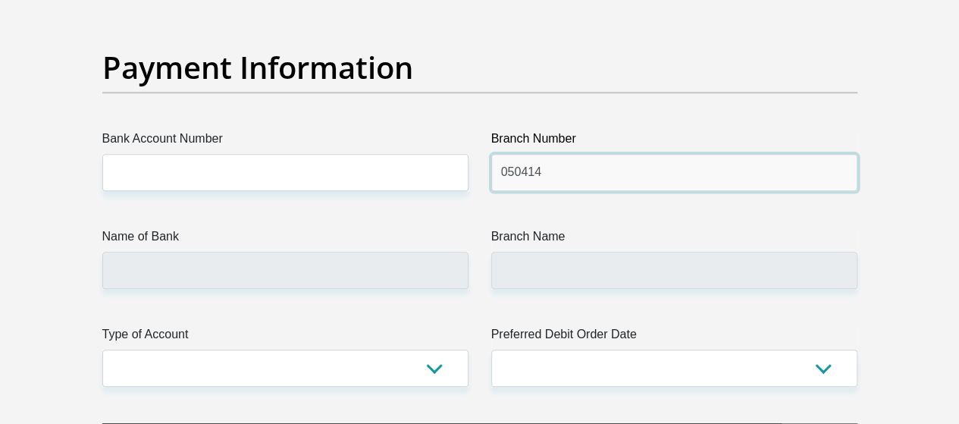
type input "050414"
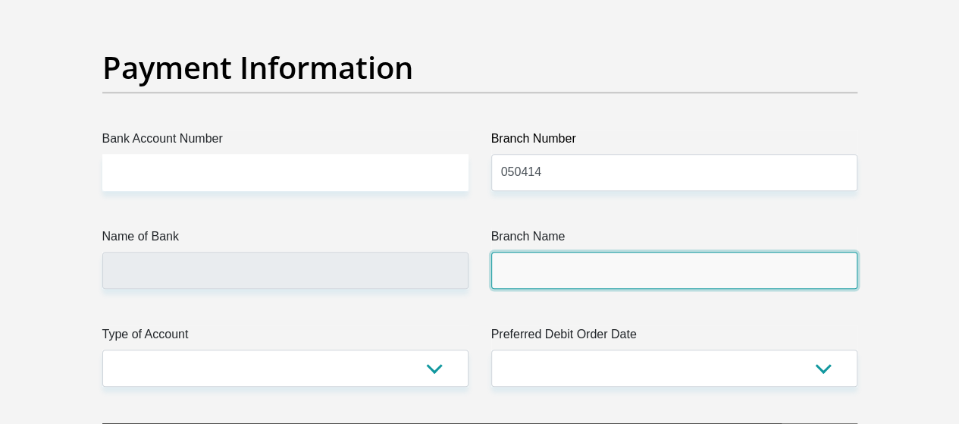
click at [535, 252] on input "Branch Name" at bounding box center [674, 270] width 366 height 37
type input "STANDARD BANK"
type input "MOSSEL BAY"
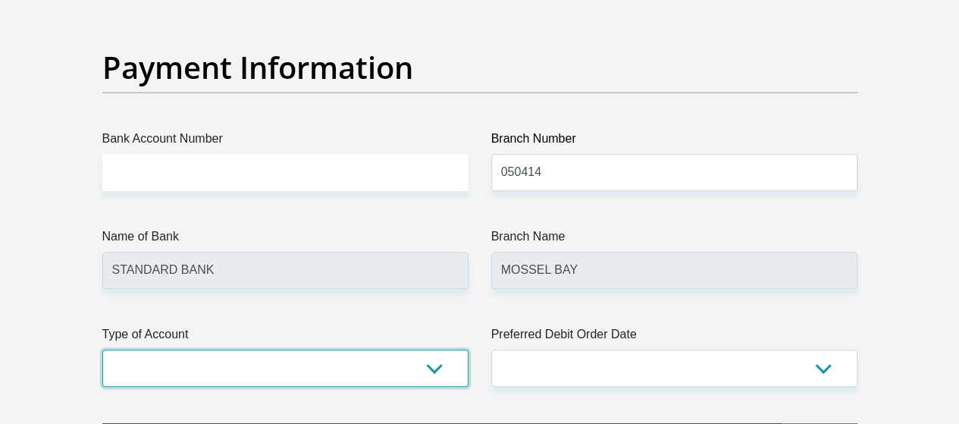
click at [414, 349] on select "Cheque Savings" at bounding box center [285, 367] width 366 height 37
select select "SAV"
click at [102, 349] on select "Cheque Savings" at bounding box center [285, 367] width 366 height 37
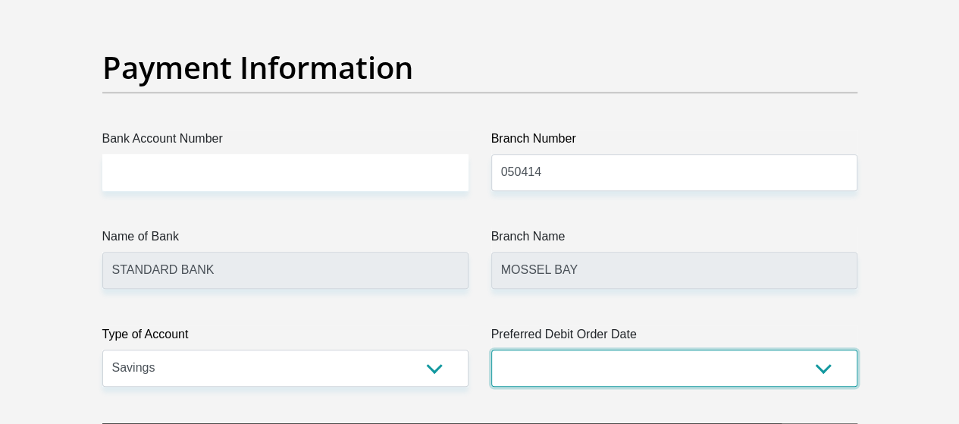
click at [552, 349] on select "1st 2nd 3rd 4th 5th 7th 18th 19th 20th 21st 22nd 23rd 24th 25th 26th 27th 28th …" at bounding box center [674, 367] width 366 height 37
select select "1"
click at [491, 349] on select "1st 2nd 3rd 4th 5th 7th 18th 19th 20th 21st 22nd 23rd 24th 25th 26th 27th 28th …" at bounding box center [674, 367] width 366 height 37
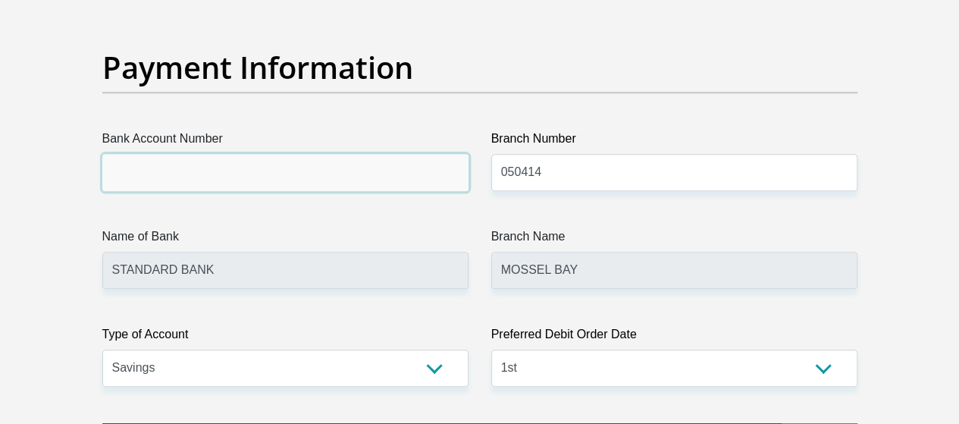
click at [247, 154] on input "Bank Account Number" at bounding box center [285, 172] width 366 height 37
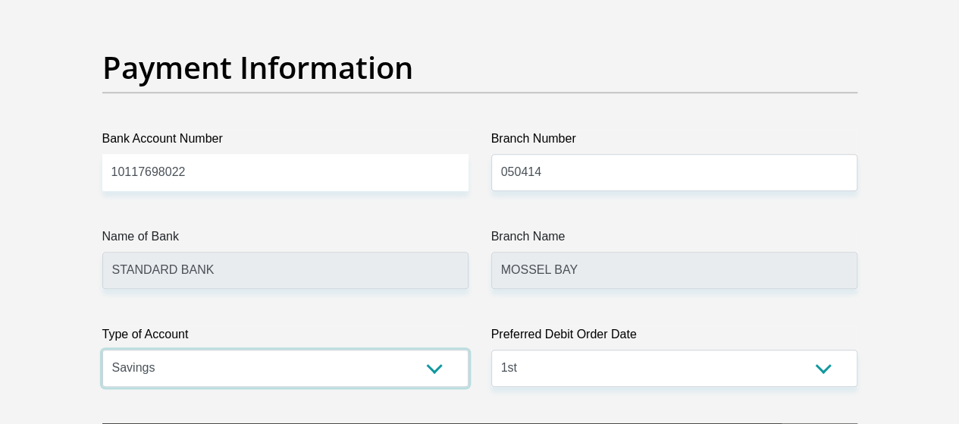
click at [358, 349] on select "Cheque Savings" at bounding box center [285, 367] width 366 height 37
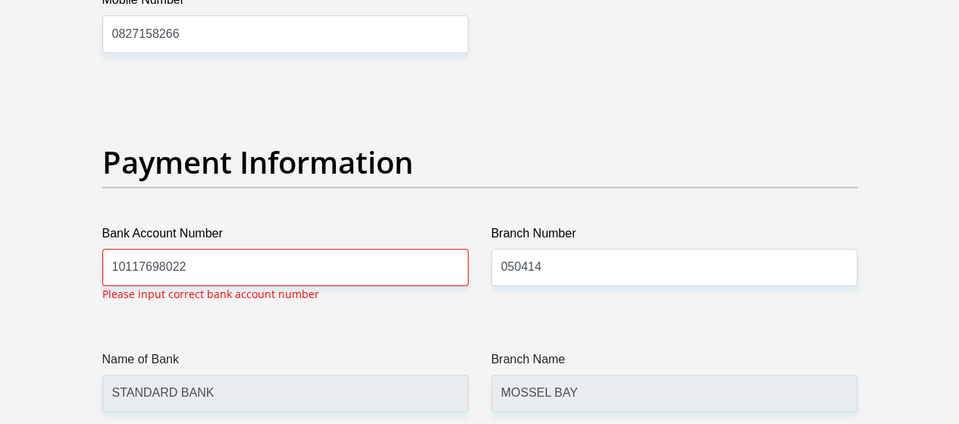
scroll to position [3436, 0]
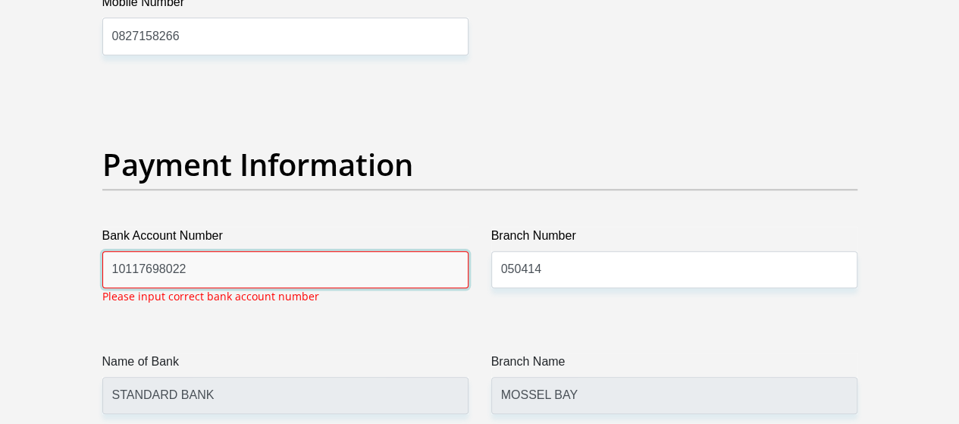
click at [112, 251] on input "10117698022" at bounding box center [285, 269] width 366 height 37
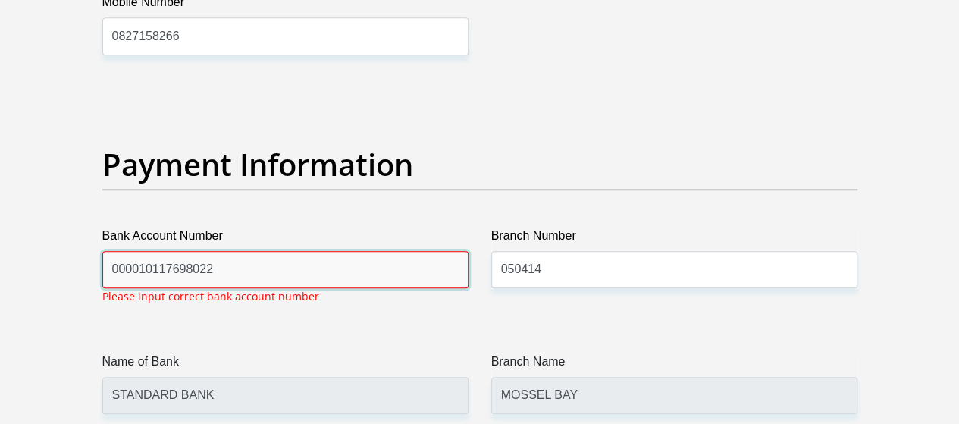
click at [118, 251] on input "000010117698022" at bounding box center [285, 269] width 366 height 37
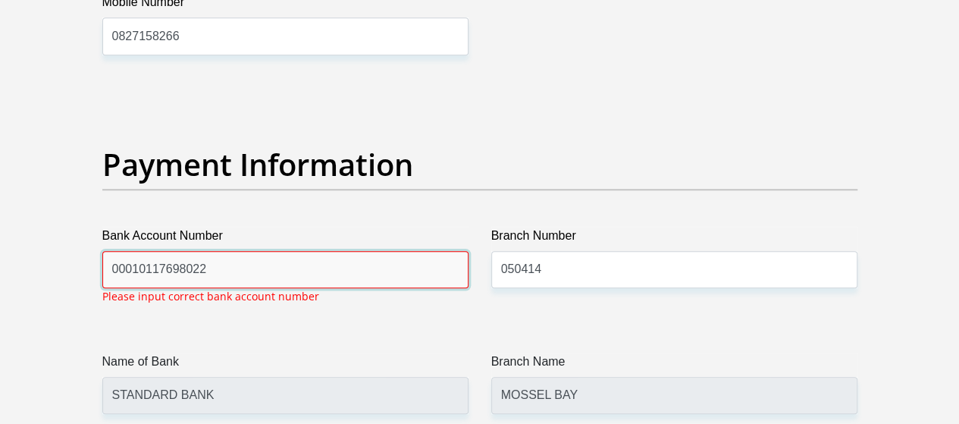
click at [118, 251] on input "00010117698022" at bounding box center [285, 269] width 366 height 37
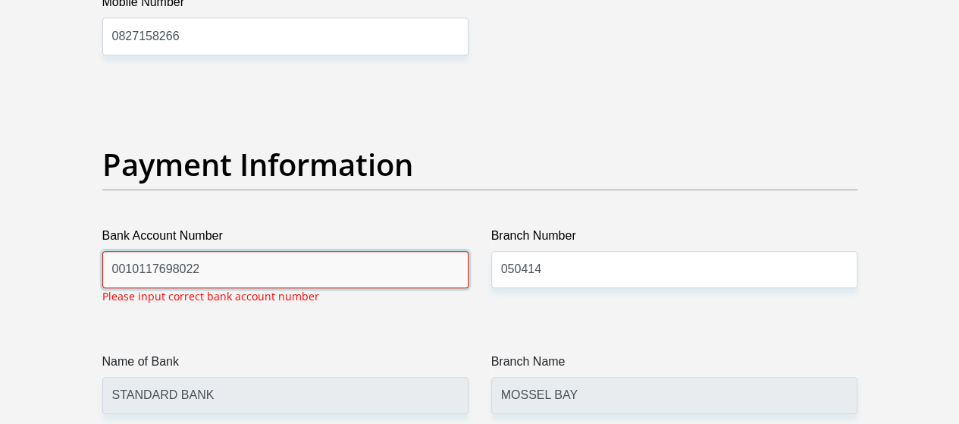
click at [120, 251] on input "0010117698022" at bounding box center [285, 269] width 366 height 37
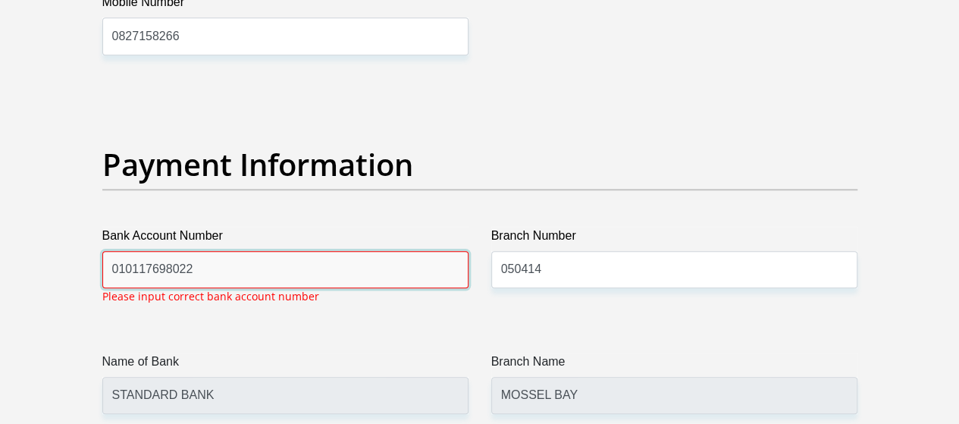
click at [118, 251] on input "010117698022" at bounding box center [285, 269] width 366 height 37
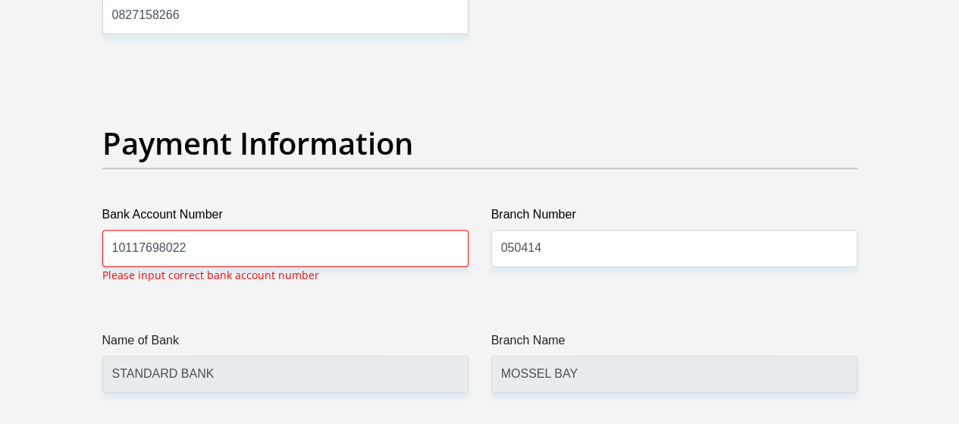
scroll to position [3464, 0]
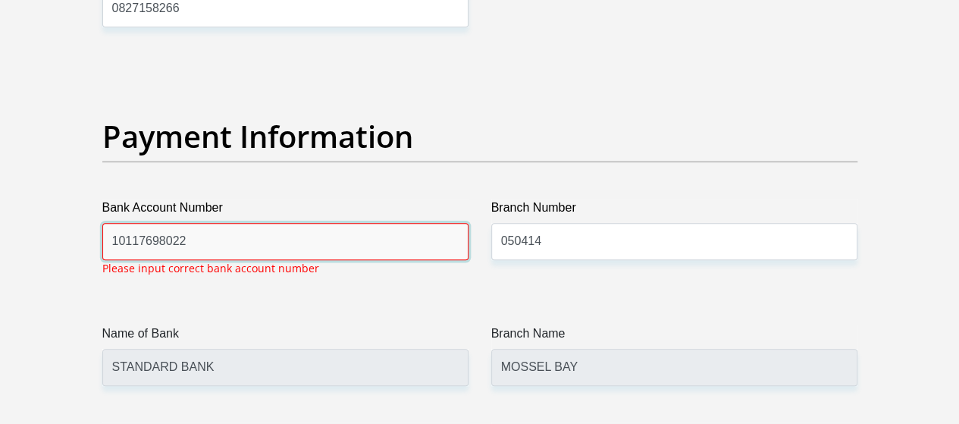
click at [223, 223] on input "10117698022" at bounding box center [285, 241] width 366 height 37
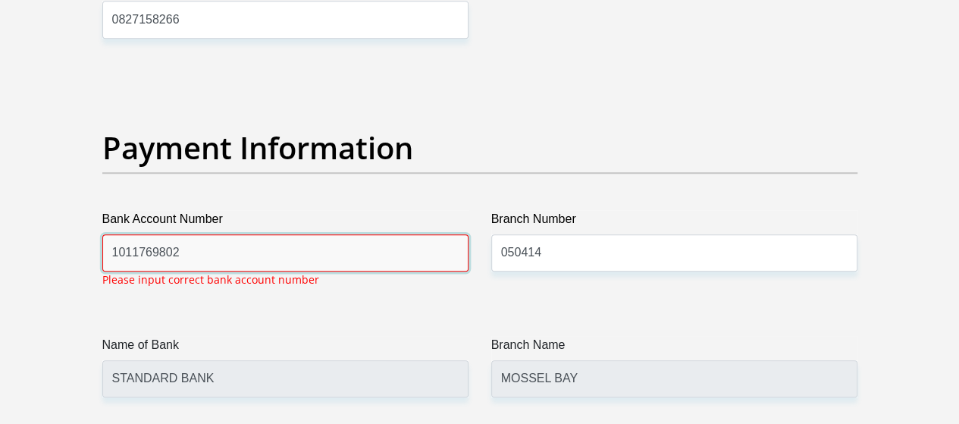
click at [210, 234] on input "1011769802" at bounding box center [285, 252] width 366 height 37
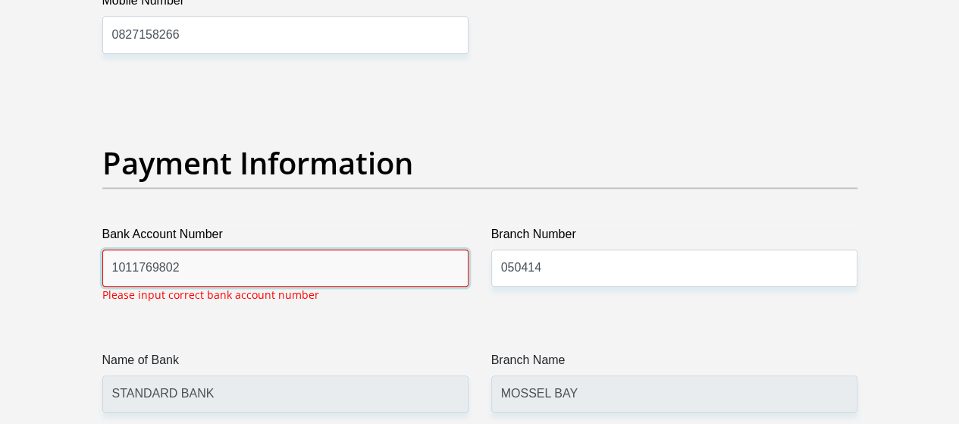
scroll to position [3436, 0]
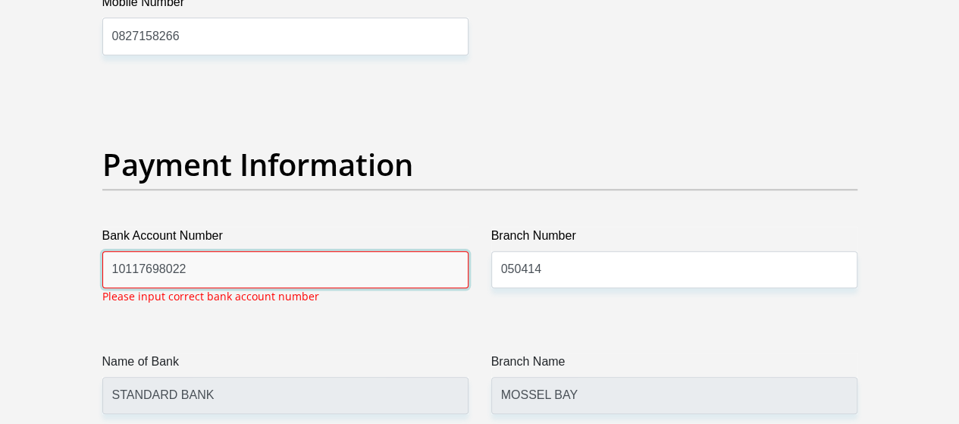
type input "10117698022"
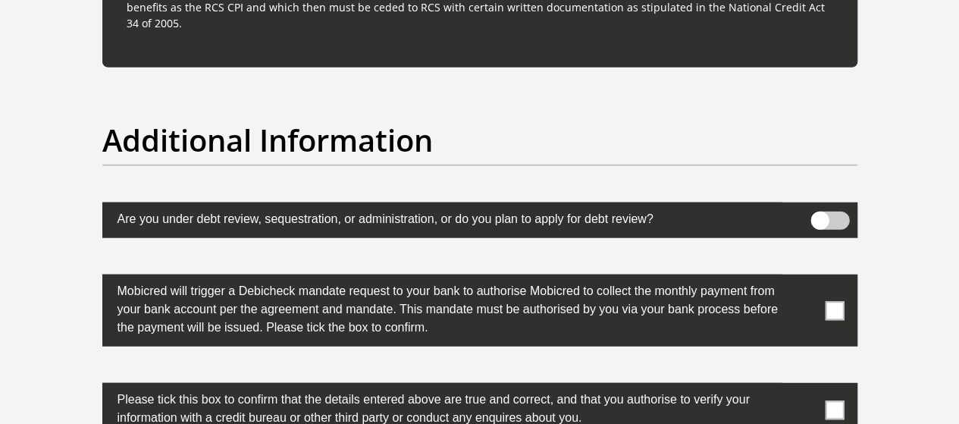
scroll to position [4731, 0]
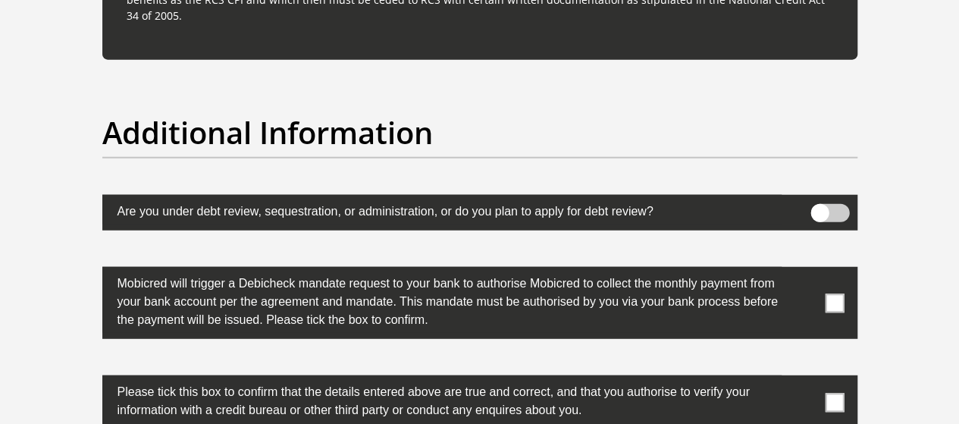
click at [827, 293] on span at bounding box center [834, 302] width 19 height 19
click at [804, 271] on input "checkbox" at bounding box center [804, 271] width 0 height 0
click at [840, 393] on span at bounding box center [834, 402] width 19 height 19
click at [804, 379] on input "checkbox" at bounding box center [804, 379] width 0 height 0
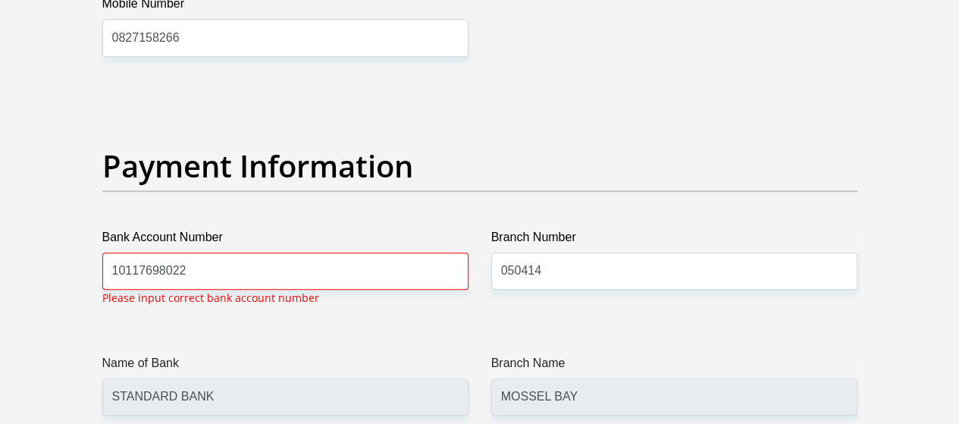
scroll to position [3455, 0]
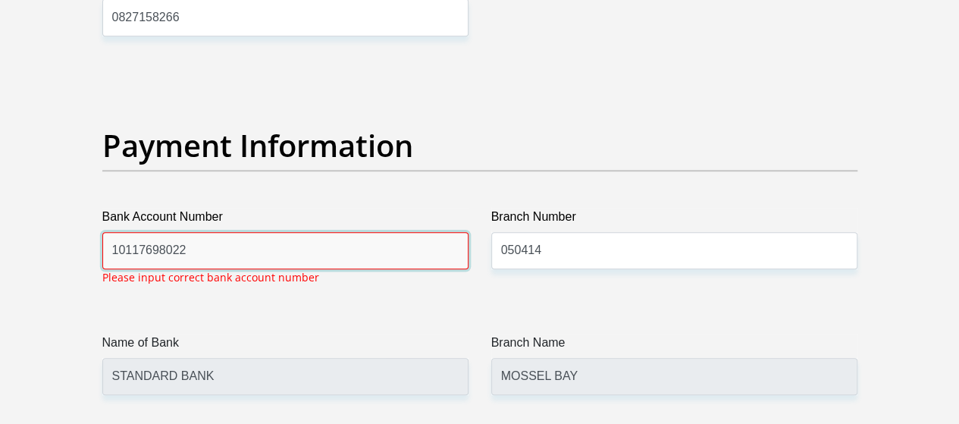
click at [393, 232] on input "10117698022" at bounding box center [285, 250] width 366 height 37
drag, startPoint x: 393, startPoint y: 189, endPoint x: 642, endPoint y: 259, distance: 258.3
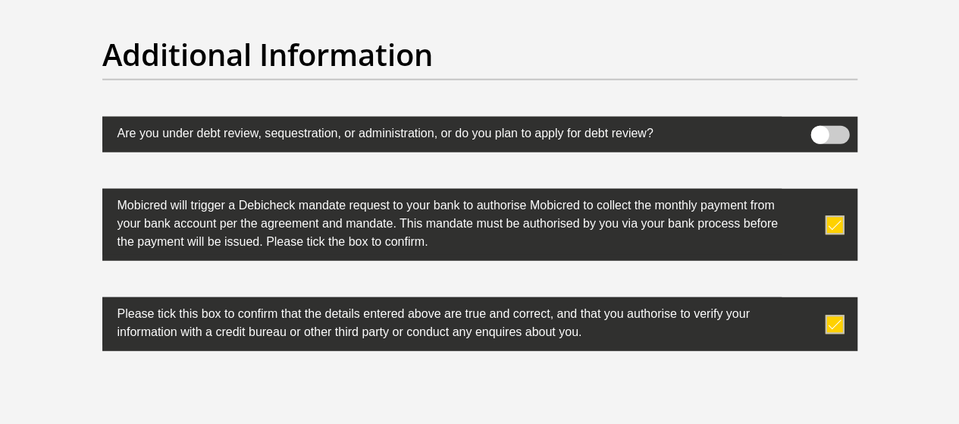
scroll to position [4794, 0]
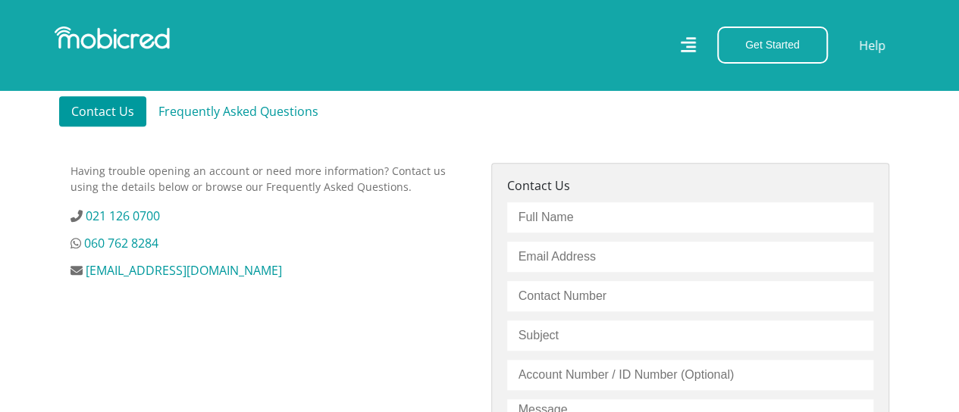
scroll to position [440, 0]
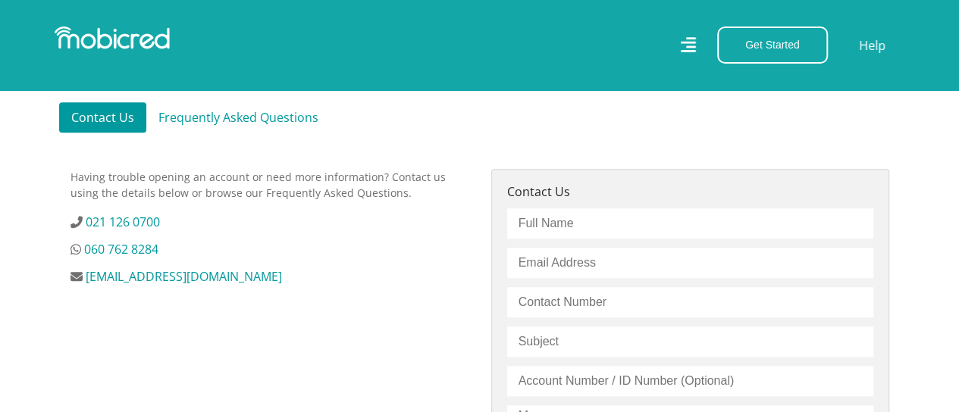
drag, startPoint x: 970, startPoint y: 53, endPoint x: 962, endPoint y: 163, distance: 110.2
click at [958, 163] on html "Stores Categories Mall About Us For Merchants For Developers Help Sign Up Sign …" at bounding box center [479, 343] width 959 height 1566
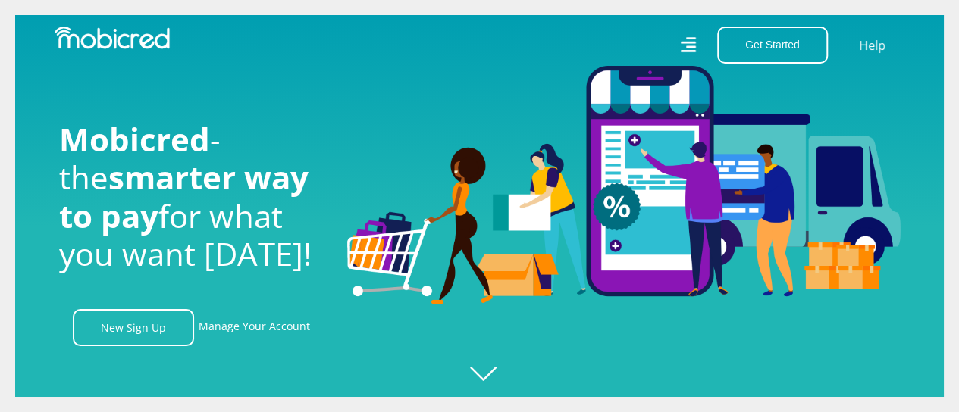
click at [497, 375] on div at bounding box center [494, 206] width 959 height 412
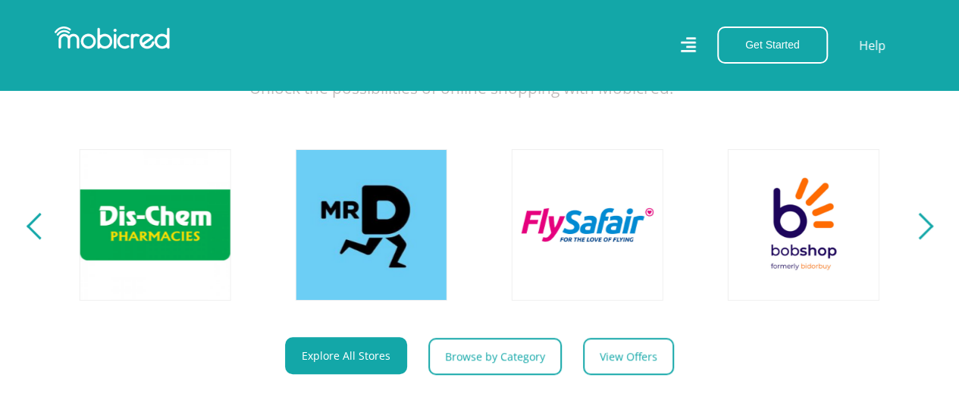
scroll to position [516, 0]
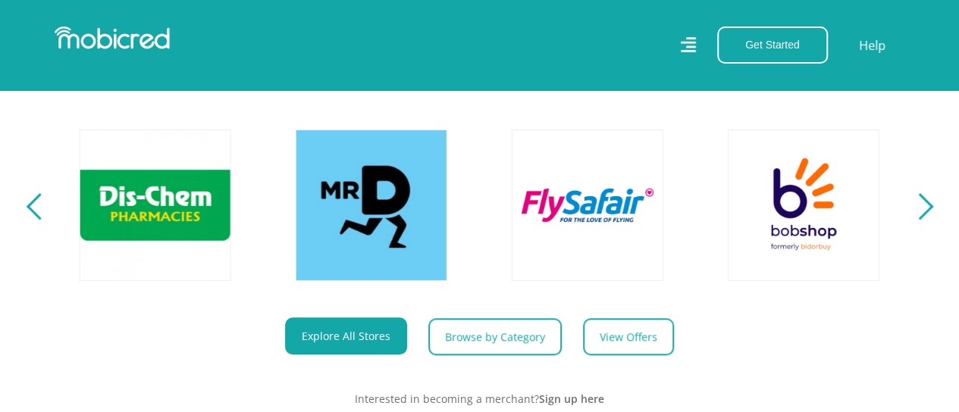
drag, startPoint x: 962, startPoint y: 32, endPoint x: 957, endPoint y: 89, distance: 57.1
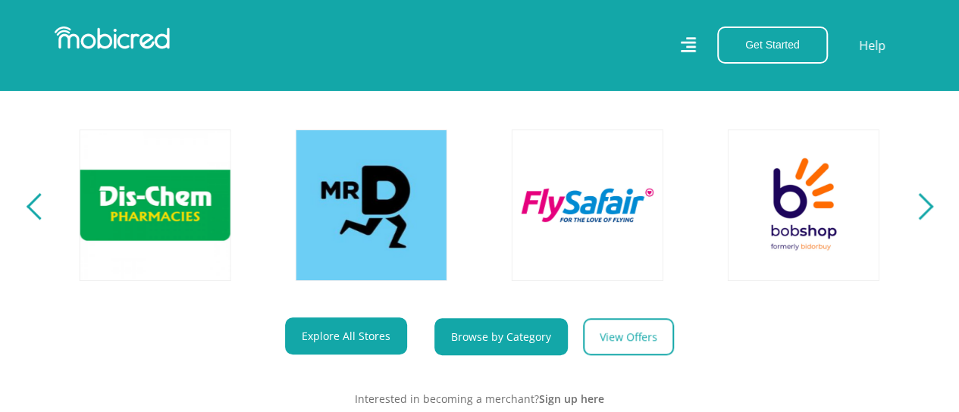
click at [470, 356] on link "Browse by Category" at bounding box center [500, 336] width 133 height 37
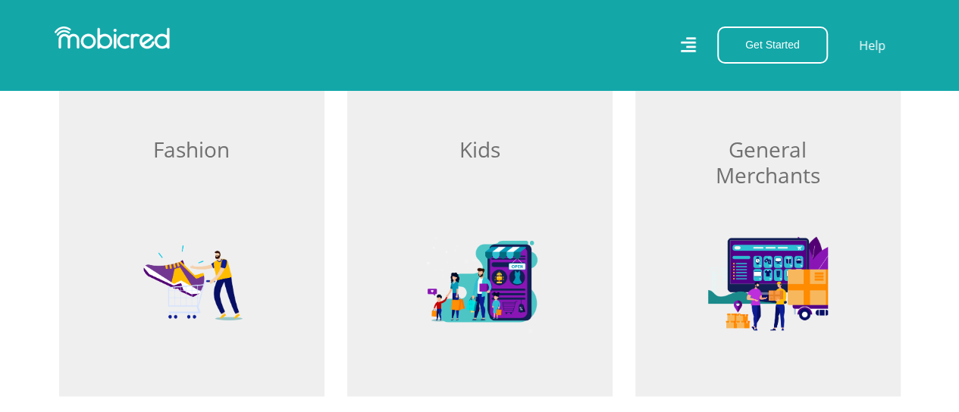
scroll to position [961, 0]
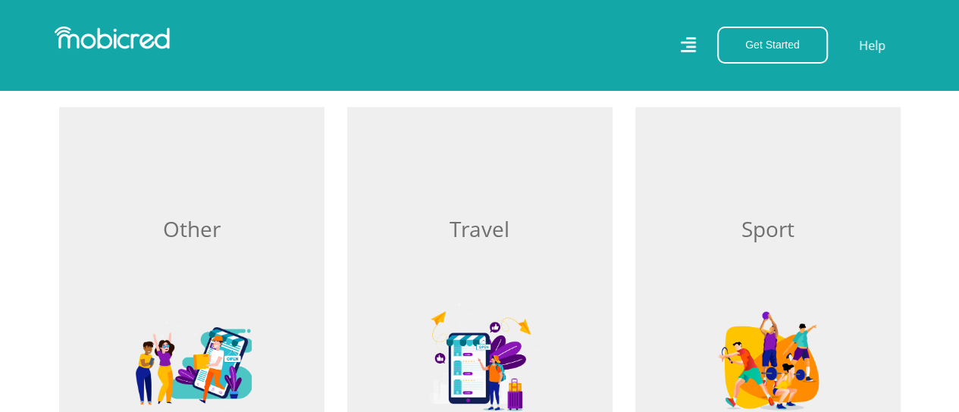
drag, startPoint x: 970, startPoint y: 42, endPoint x: 966, endPoint y: 186, distance: 144.1
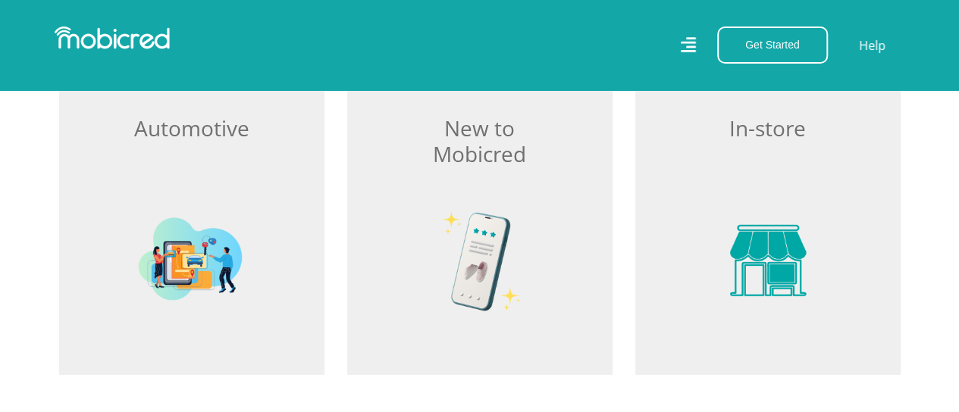
scroll to position [2183, 0]
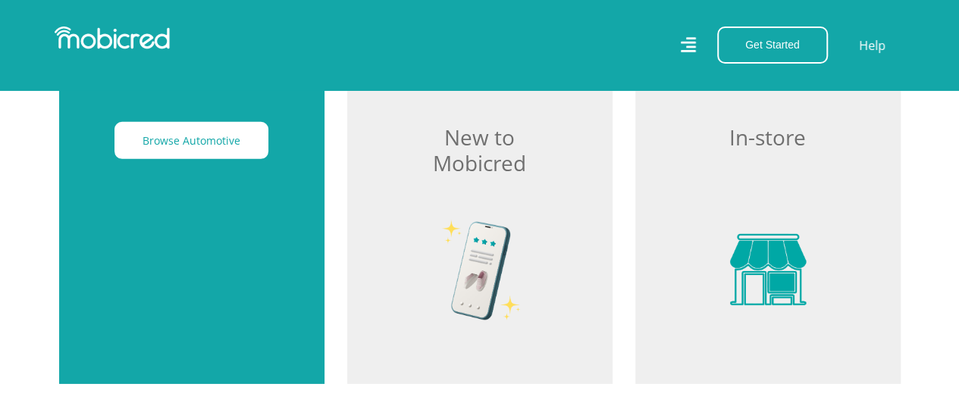
click at [133, 244] on div "Browse Automotive" at bounding box center [191, 200] width 265 height 368
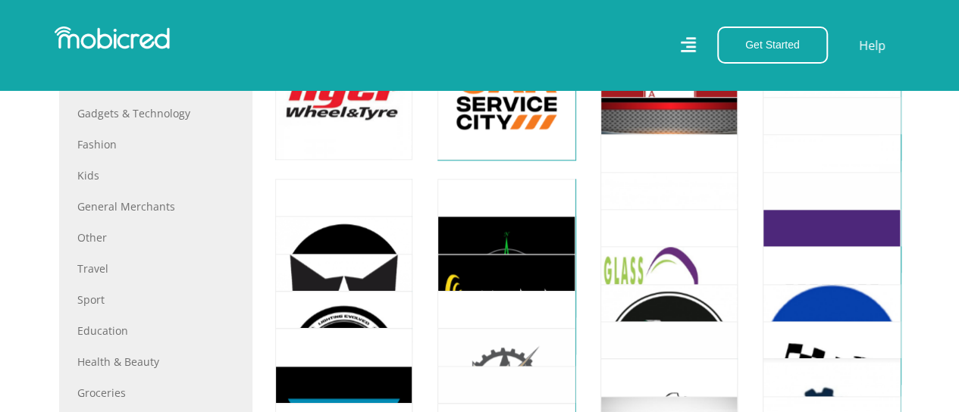
scroll to position [798, 0]
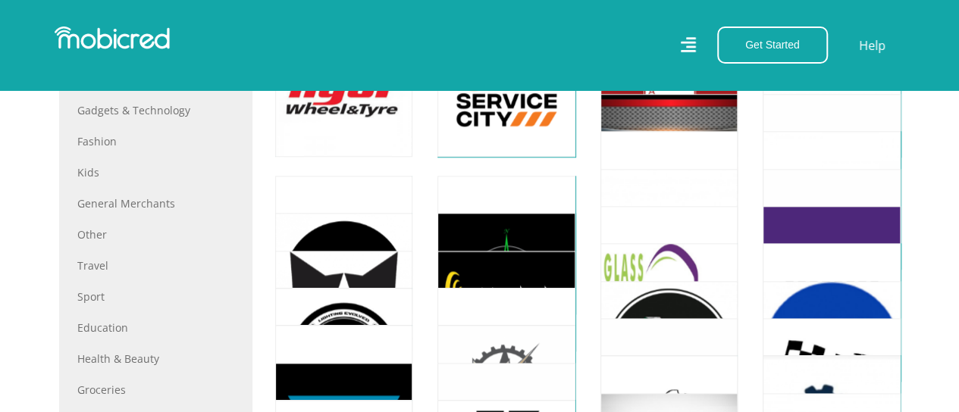
drag, startPoint x: 970, startPoint y: 59, endPoint x: 966, endPoint y: 186, distance: 126.7
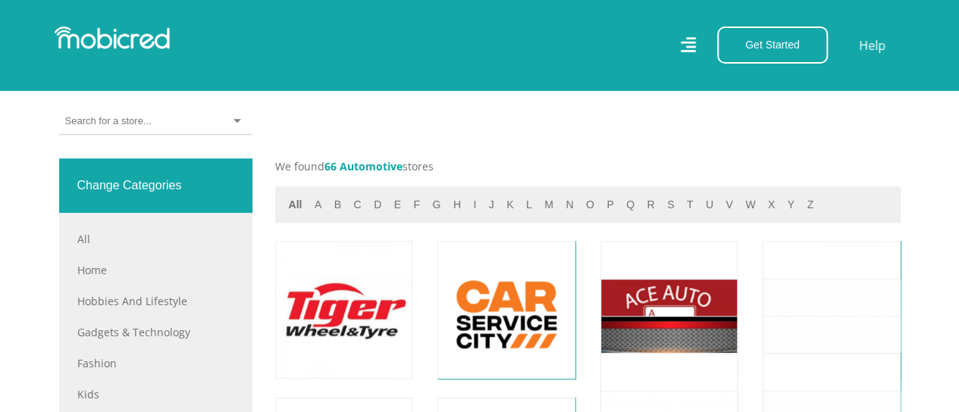
scroll to position [573, 0]
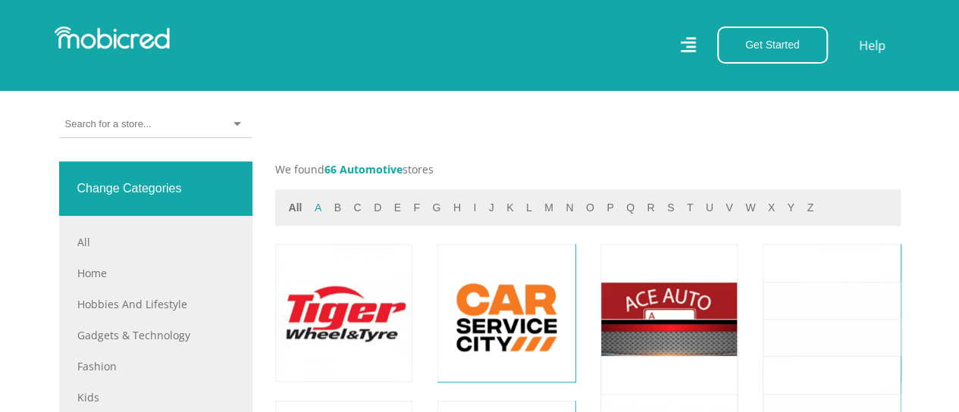
click at [318, 209] on button "a" at bounding box center [318, 207] width 16 height 17
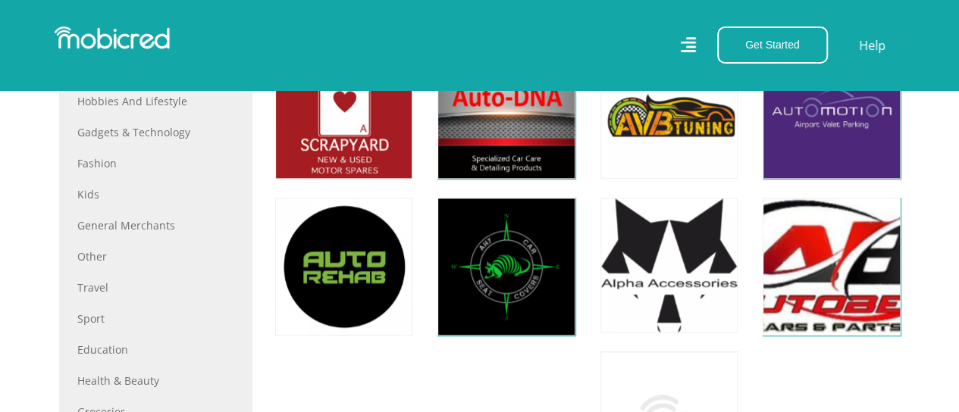
scroll to position [773, 0]
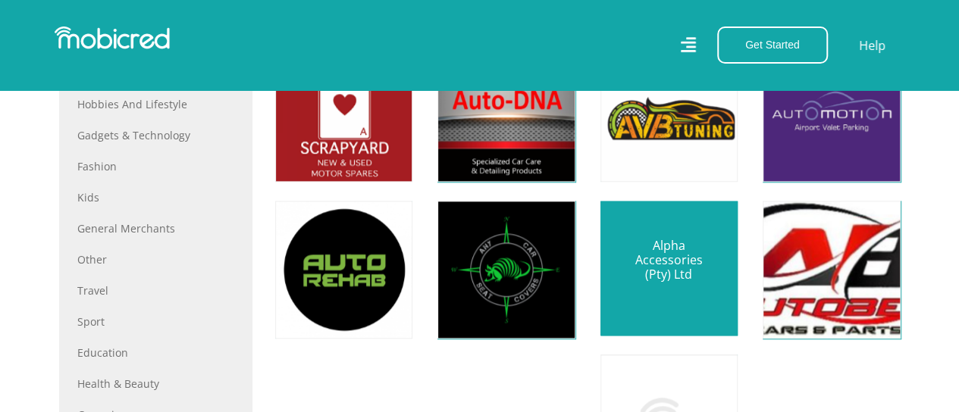
click at [644, 263] on link at bounding box center [668, 268] width 161 height 158
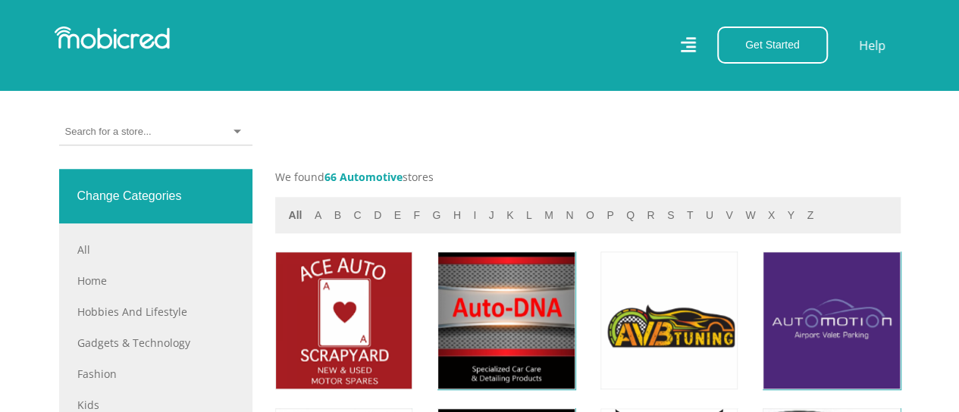
scroll to position [556, 0]
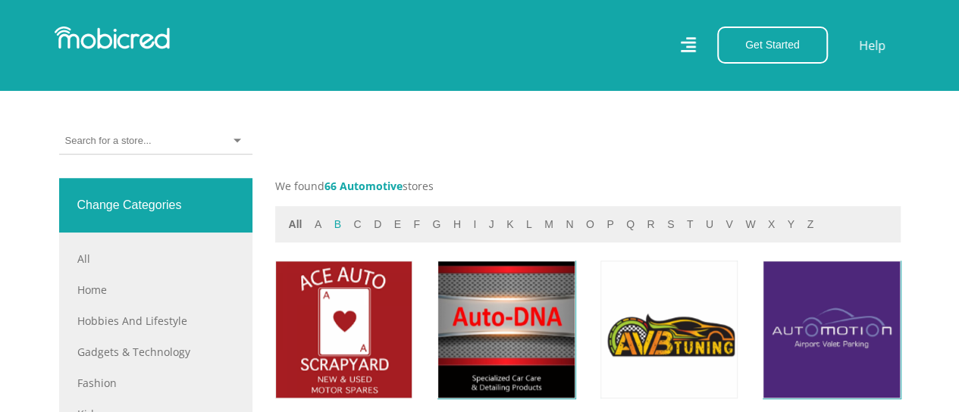
click at [340, 225] on button "b" at bounding box center [338, 224] width 16 height 17
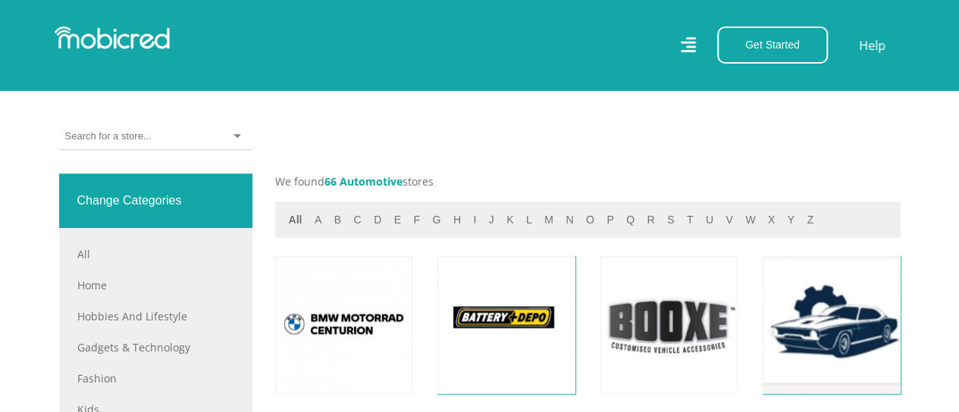
scroll to position [552, 0]
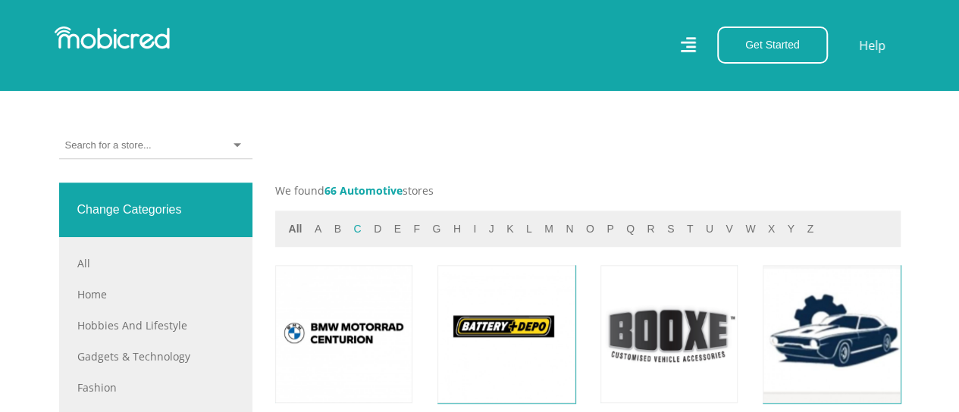
click at [349, 230] on button "c" at bounding box center [357, 229] width 17 height 17
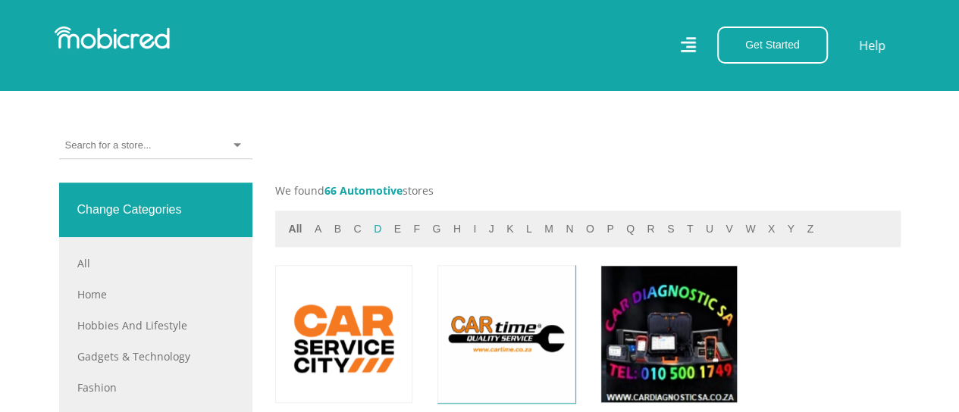
click at [373, 231] on button "d" at bounding box center [377, 229] width 17 height 17
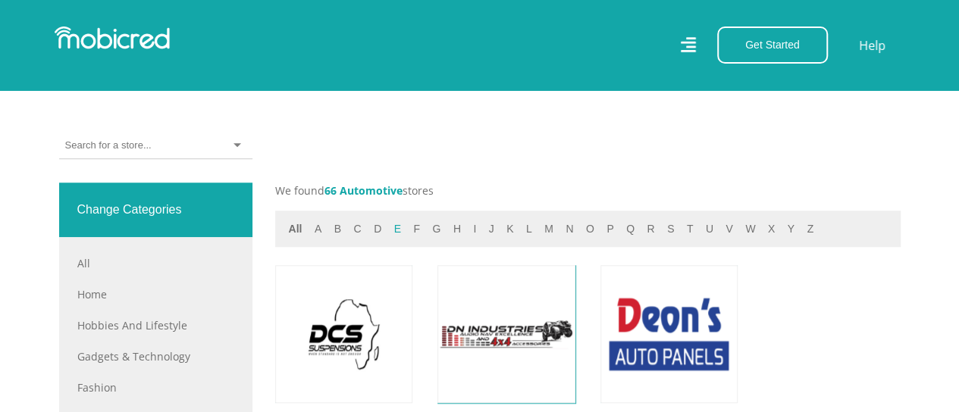
click at [393, 231] on button "e" at bounding box center [398, 229] width 16 height 17
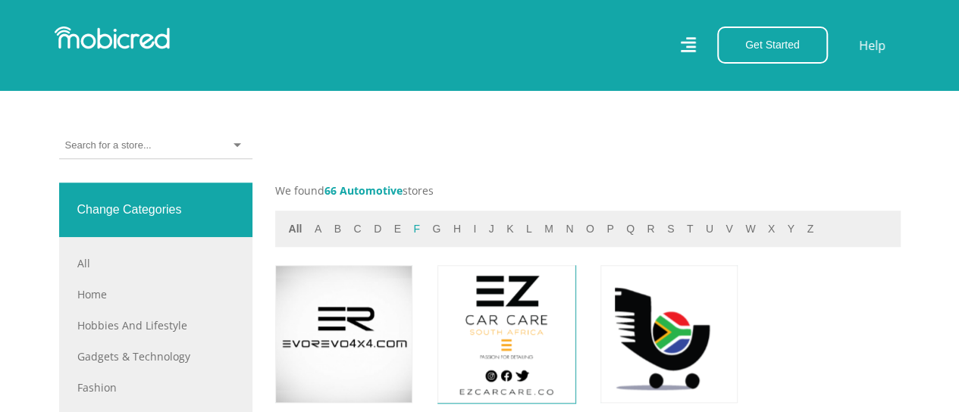
click at [417, 232] on button "f" at bounding box center [417, 229] width 16 height 17
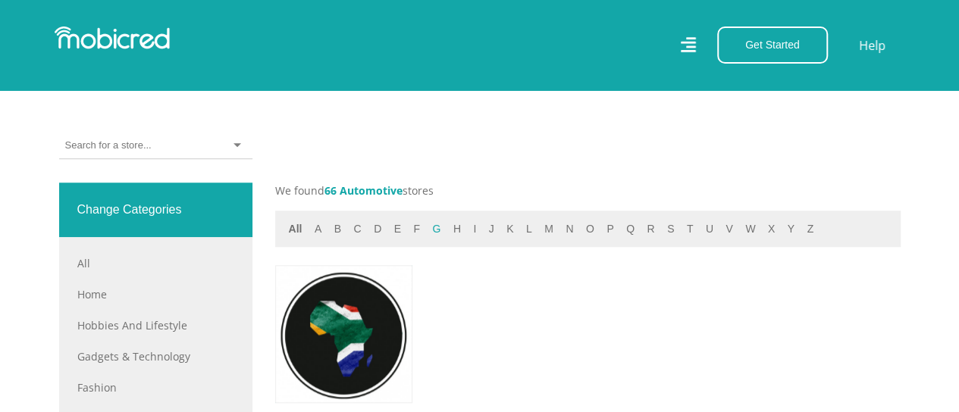
click at [431, 232] on button "g" at bounding box center [436, 229] width 17 height 17
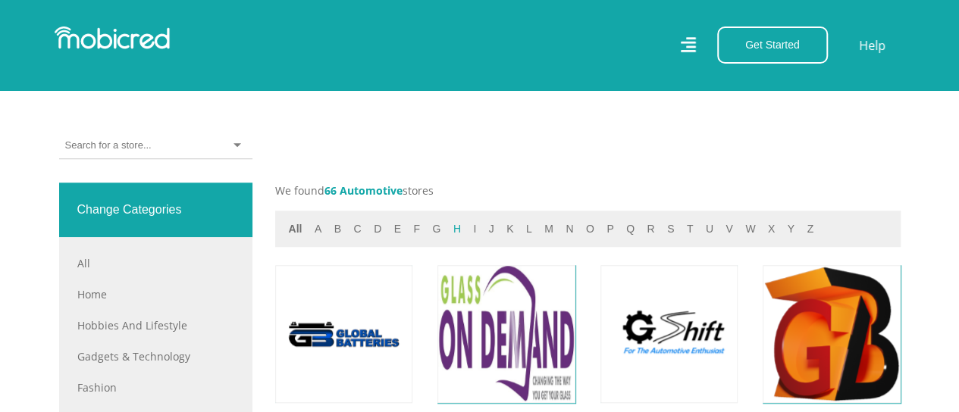
click at [449, 232] on button "h" at bounding box center [457, 229] width 17 height 17
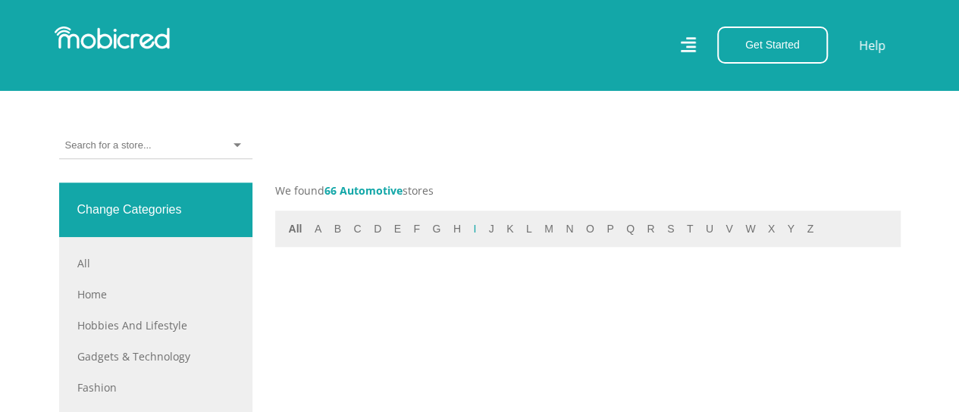
click at [469, 229] on button "i" at bounding box center [475, 229] width 12 height 17
click at [487, 229] on button "j" at bounding box center [491, 229] width 14 height 17
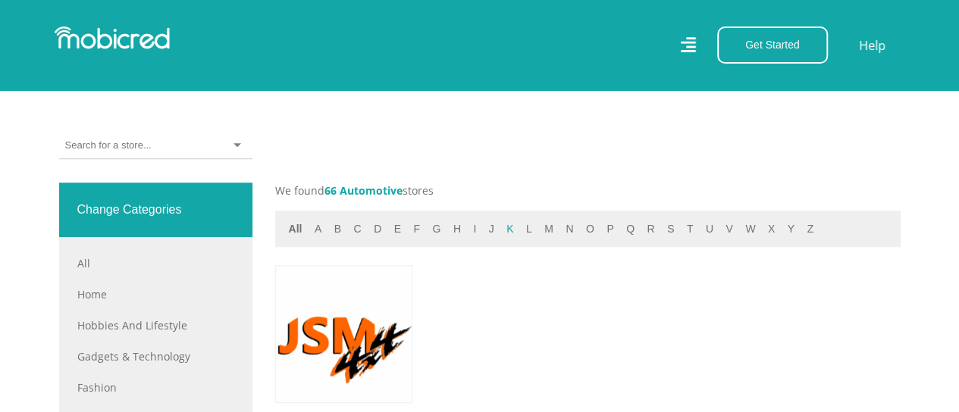
click at [502, 228] on button "k" at bounding box center [510, 229] width 16 height 17
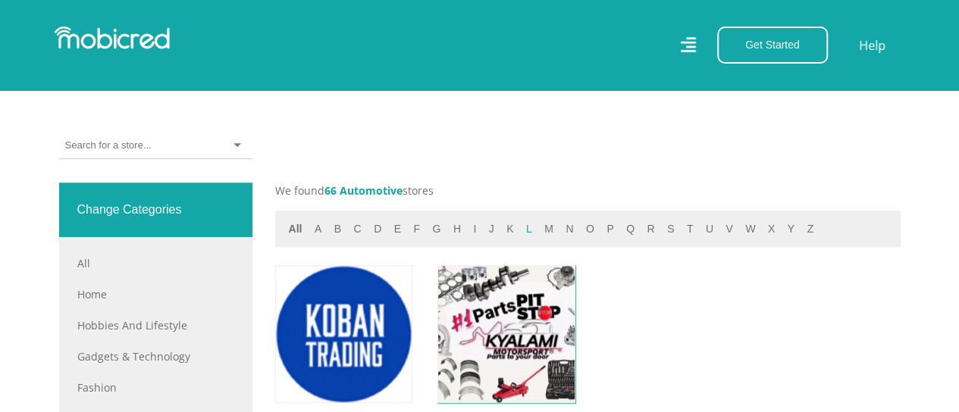
click at [522, 230] on button "l" at bounding box center [529, 229] width 15 height 17
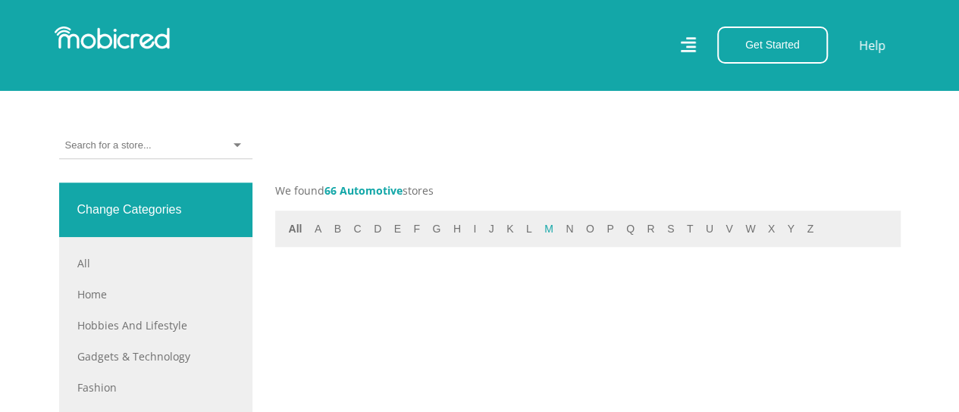
click at [540, 233] on button "m" at bounding box center [549, 229] width 18 height 17
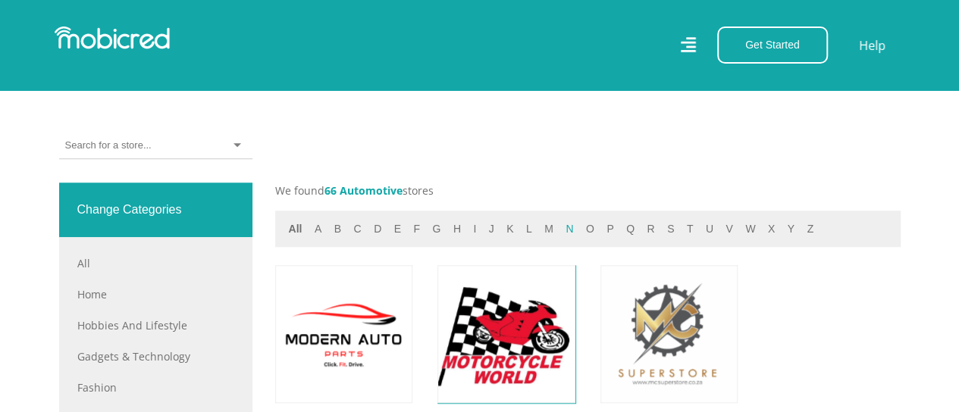
click at [564, 234] on button "n" at bounding box center [569, 229] width 17 height 17
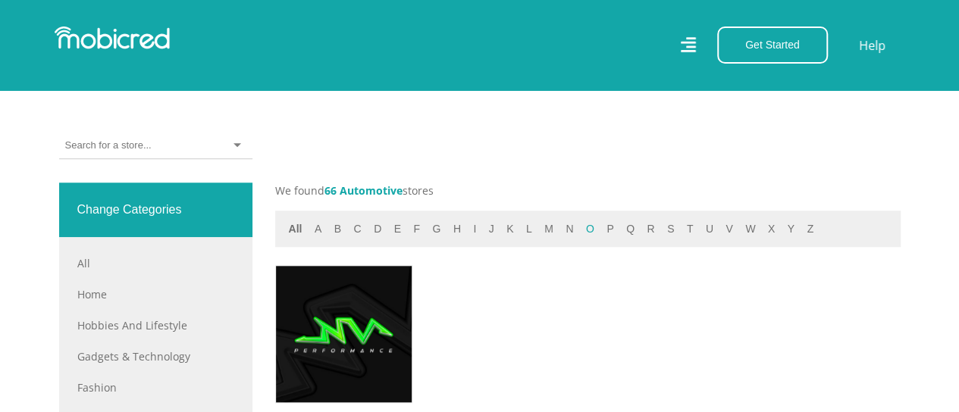
click at [581, 233] on button "o" at bounding box center [589, 229] width 17 height 17
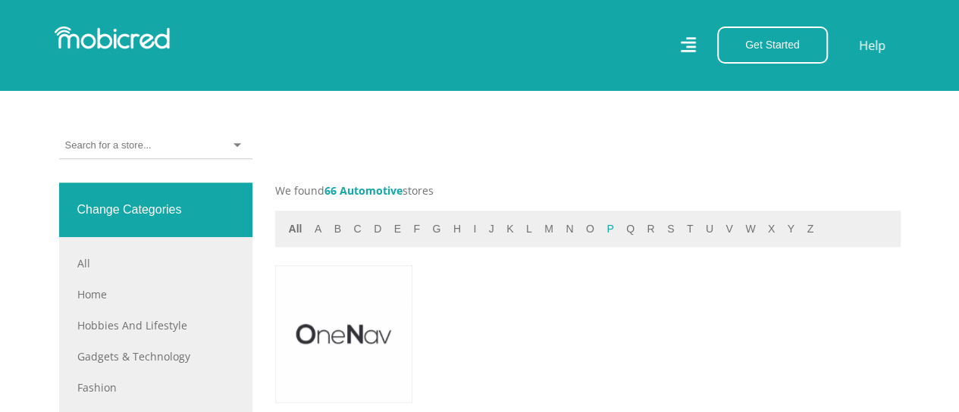
click at [602, 230] on button "p" at bounding box center [610, 229] width 16 height 17
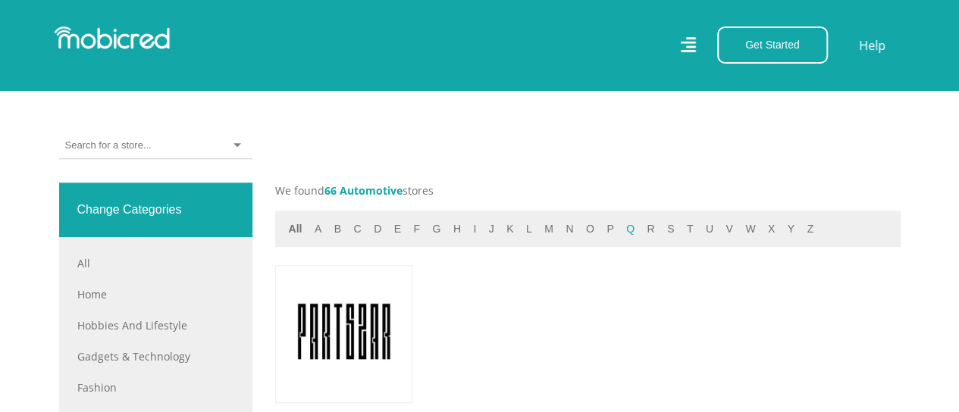
click at [625, 231] on button "q" at bounding box center [630, 229] width 17 height 17
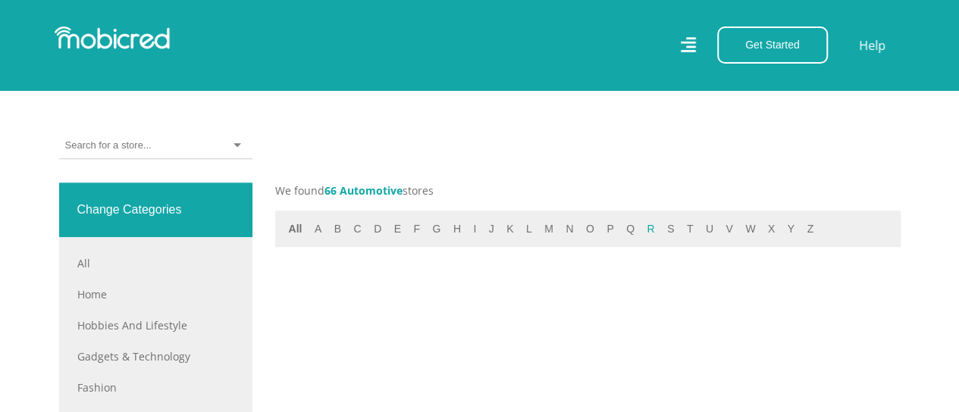
click at [642, 231] on button "r" at bounding box center [650, 229] width 17 height 17
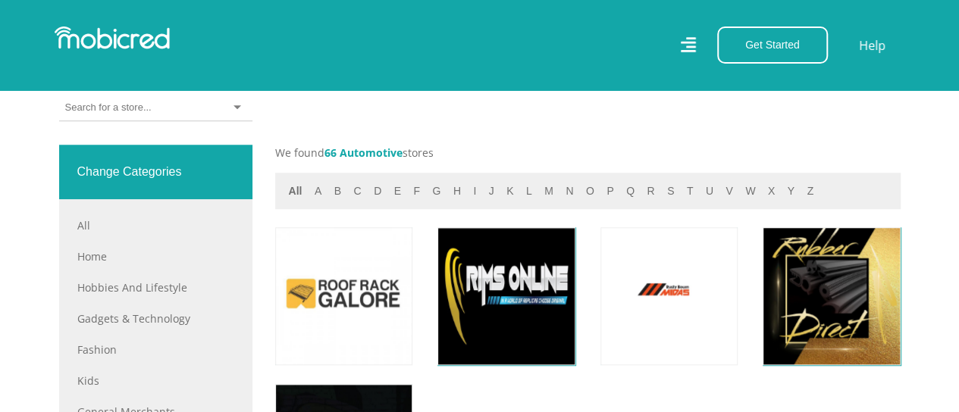
scroll to position [587, 0]
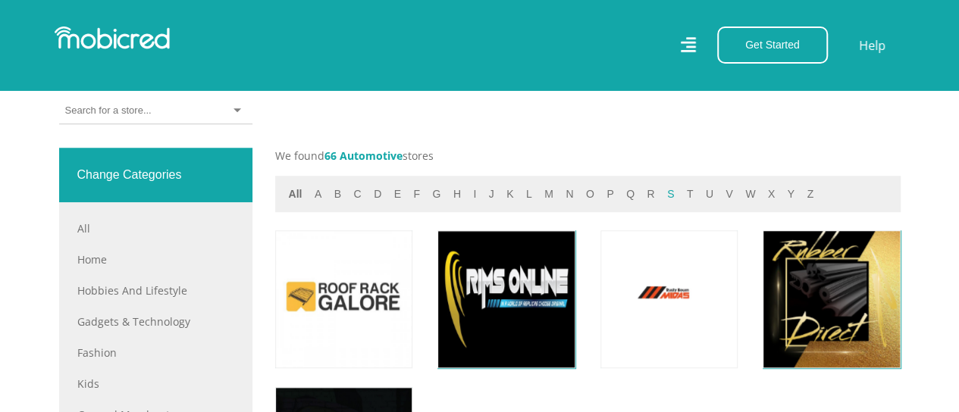
click at [663, 198] on button "s" at bounding box center [671, 194] width 16 height 17
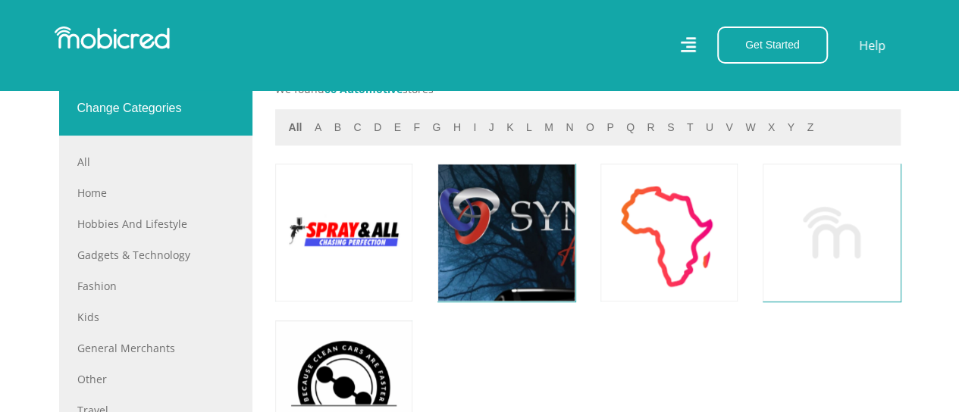
scroll to position [537, 0]
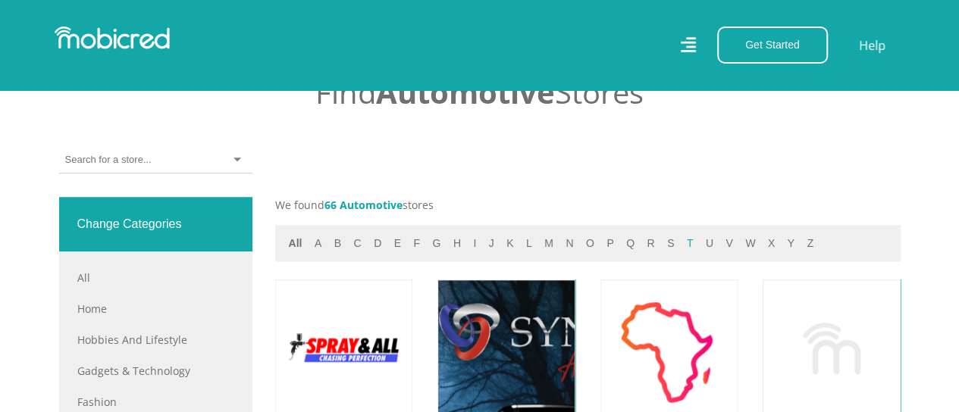
click at [682, 242] on button "t" at bounding box center [690, 243] width 16 height 17
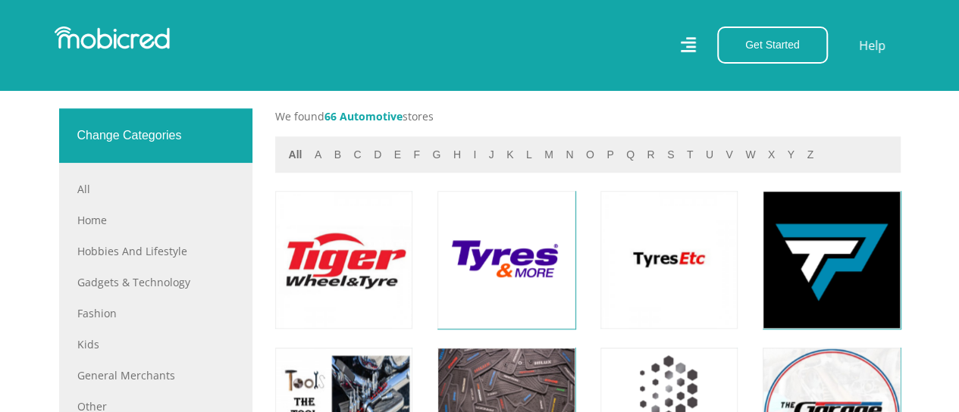
scroll to position [590, 0]
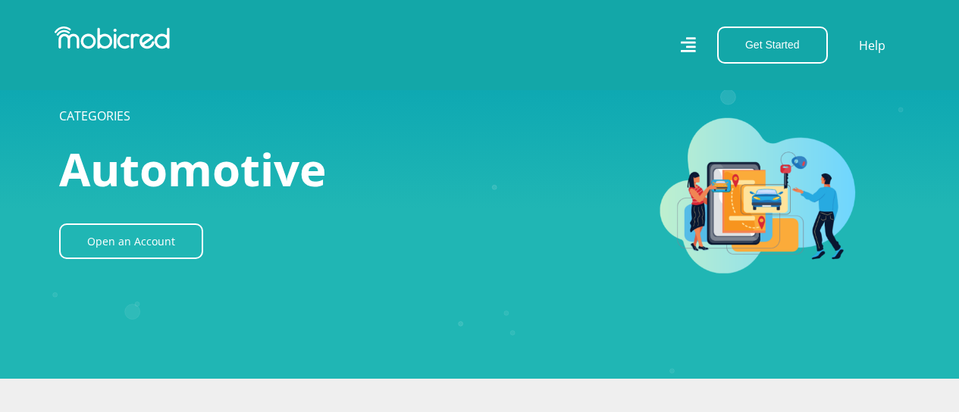
scroll to position [590, 0]
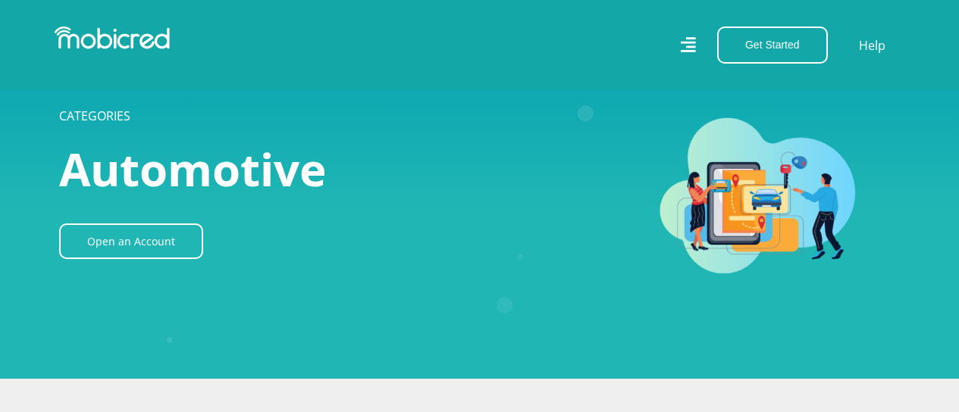
scroll to position [590, 0]
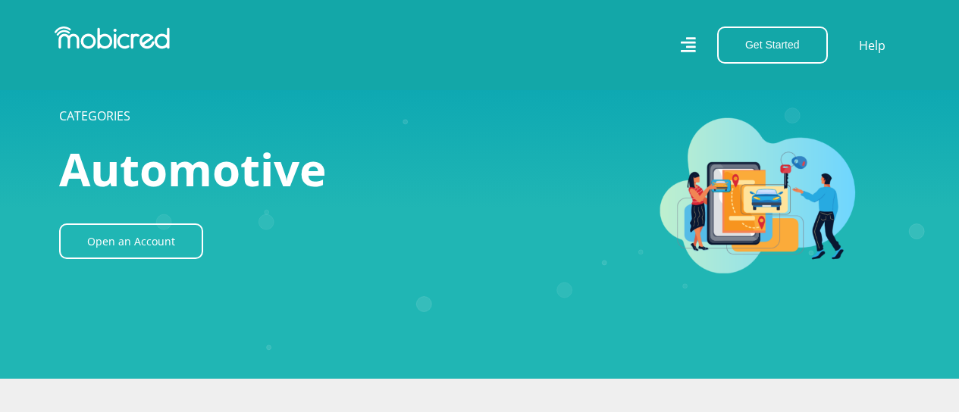
scroll to position [590, 0]
